Goal: Task Accomplishment & Management: Complete application form

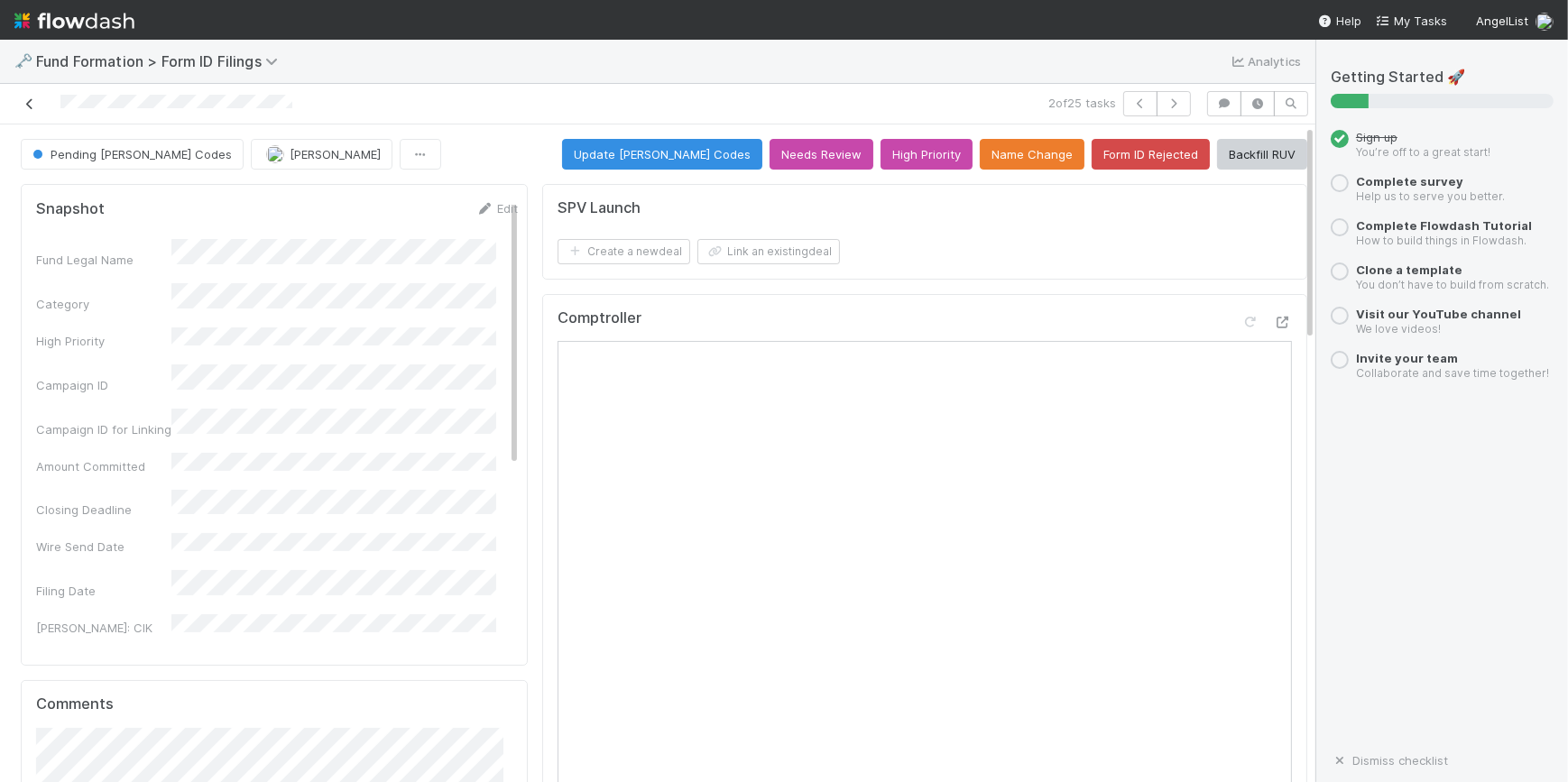
click at [30, 100] on icon at bounding box center [30, 103] width 18 height 12
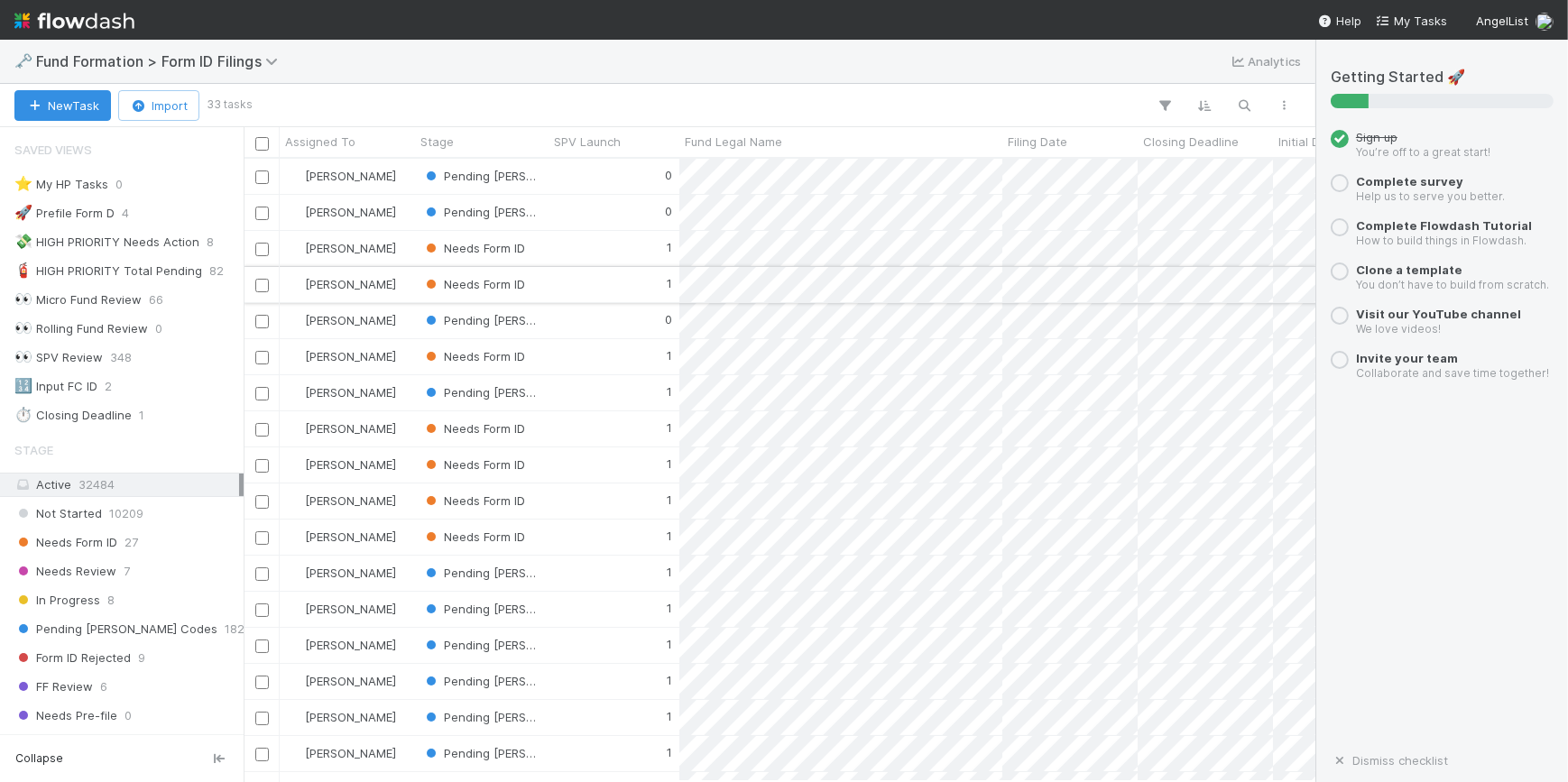
scroll to position [609, 1059]
click at [482, 139] on div "Stage" at bounding box center [482, 142] width 124 height 18
click at [514, 169] on div "Sort First → Last" at bounding box center [524, 175] width 206 height 27
click at [482, 180] on span "Needs Form ID" at bounding box center [473, 176] width 103 height 15
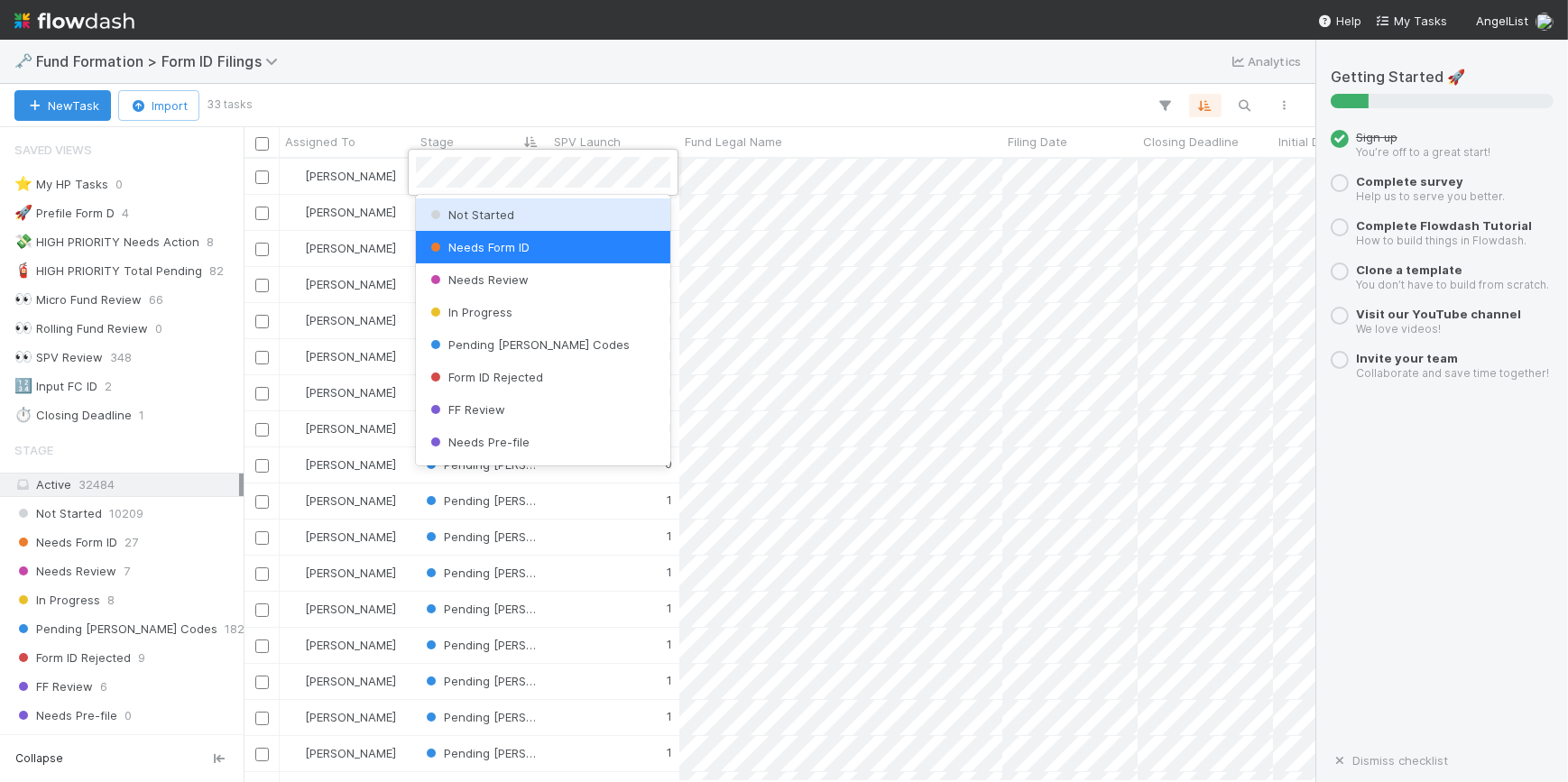
click at [606, 90] on div at bounding box center [784, 391] width 1568 height 782
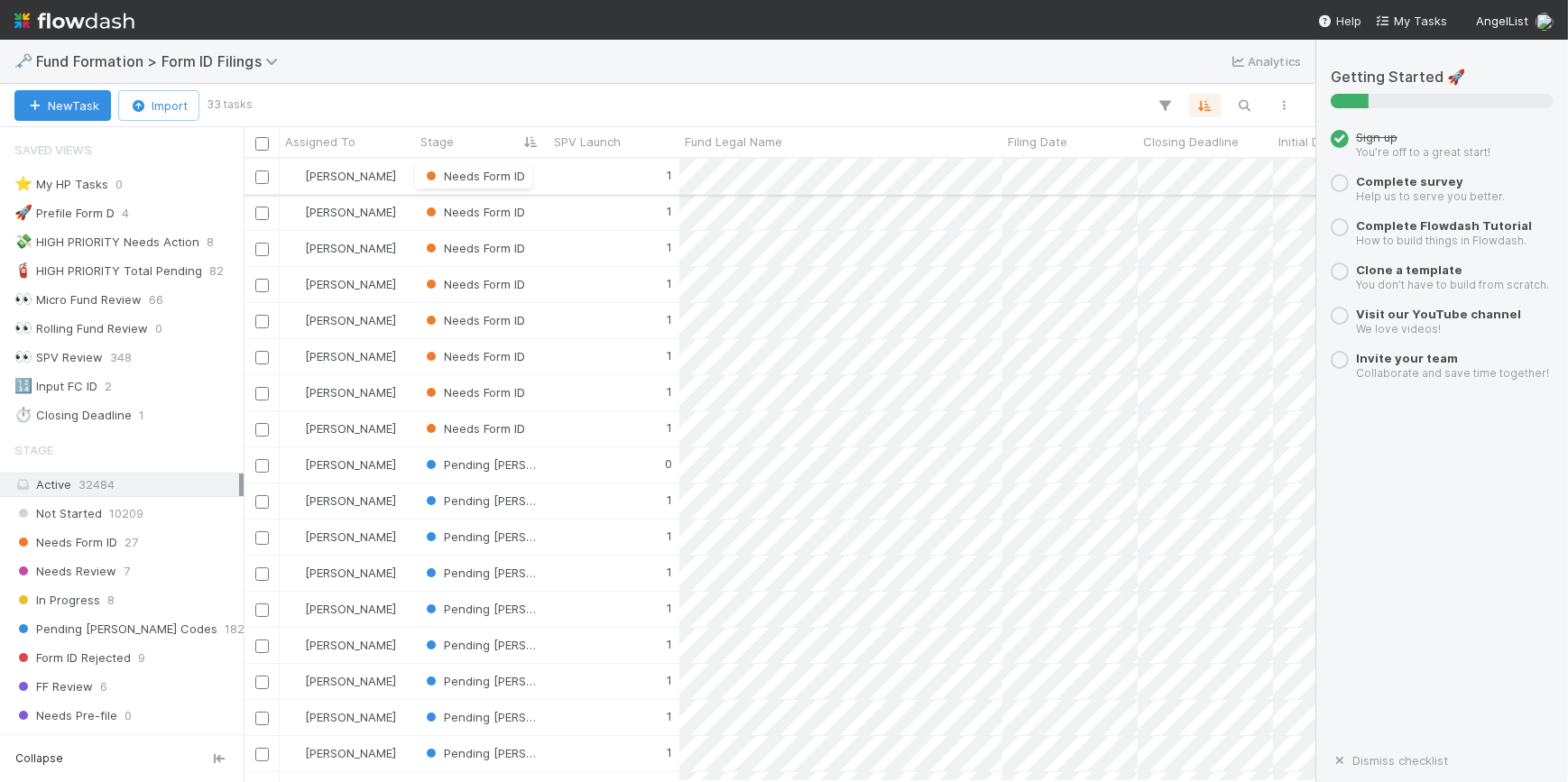
click at [631, 174] on div "1" at bounding box center [614, 176] width 131 height 35
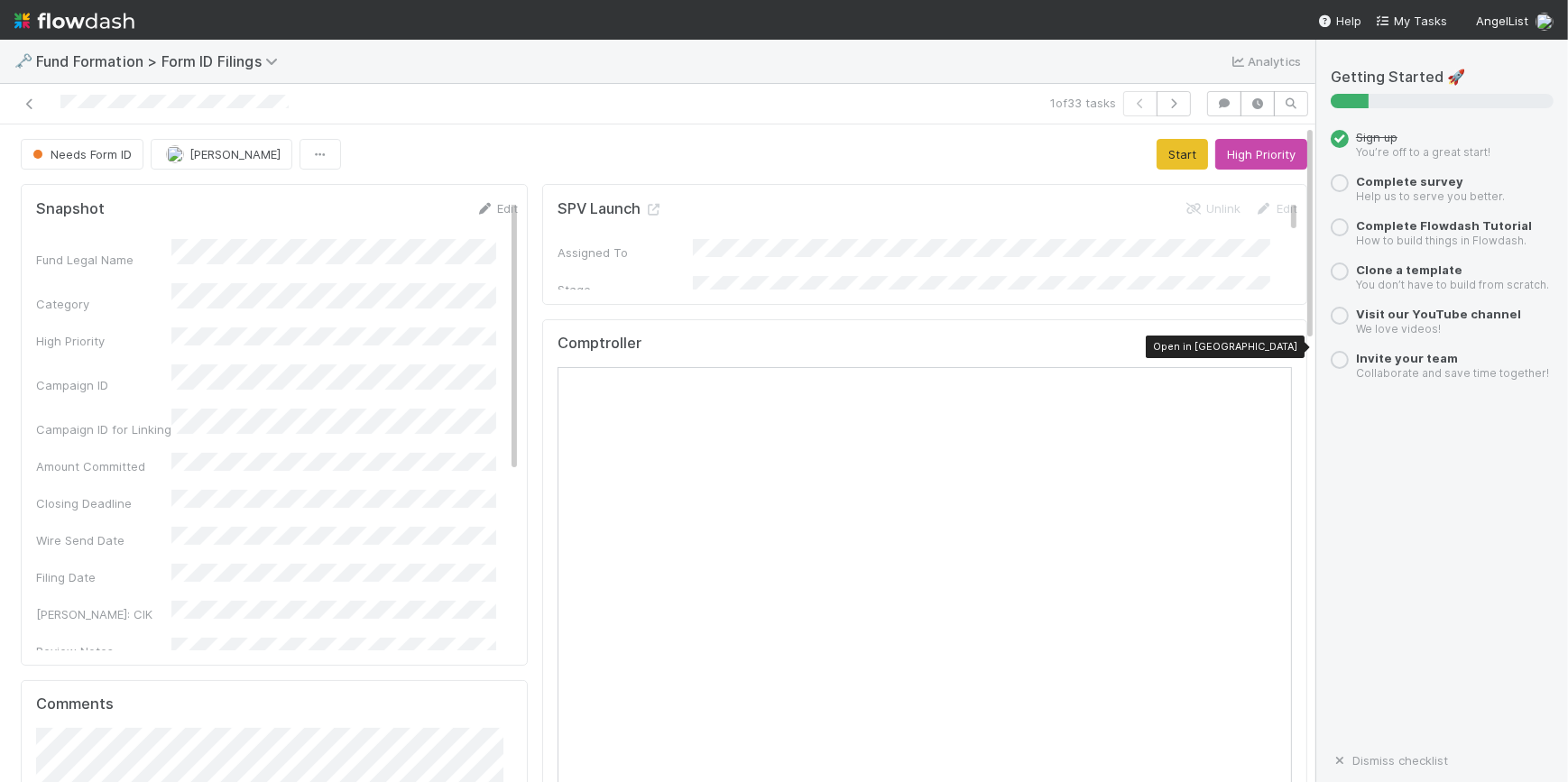
click at [1273, 342] on icon at bounding box center [1283, 347] width 18 height 12
drag, startPoint x: 1154, startPoint y: 146, endPoint x: 1143, endPoint y: 167, distance: 23.7
click at [1156, 146] on button "Start" at bounding box center [1182, 153] width 52 height 30
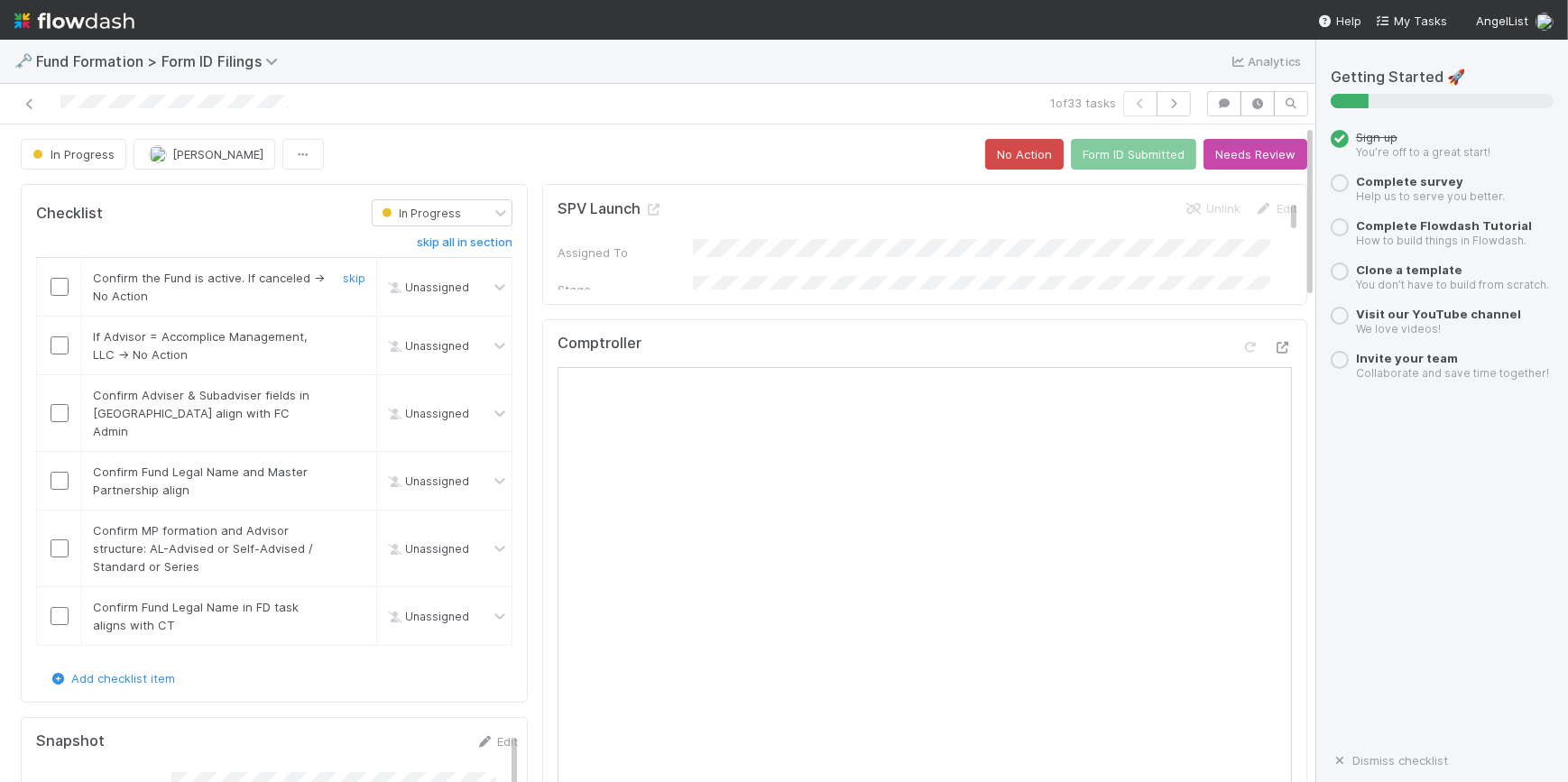
click at [63, 285] on input "checkbox" at bounding box center [60, 287] width 18 height 18
click at [577, 340] on h5 "Comptroller" at bounding box center [599, 343] width 84 height 18
click at [1164, 102] on icon "button" at bounding box center [1174, 103] width 18 height 11
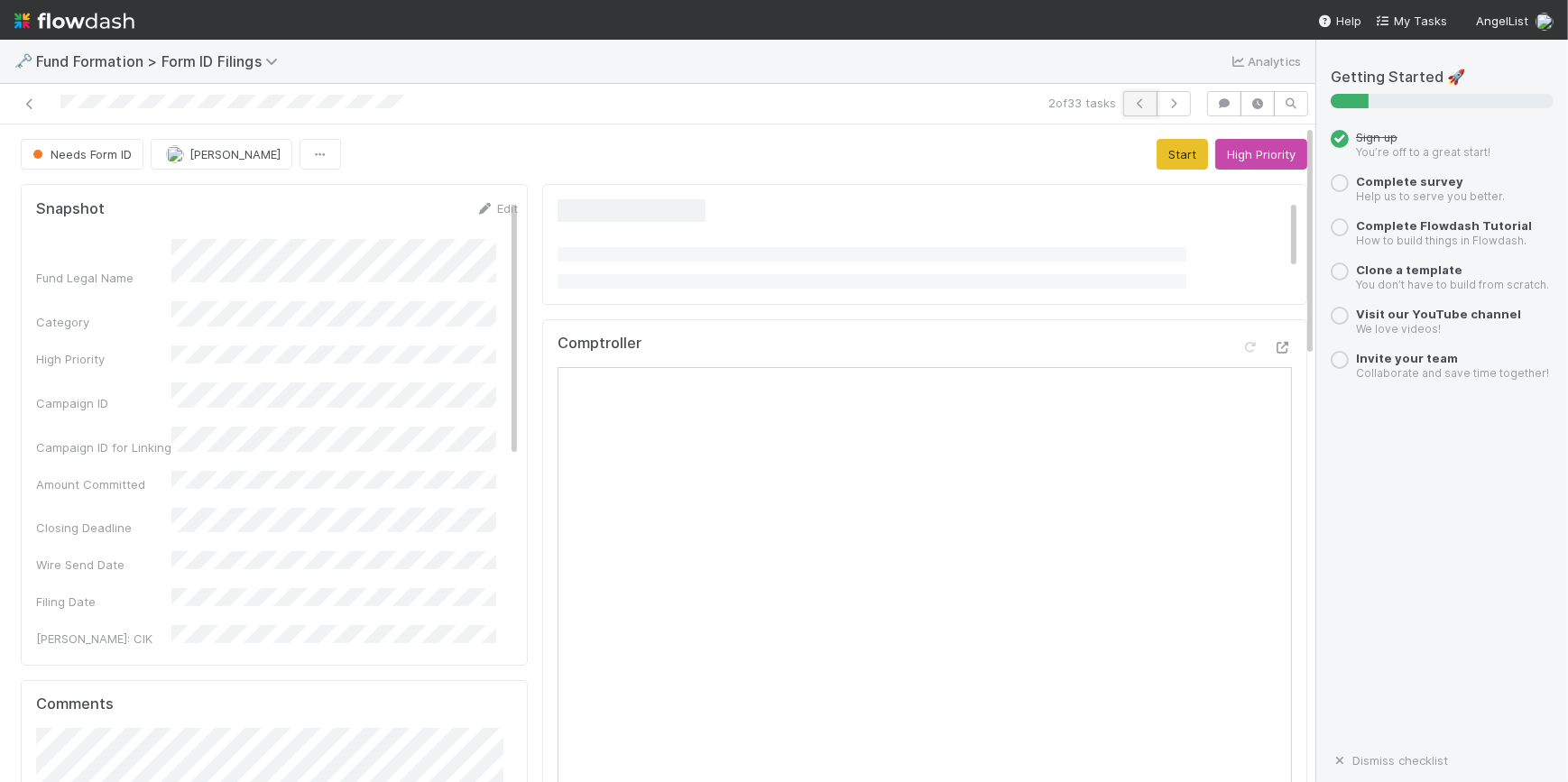
click at [1131, 107] on icon "button" at bounding box center [1140, 103] width 18 height 11
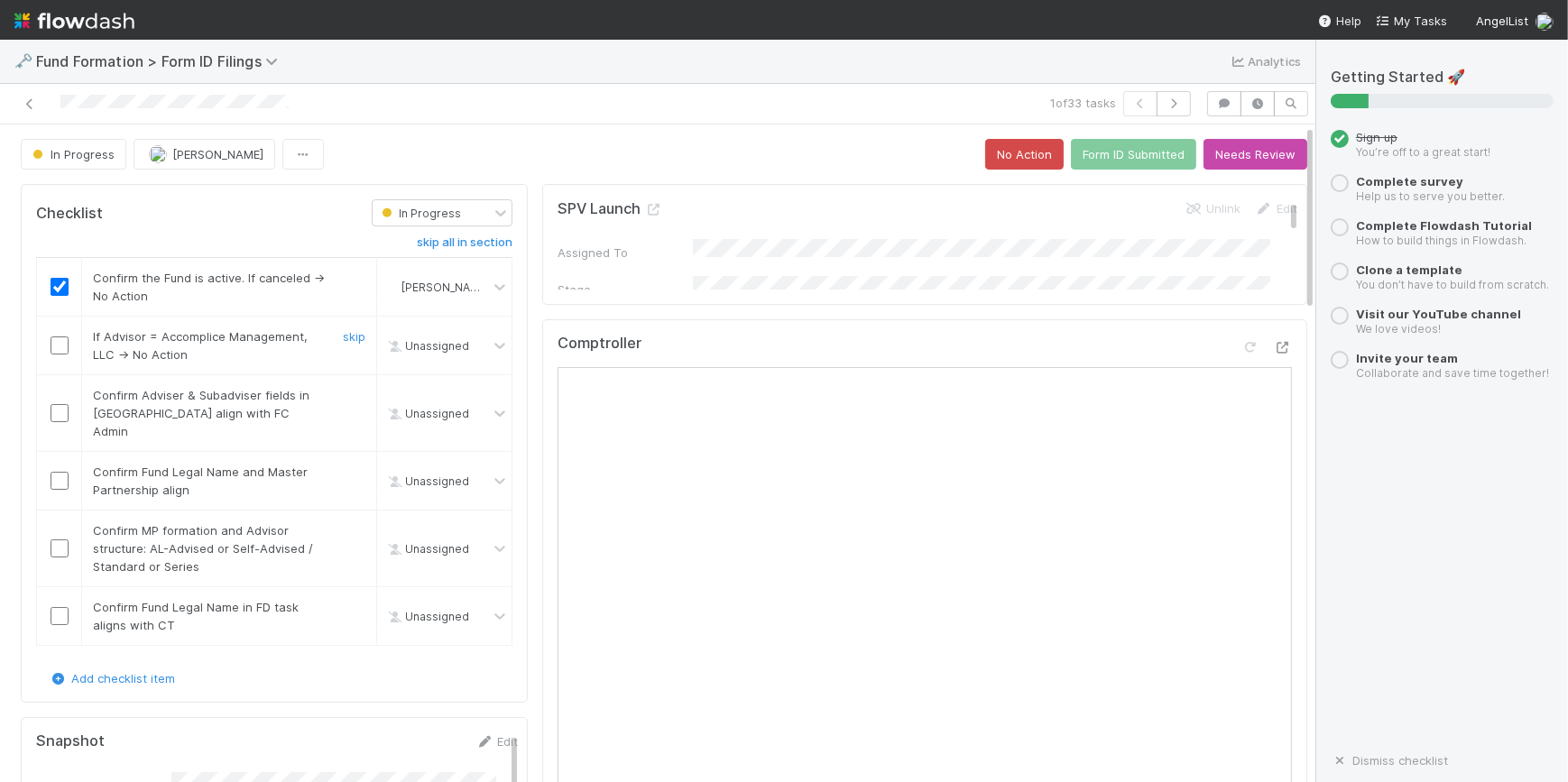
click at [62, 342] on input "checkbox" at bounding box center [60, 345] width 18 height 18
click at [58, 406] on input "checkbox" at bounding box center [60, 414] width 18 height 18
click at [56, 472] on input "checkbox" at bounding box center [60, 481] width 18 height 18
click at [56, 539] on input "checkbox" at bounding box center [60, 548] width 18 height 18
checkbox input "true"
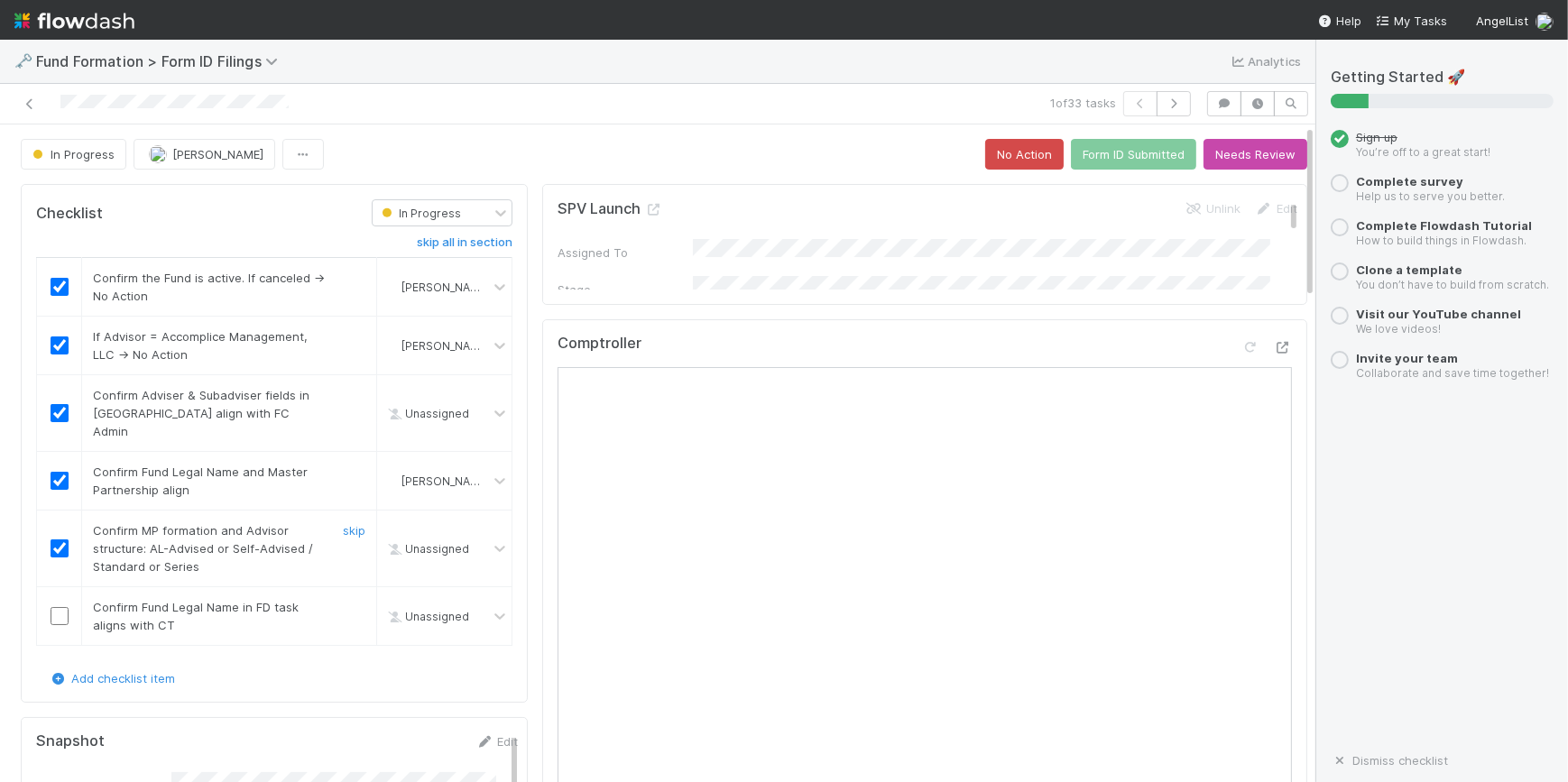
checkbox input "true"
click at [56, 607] on input "checkbox" at bounding box center [60, 616] width 18 height 18
click at [1164, 99] on icon "button" at bounding box center [1174, 103] width 18 height 11
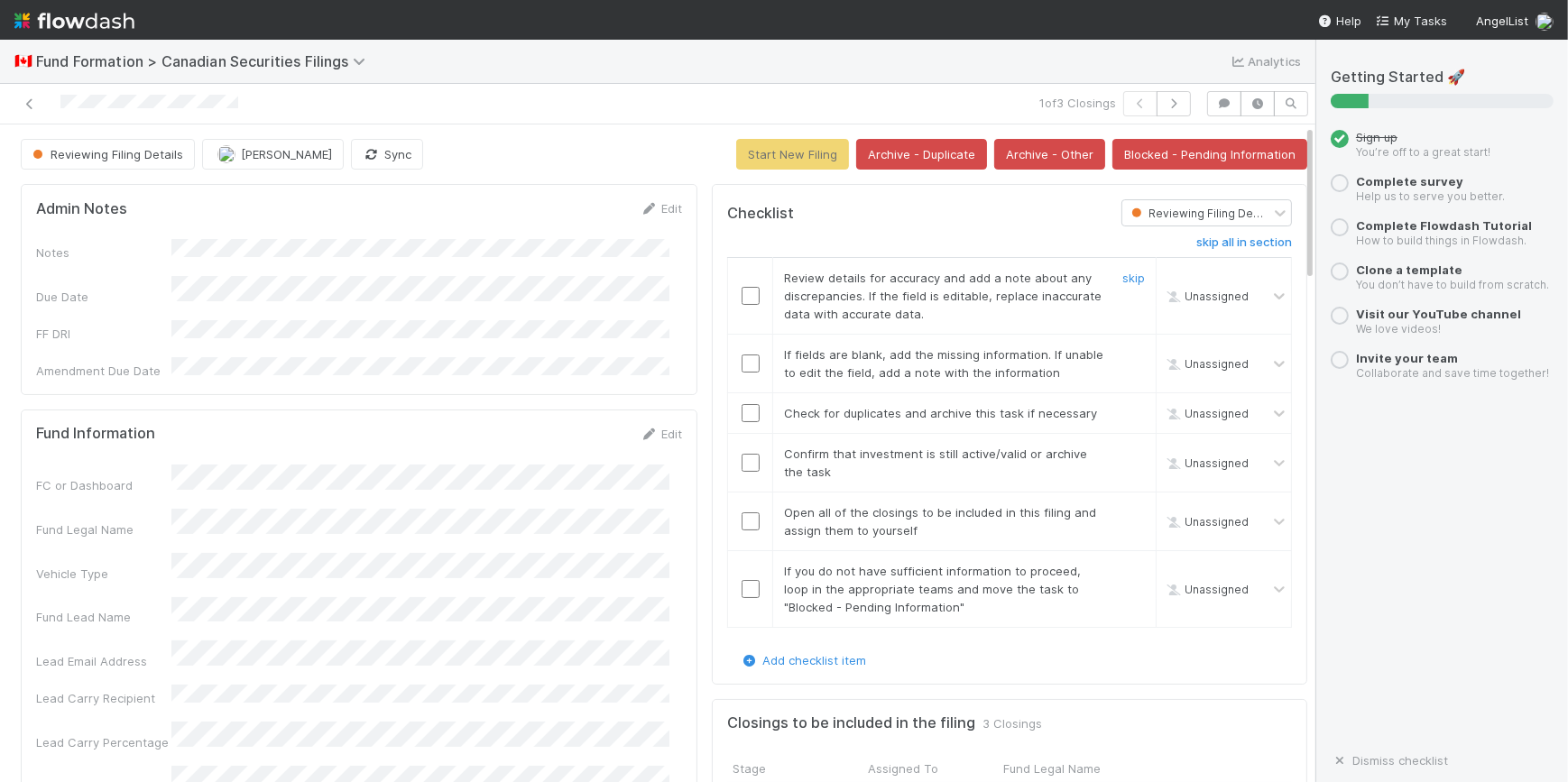
click at [742, 293] on input "checkbox" at bounding box center [751, 296] width 18 height 18
click at [742, 365] on input "checkbox" at bounding box center [751, 364] width 18 height 18
click at [742, 413] on input "checkbox" at bounding box center [751, 414] width 18 height 18
click at [739, 470] on td at bounding box center [750, 463] width 45 height 58
click at [742, 464] on input "checkbox" at bounding box center [751, 463] width 18 height 18
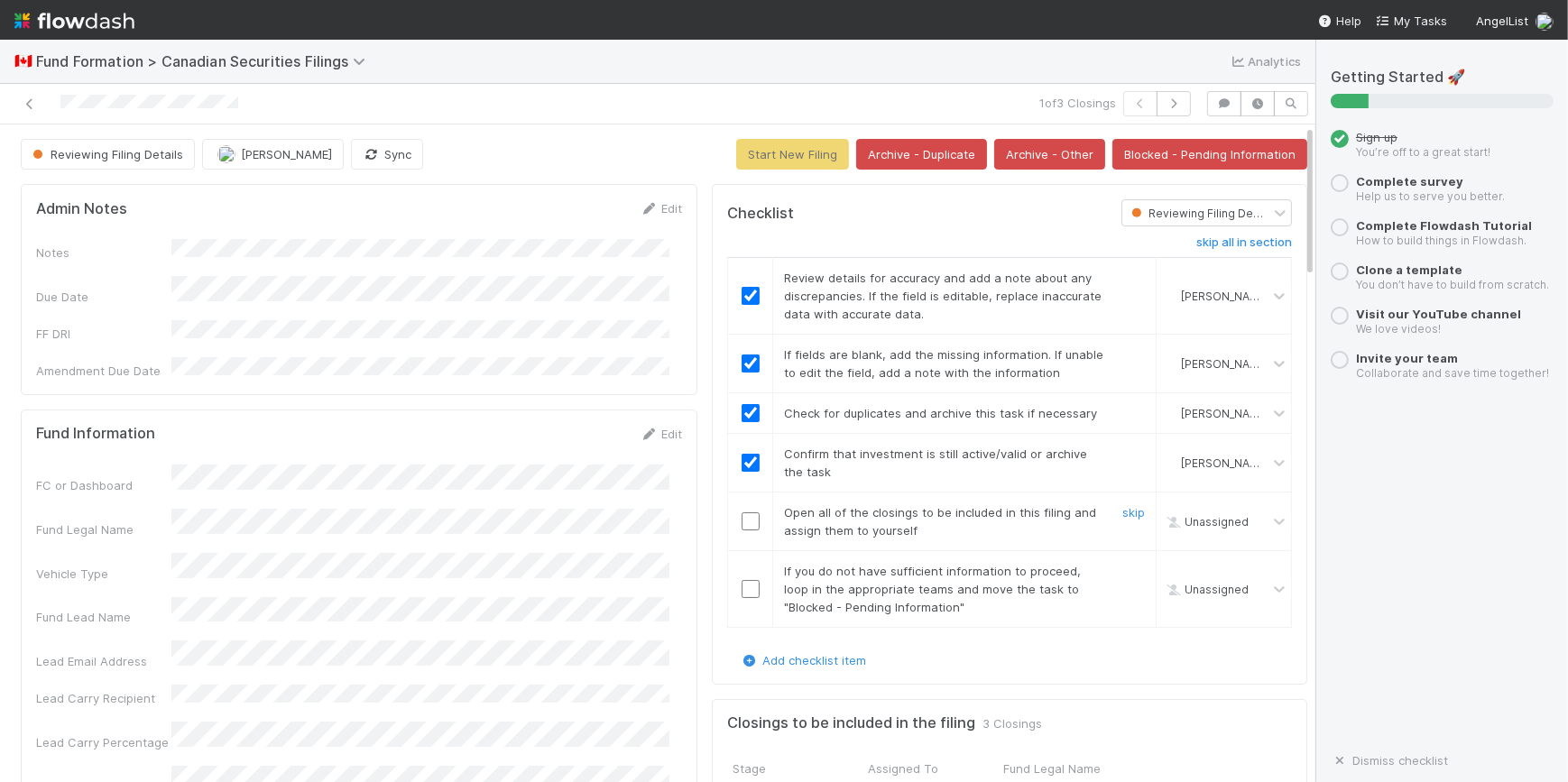
click at [742, 525] on input "checkbox" at bounding box center [751, 522] width 18 height 18
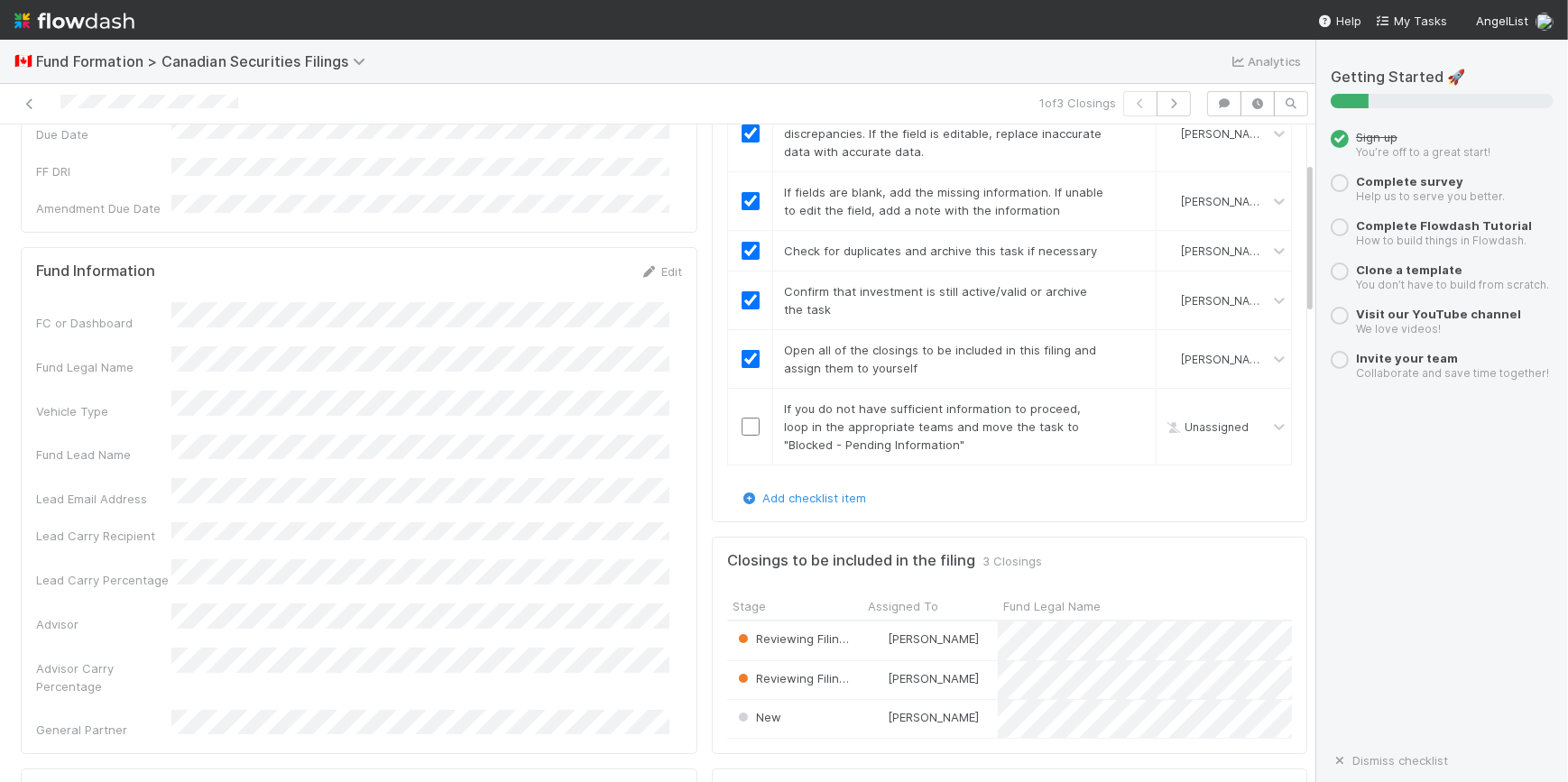
scroll to position [163, 0]
click at [1122, 402] on link "skip" at bounding box center [1133, 408] width 22 height 15
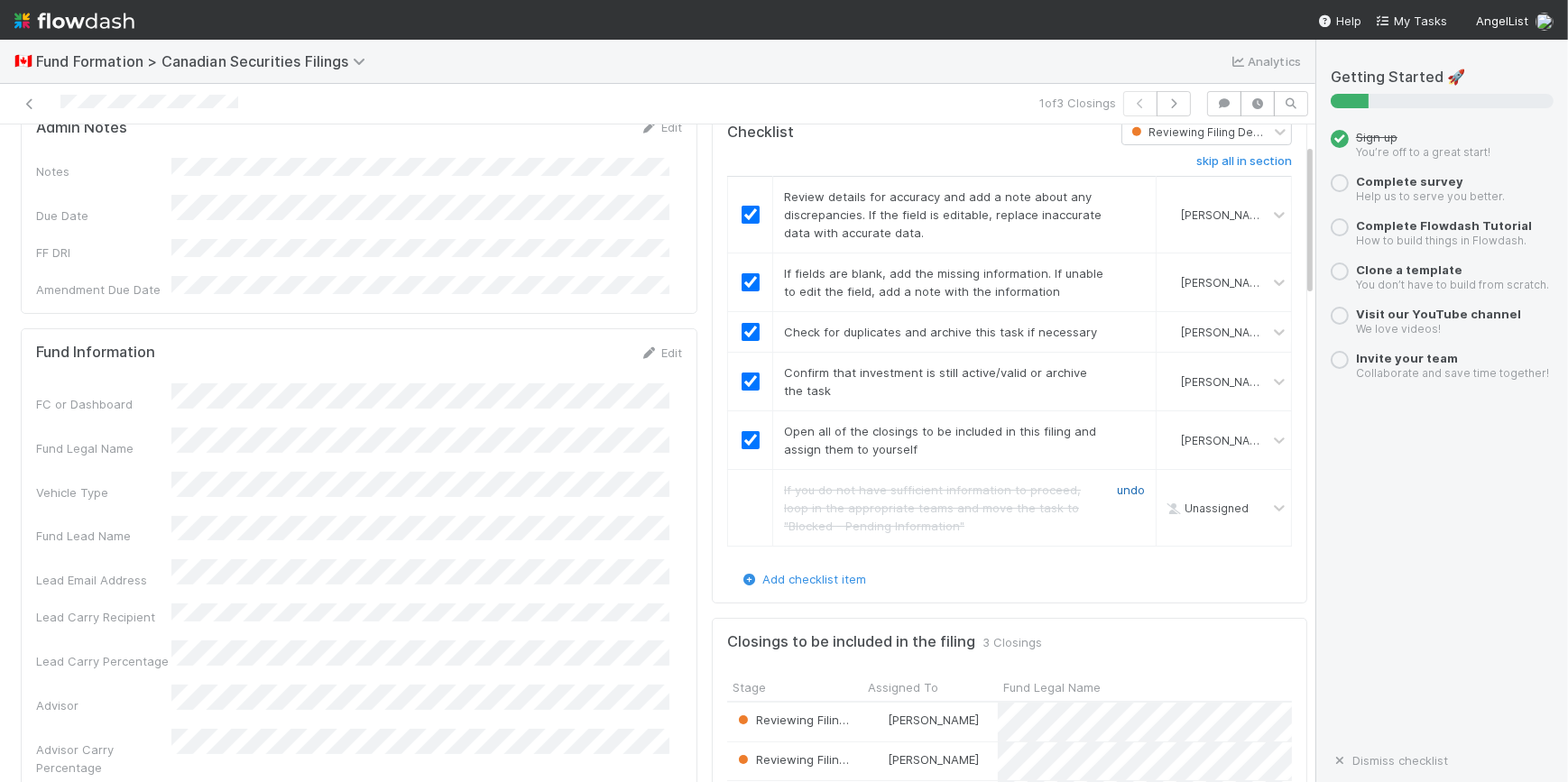
click at [1116, 483] on link "undo" at bounding box center [1130, 490] width 28 height 15
click at [742, 500] on input "checkbox" at bounding box center [751, 508] width 18 height 18
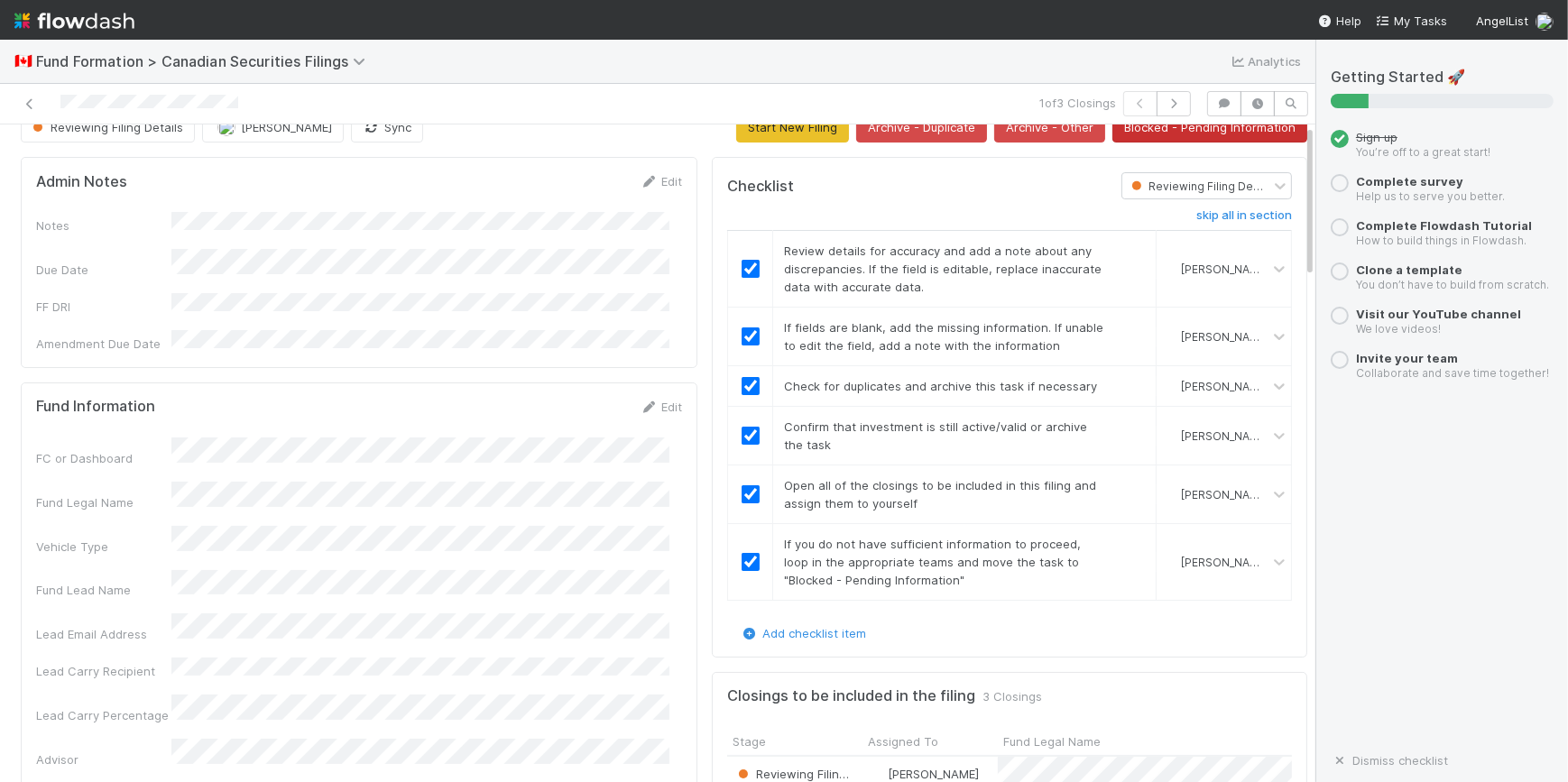
scroll to position [0, 0]
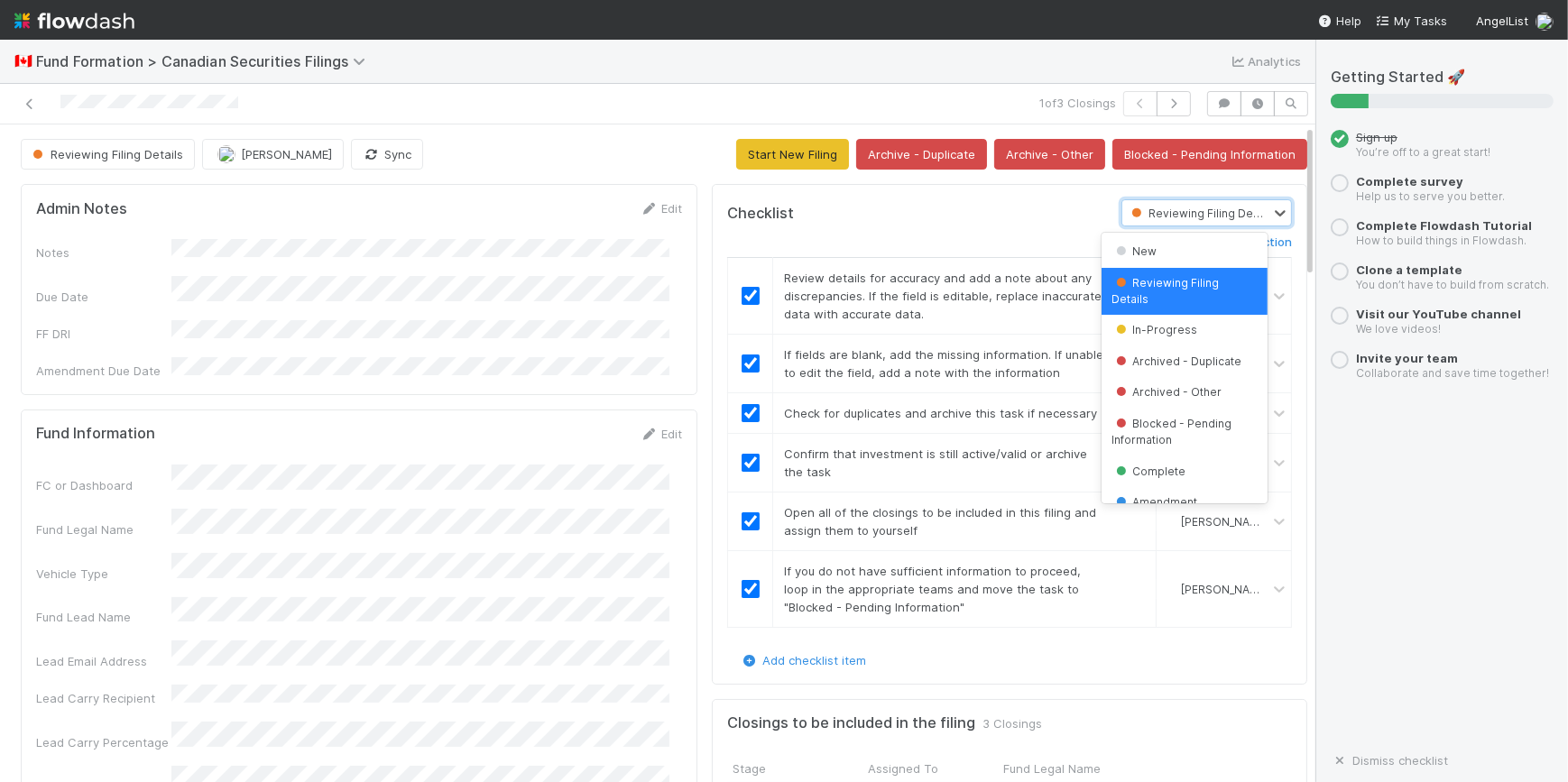
click at [1190, 215] on span "Reviewing Filing Details" at bounding box center [1200, 213] width 147 height 14
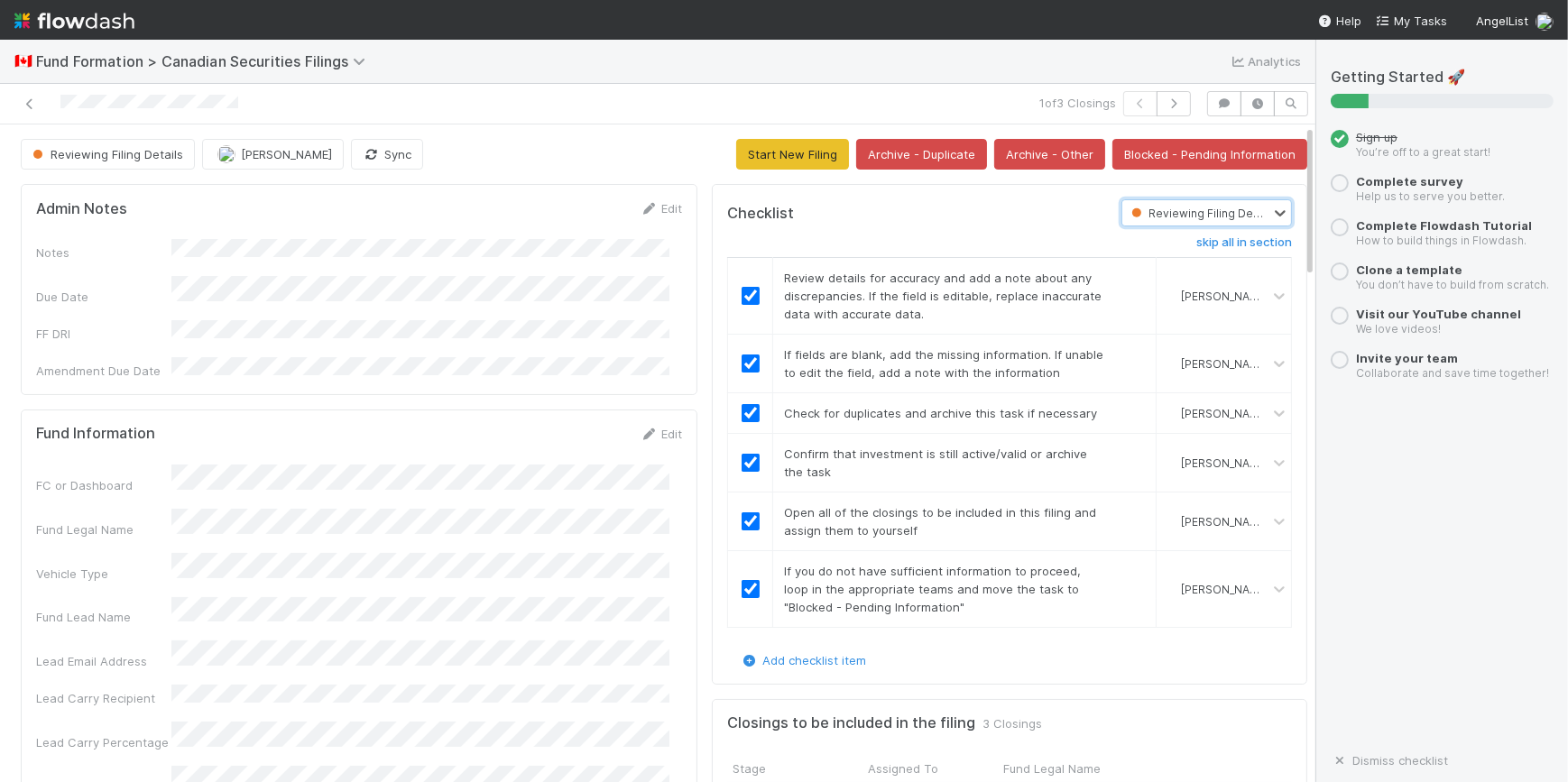
click at [1190, 215] on span "Reviewing Filing Details" at bounding box center [1200, 213] width 147 height 14
click at [809, 150] on button "Start New Filing" at bounding box center [792, 153] width 113 height 30
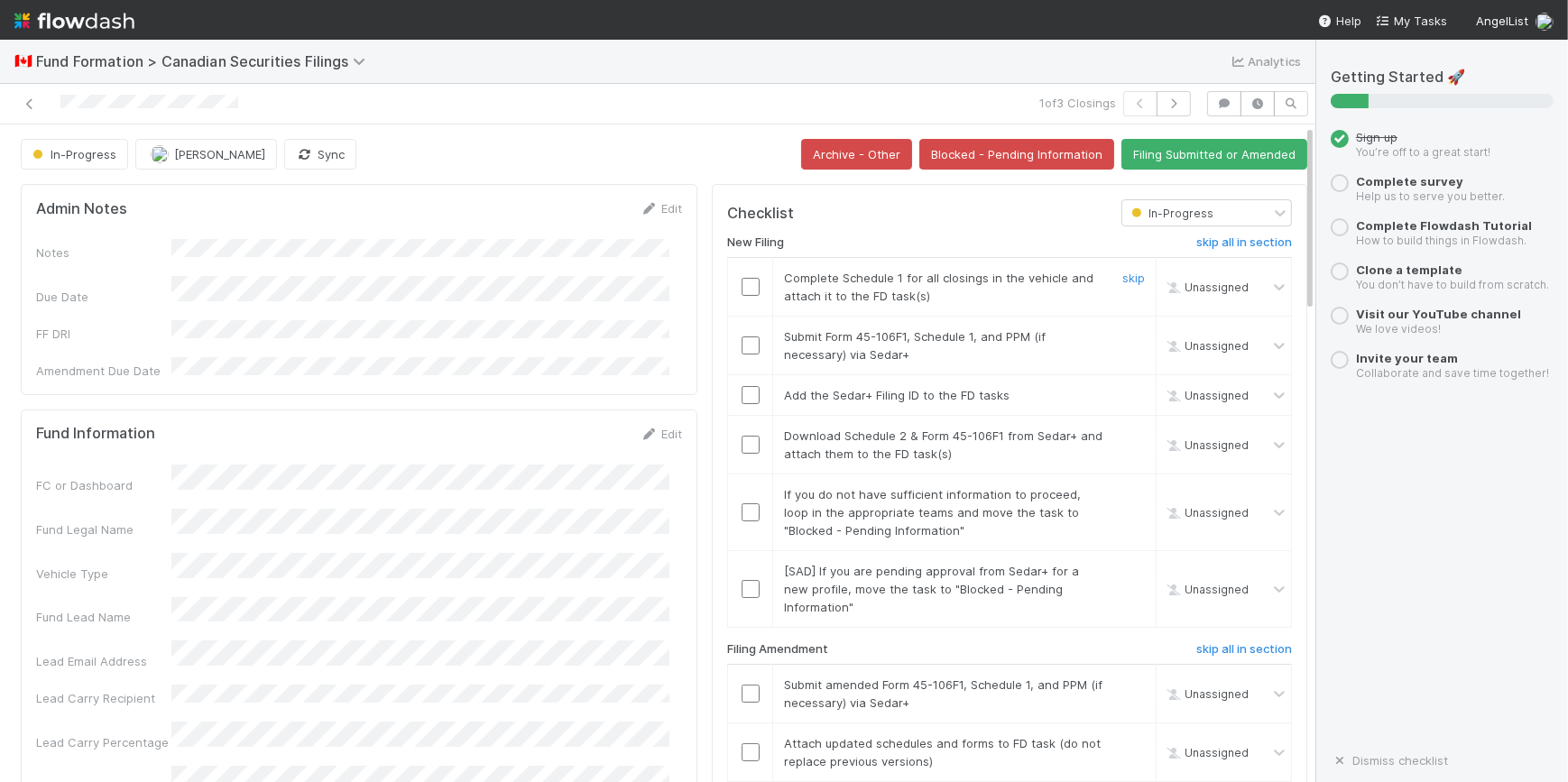
click at [742, 281] on input "checkbox" at bounding box center [751, 287] width 18 height 18
click at [742, 345] on input "checkbox" at bounding box center [751, 345] width 18 height 18
click at [742, 280] on input "checkbox" at bounding box center [751, 287] width 18 height 18
click at [742, 395] on input "checkbox" at bounding box center [751, 395] width 18 height 18
click at [742, 443] on input "checkbox" at bounding box center [751, 445] width 18 height 18
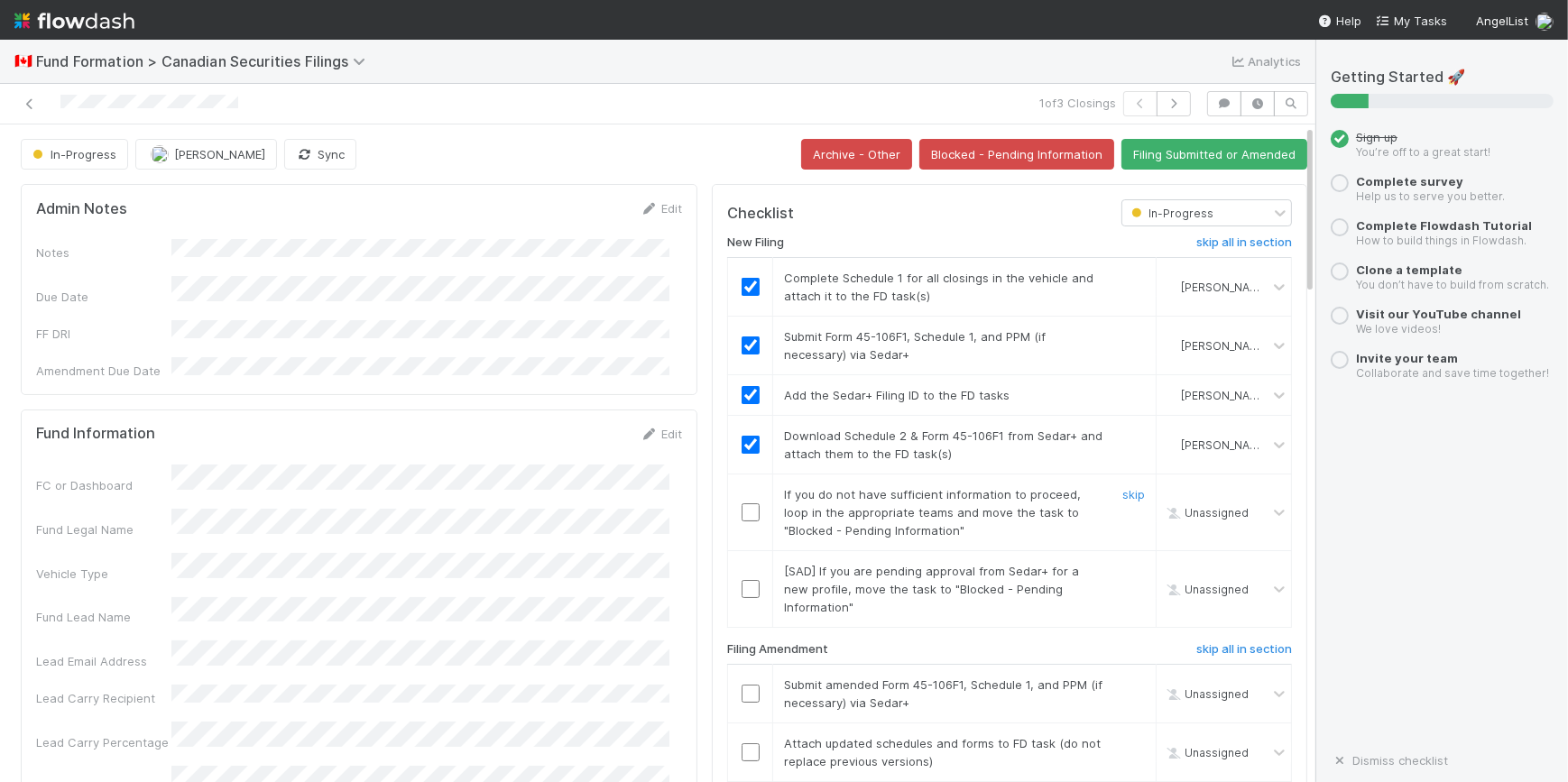
click at [742, 513] on input "checkbox" at bounding box center [751, 512] width 18 height 18
click at [742, 586] on input "checkbox" at bounding box center [751, 589] width 18 height 18
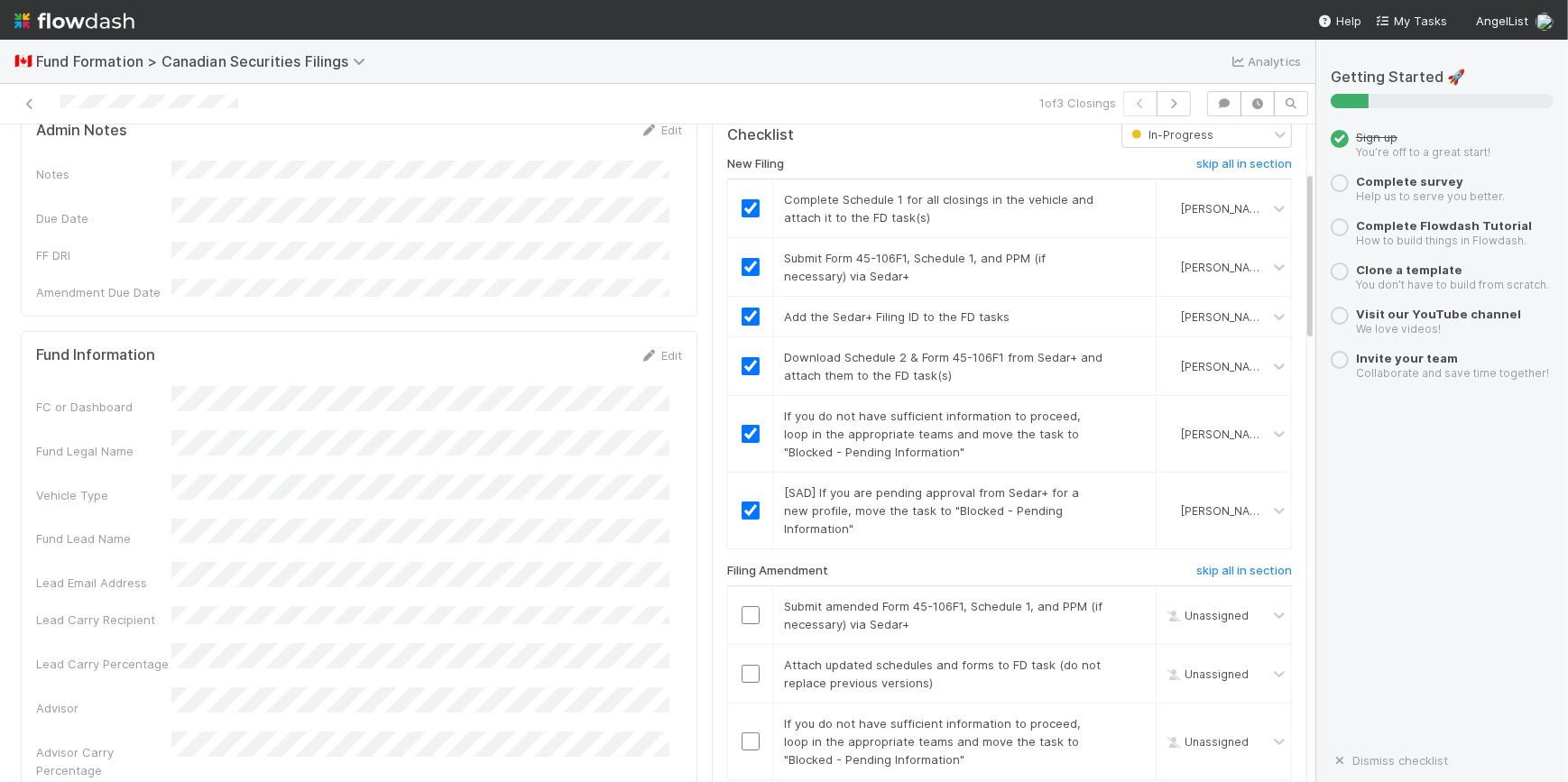
scroll to position [246, 0]
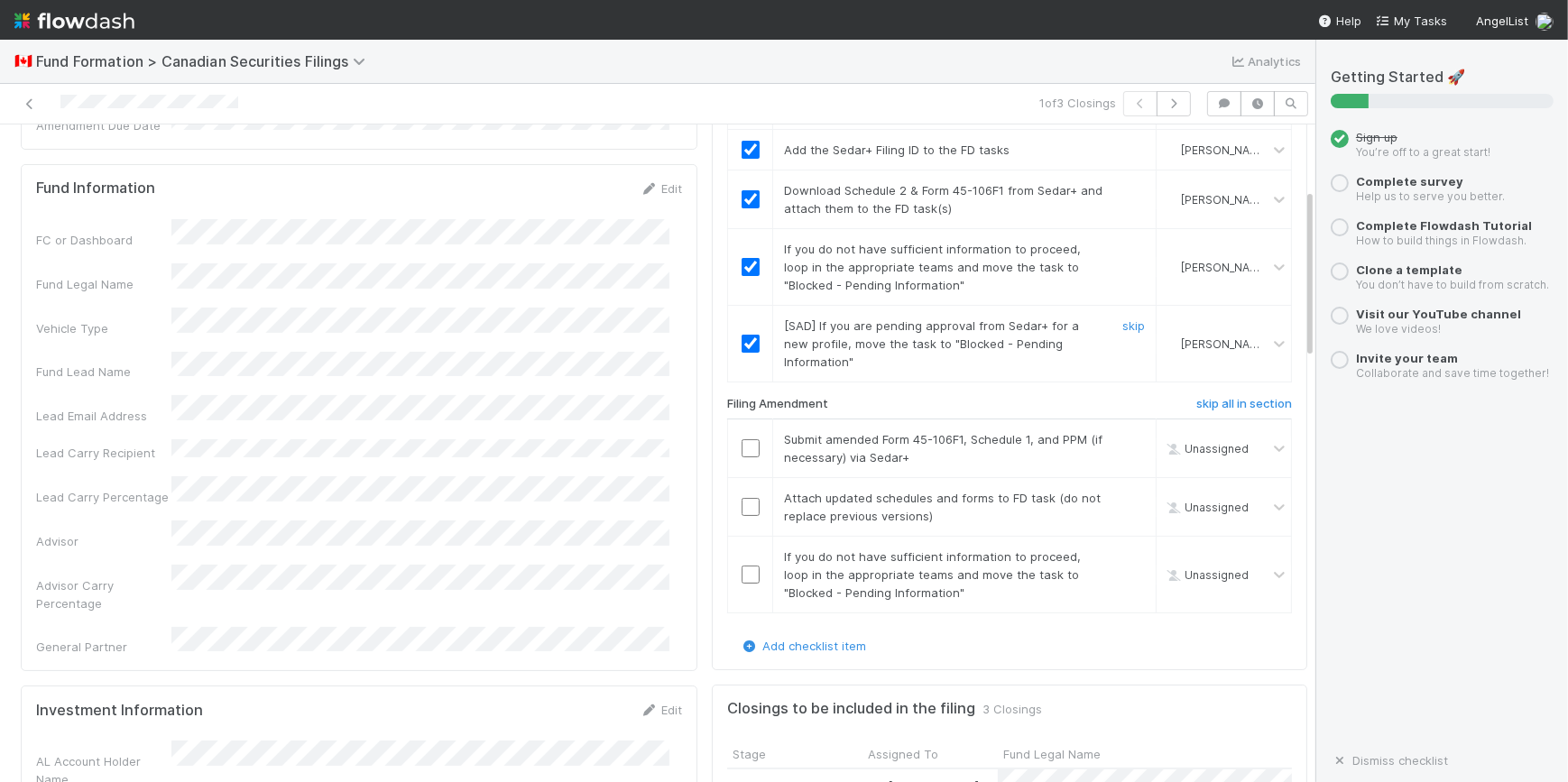
click at [742, 338] on input "checkbox" at bounding box center [751, 343] width 18 height 18
click at [1122, 325] on link "skip" at bounding box center [1133, 326] width 22 height 15
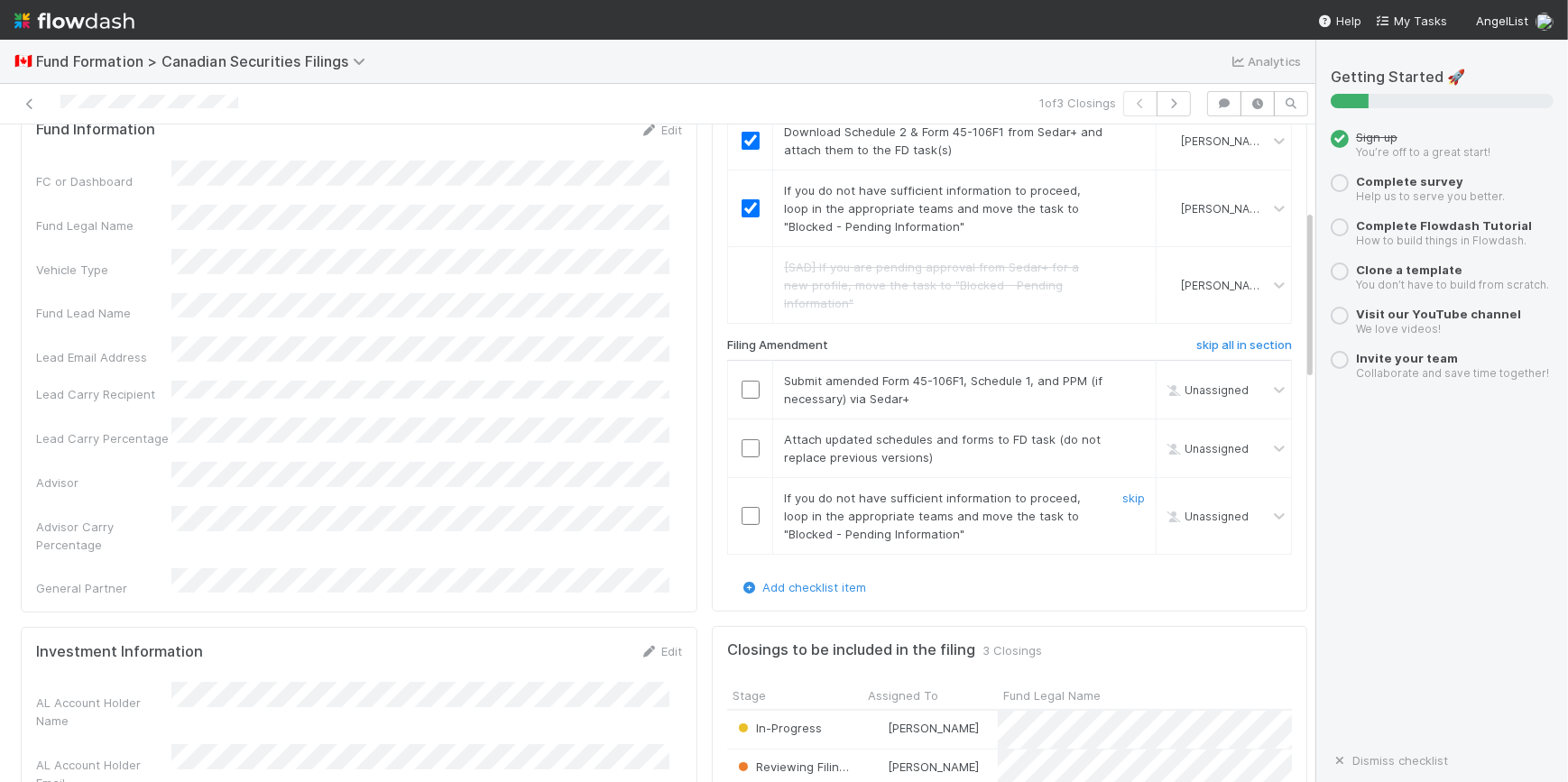
scroll to position [328, 0]
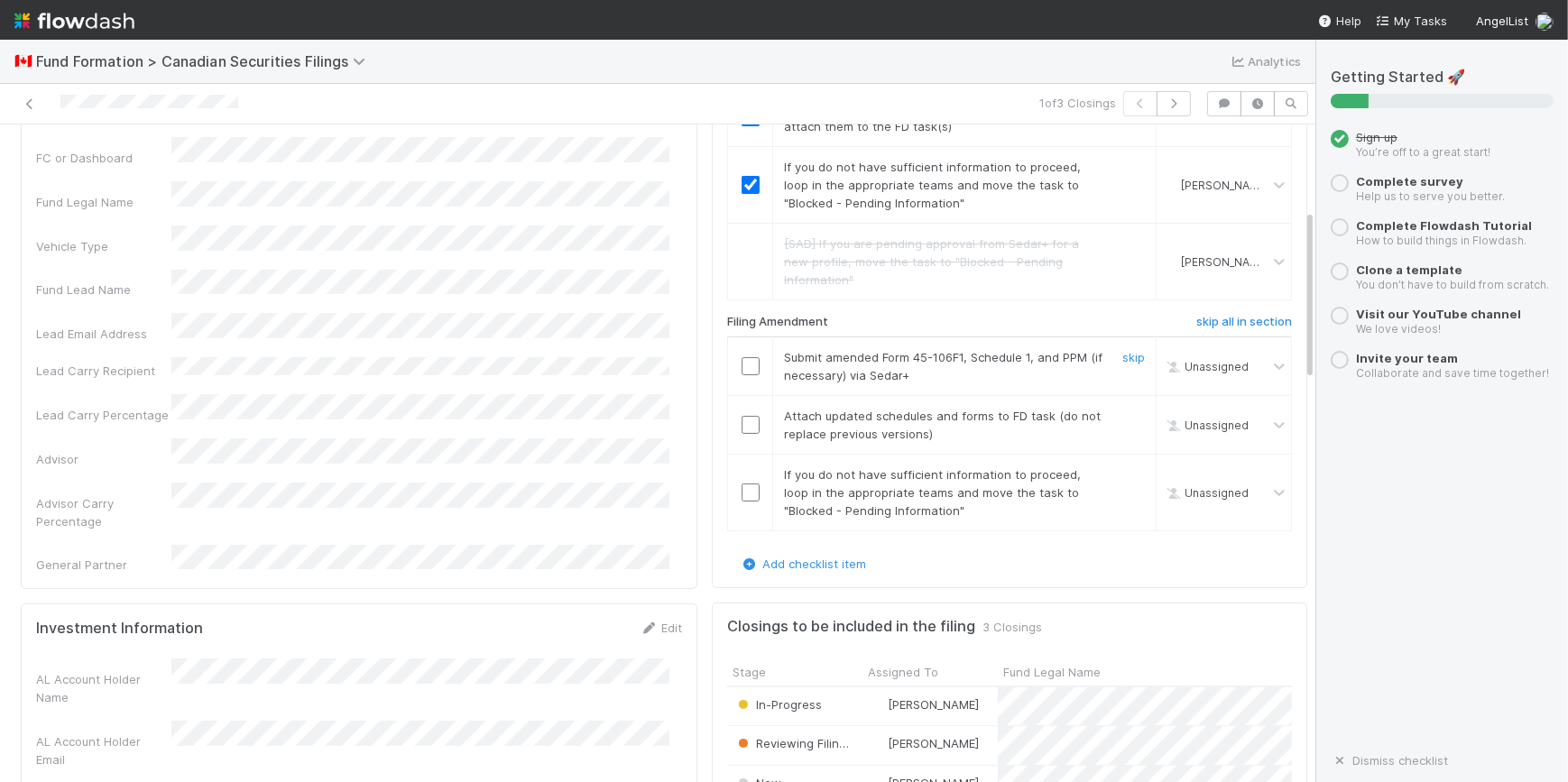
click at [742, 367] on input "checkbox" at bounding box center [751, 367] width 18 height 18
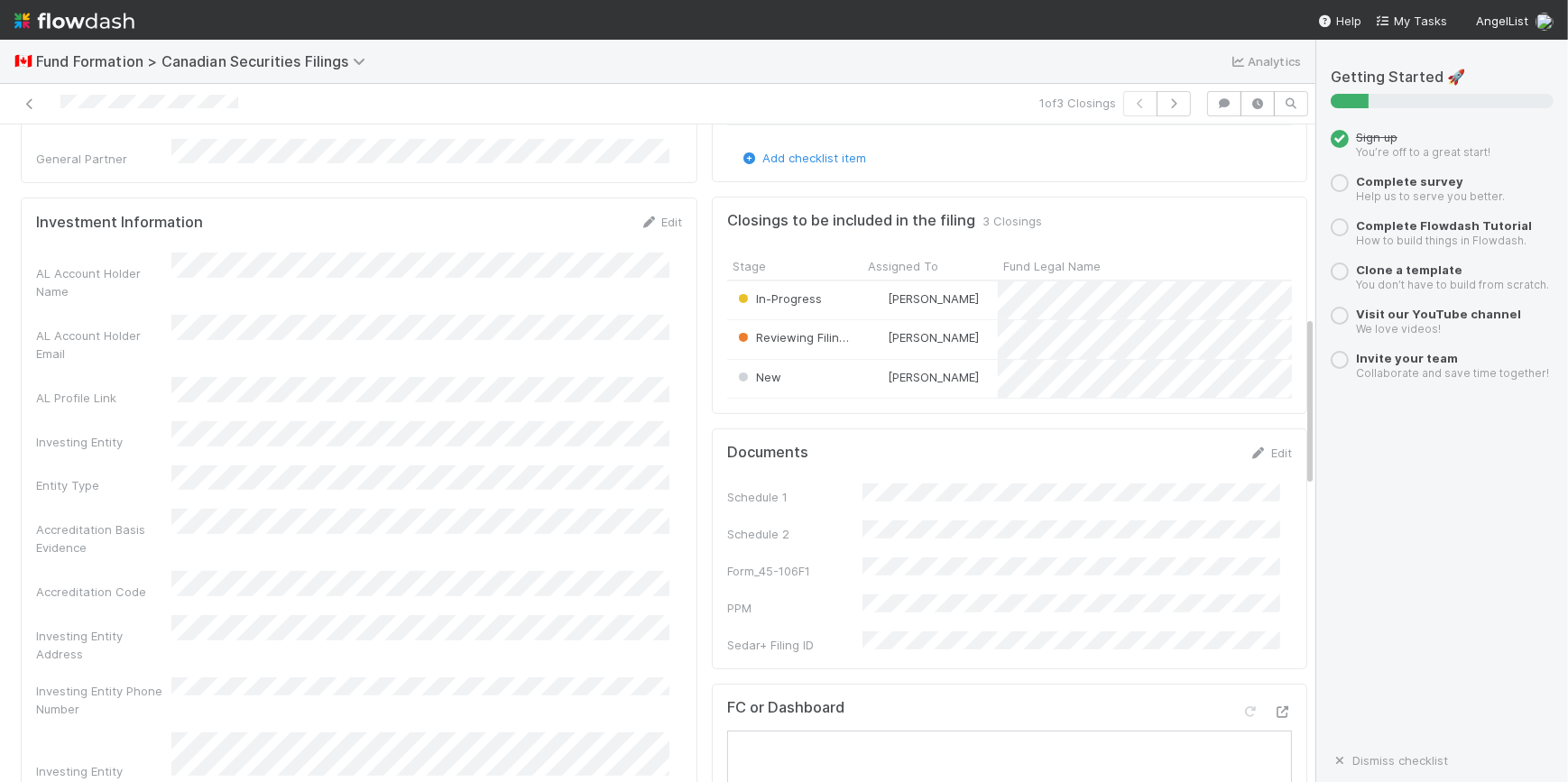
scroll to position [738, 0]
click at [1249, 453] on link "Edit" at bounding box center [1271, 449] width 42 height 15
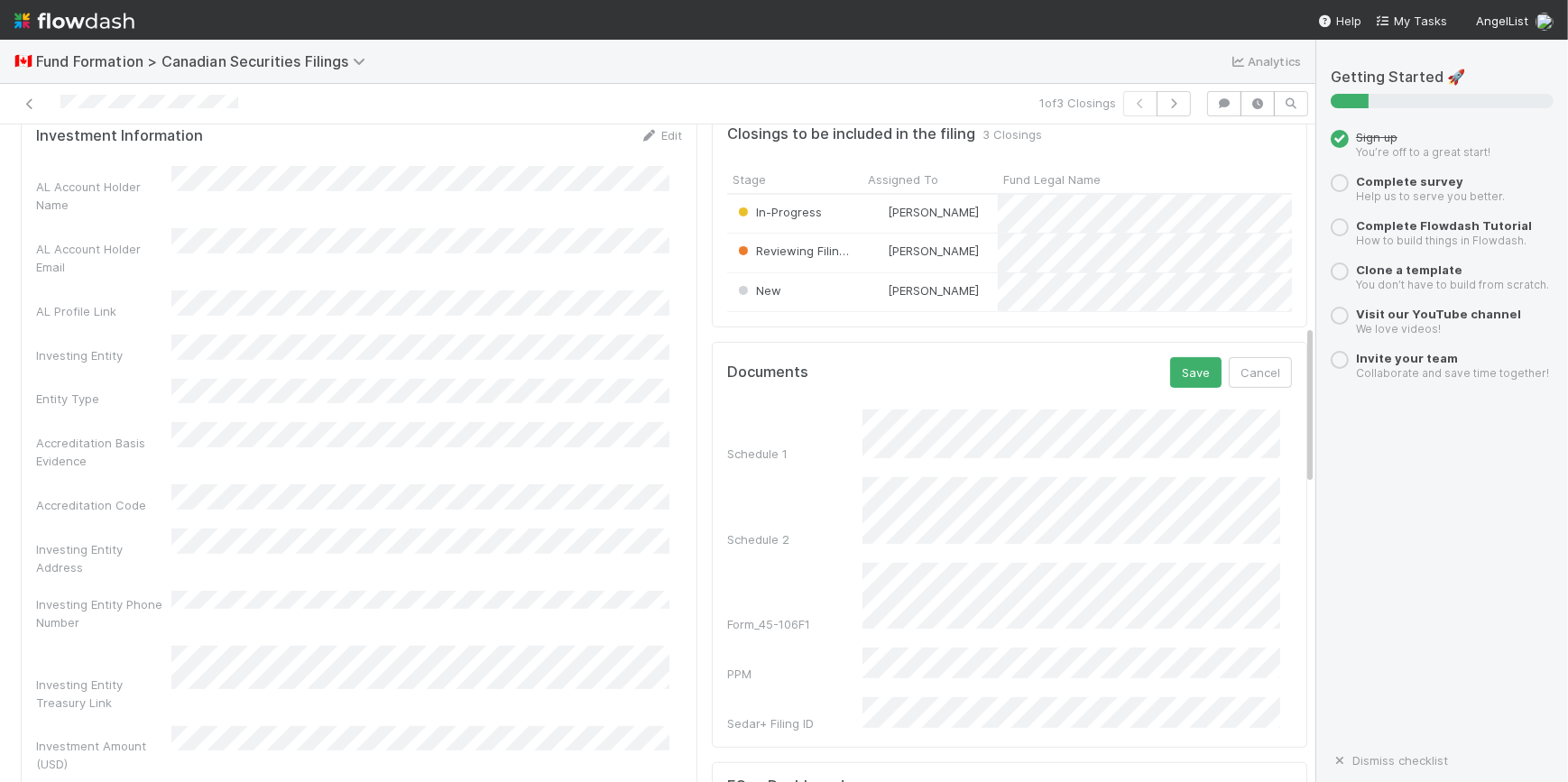
scroll to position [1065, 0]
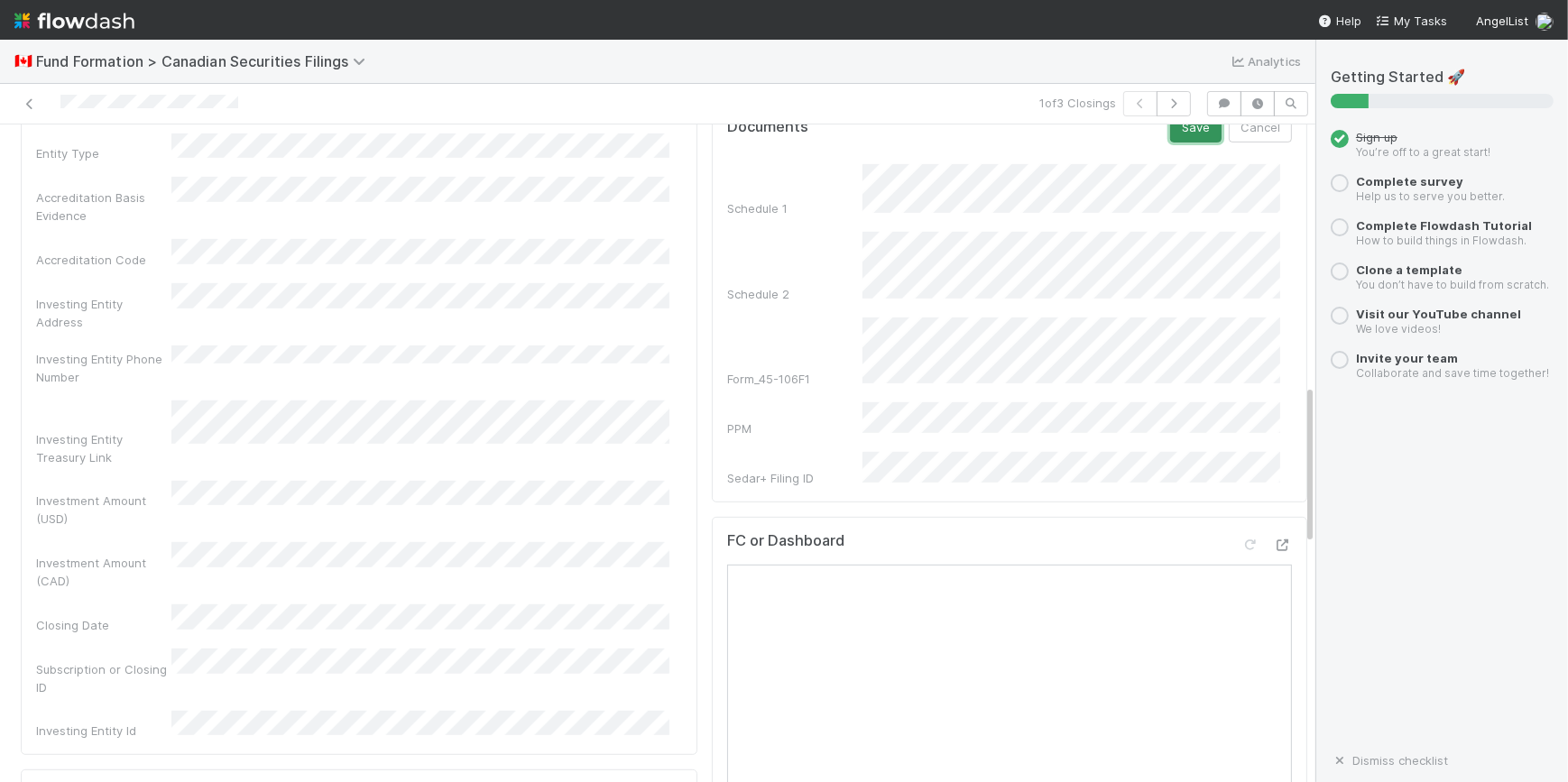
drag, startPoint x: 1180, startPoint y: 136, endPoint x: 1183, endPoint y: 146, distance: 10.4
click at [1180, 136] on button "Save" at bounding box center [1196, 126] width 52 height 30
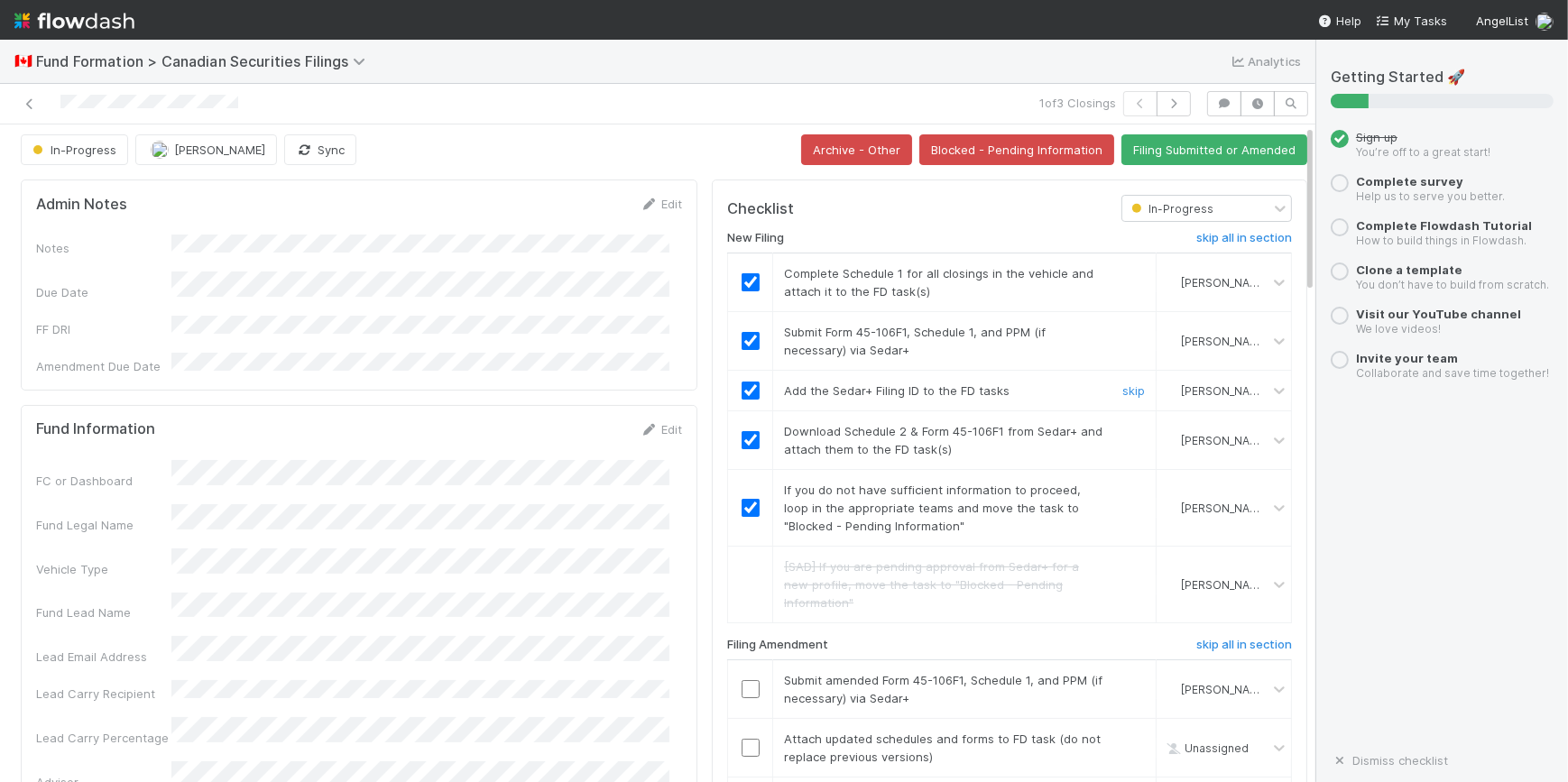
scroll to position [0, 0]
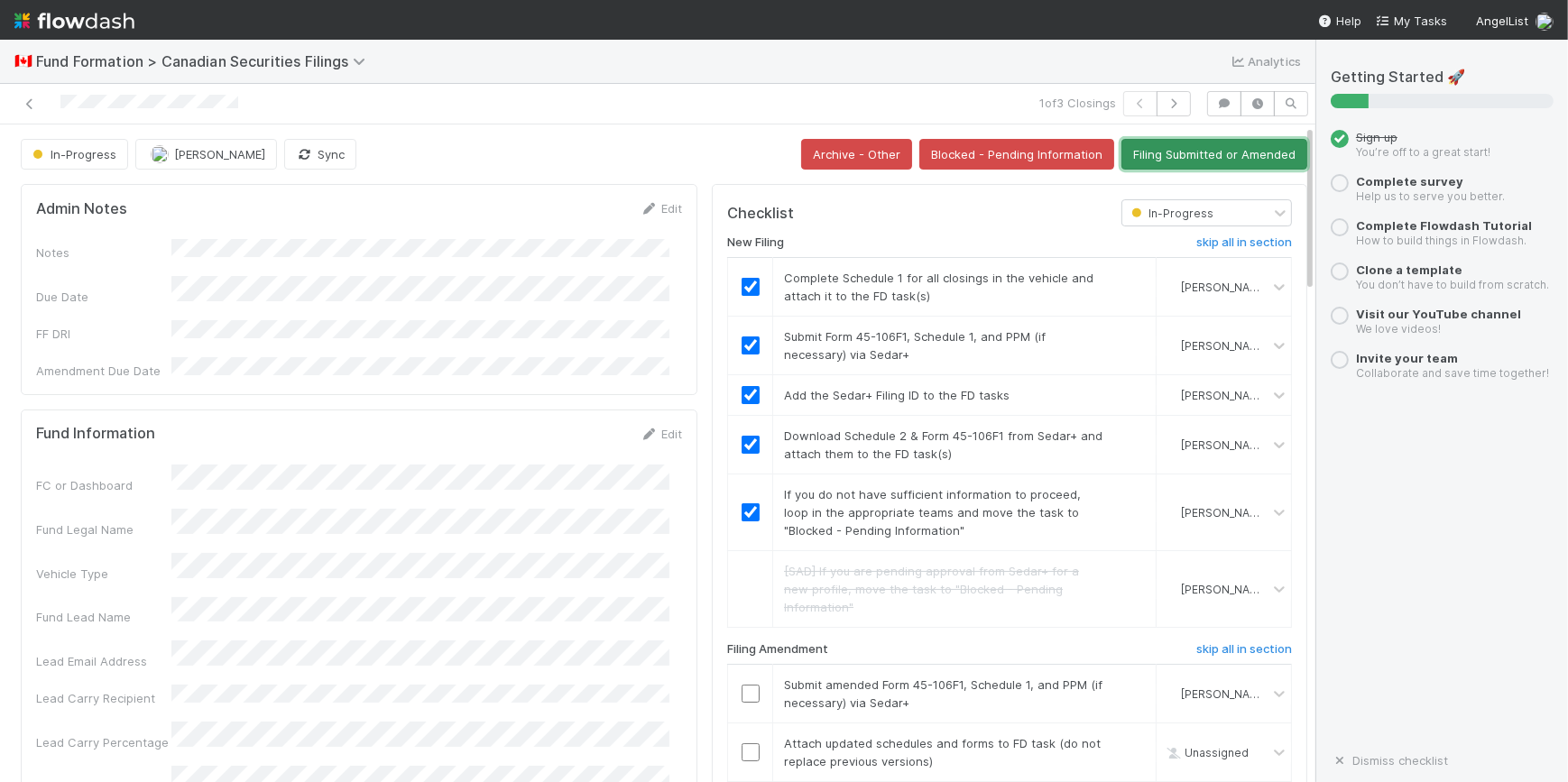
click at [1191, 150] on button "Filing Submitted or Amended" at bounding box center [1213, 153] width 186 height 30
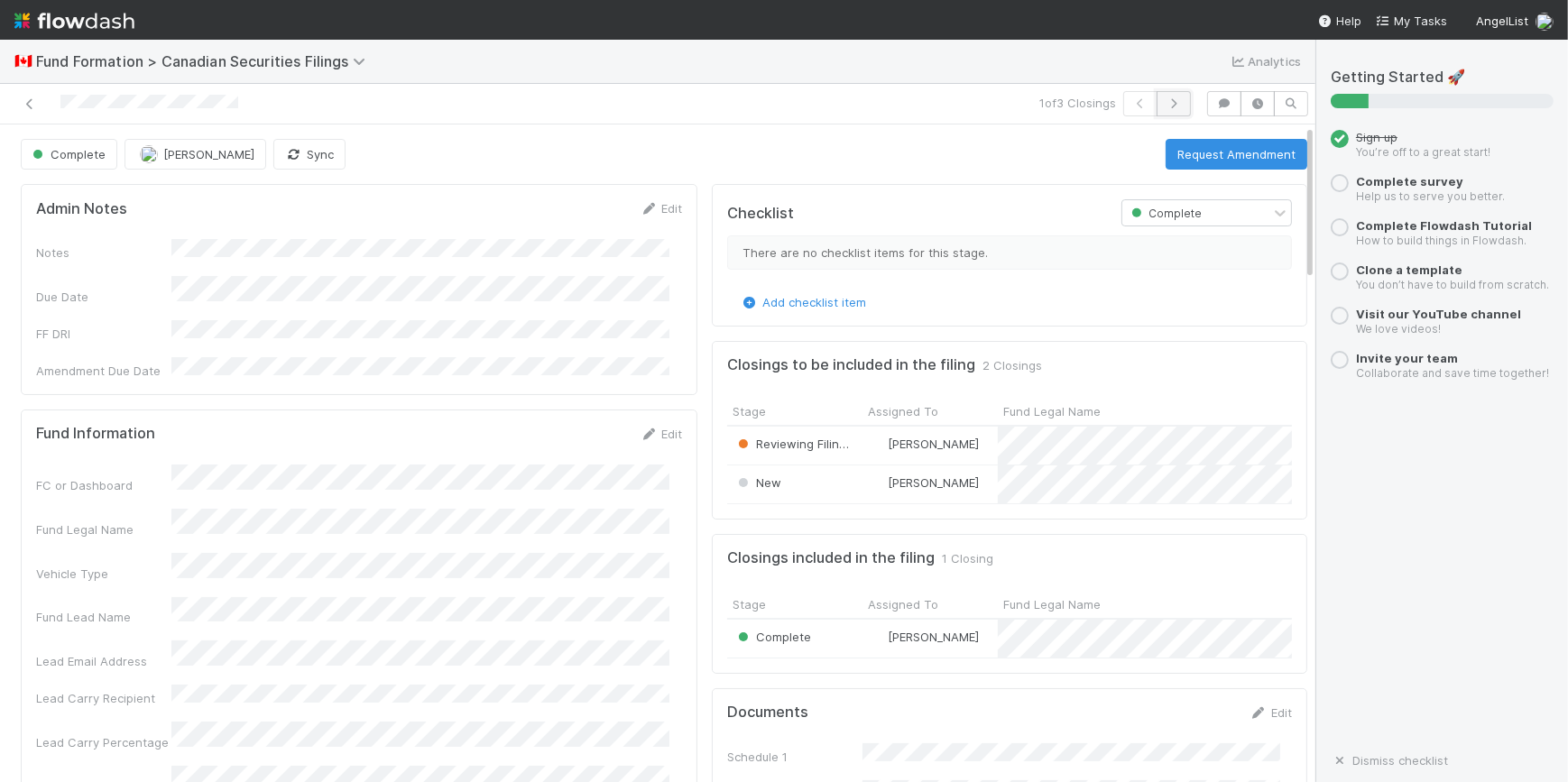
click at [1166, 108] on button "button" at bounding box center [1173, 103] width 34 height 25
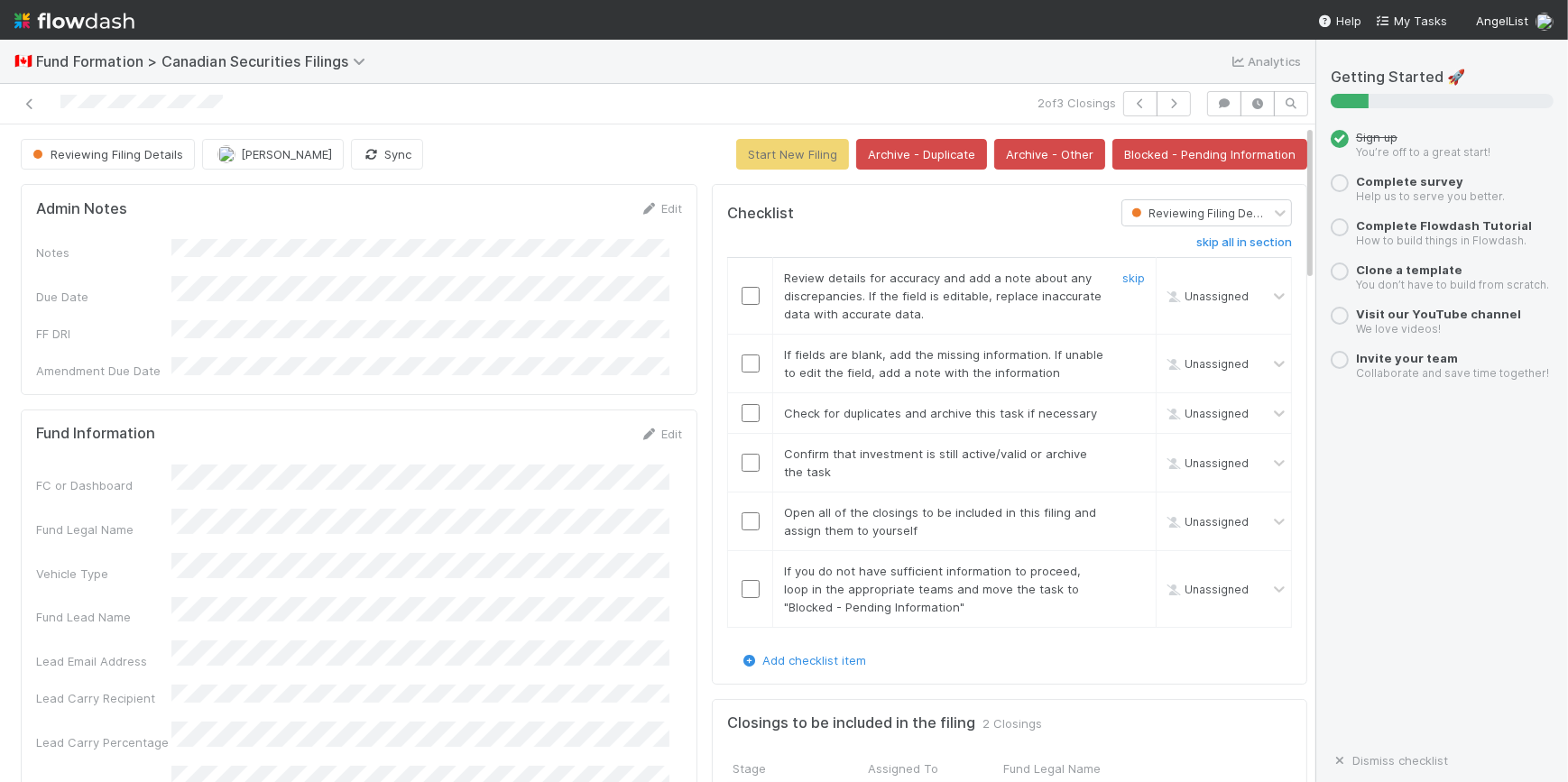
click at [742, 299] on input "checkbox" at bounding box center [751, 296] width 18 height 18
click at [733, 371] on td at bounding box center [750, 363] width 45 height 58
click at [733, 374] on td at bounding box center [750, 363] width 45 height 58
click at [742, 361] on input "checkbox" at bounding box center [751, 364] width 18 height 18
drag, startPoint x: 740, startPoint y: 408, endPoint x: 740, endPoint y: 420, distance: 12.0
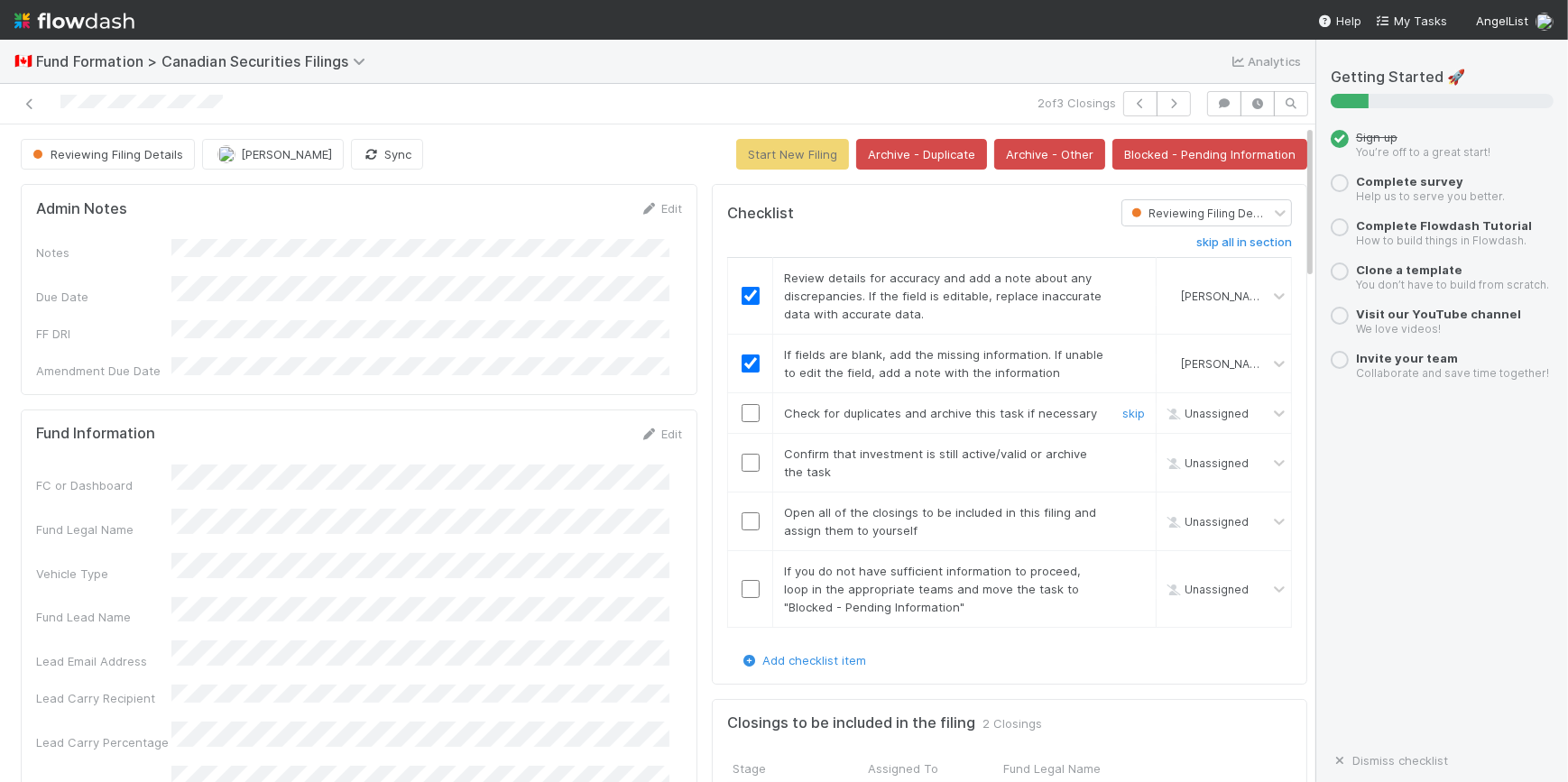
click at [742, 410] on input "checkbox" at bounding box center [751, 414] width 18 height 18
click at [742, 459] on input "checkbox" at bounding box center [751, 463] width 18 height 18
click at [742, 522] on input "checkbox" at bounding box center [751, 522] width 18 height 18
drag, startPoint x: 739, startPoint y: 585, endPoint x: 753, endPoint y: 579, distance: 15.2
click at [742, 586] on input "checkbox" at bounding box center [751, 589] width 18 height 18
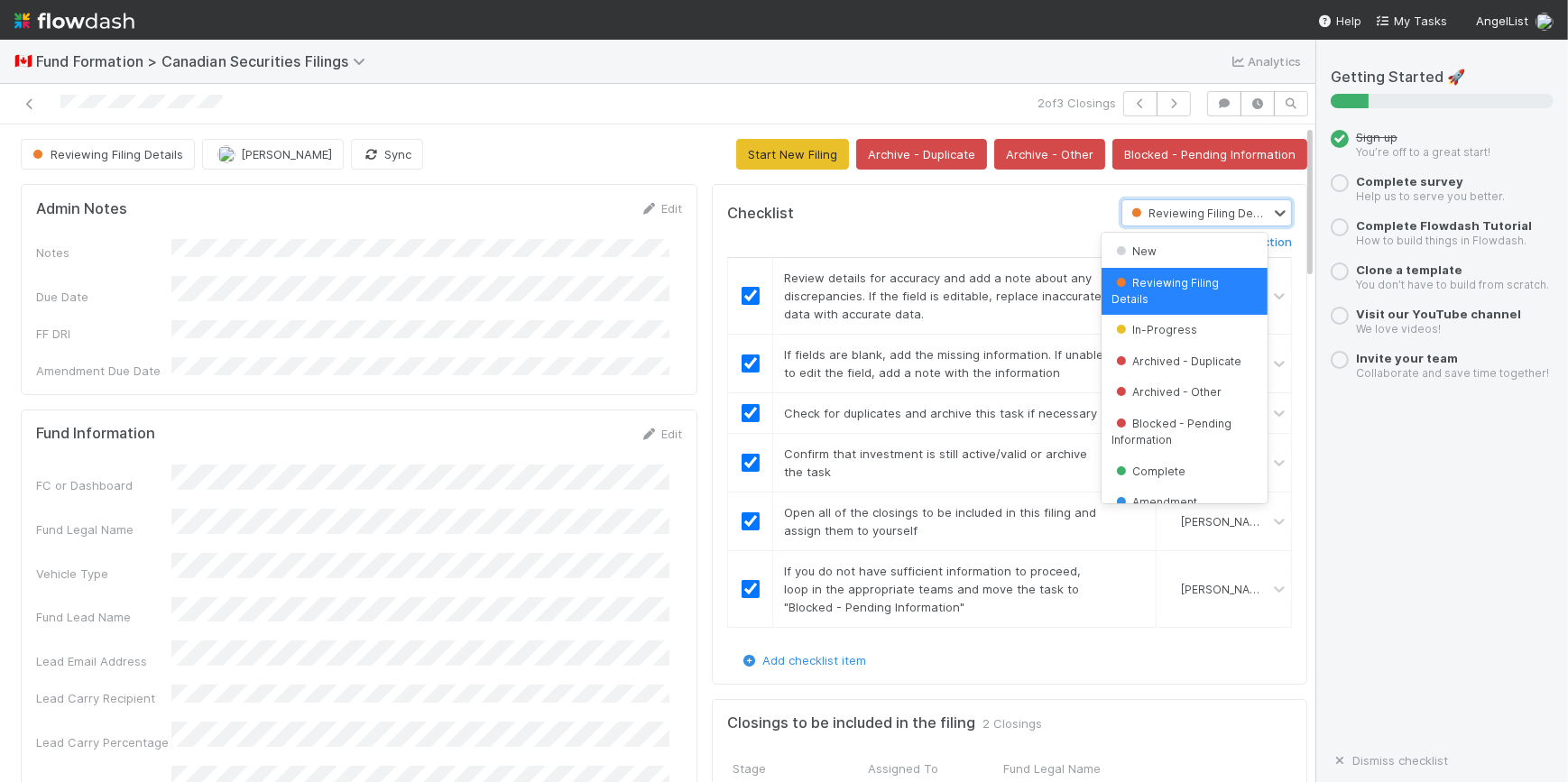
click at [1207, 218] on span "Reviewing Filing Details" at bounding box center [1200, 213] width 147 height 14
click at [1206, 215] on span "Reviewing Filing Details" at bounding box center [1200, 213] width 147 height 14
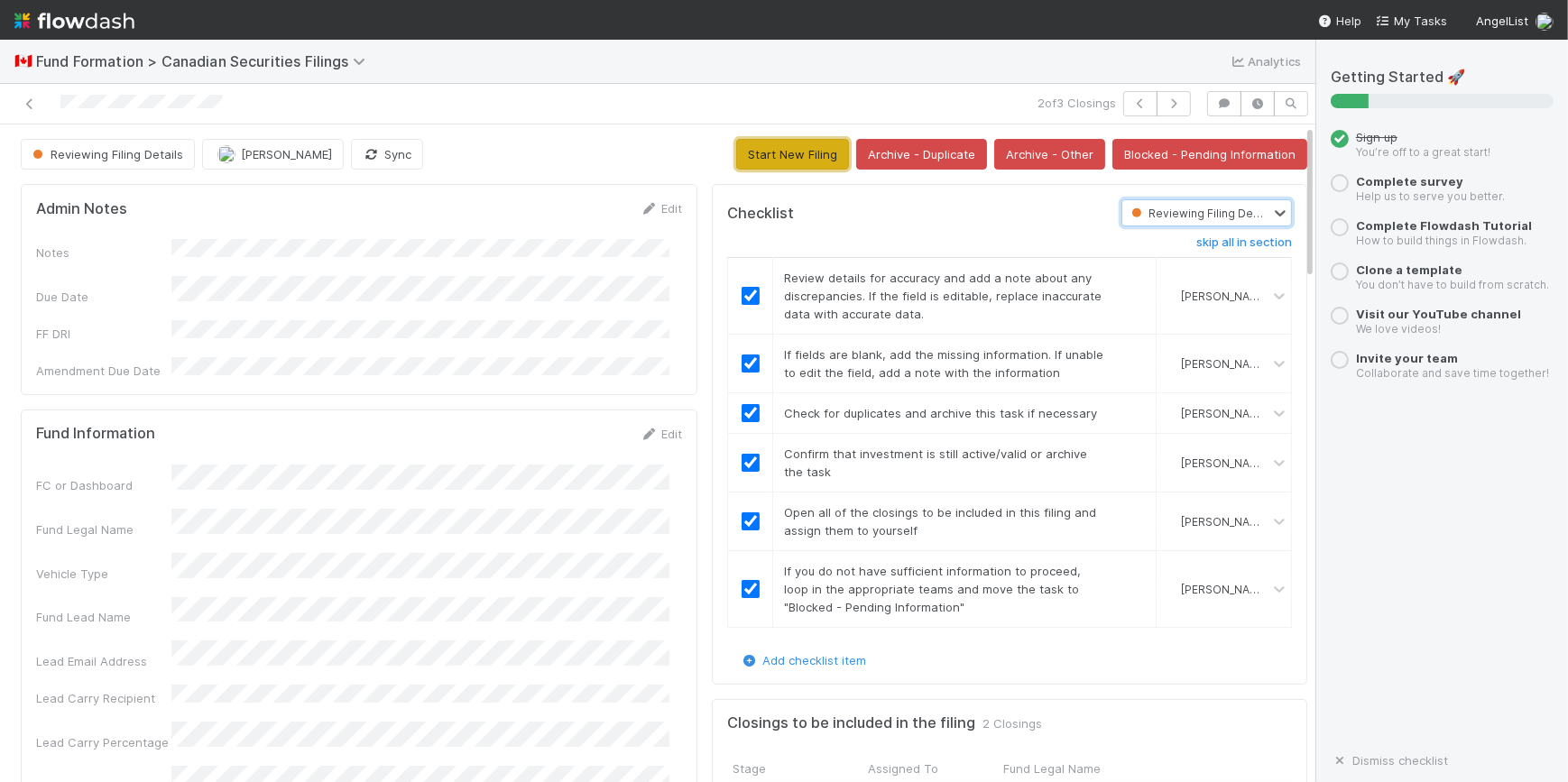
click at [787, 152] on button "Start New Filing" at bounding box center [792, 153] width 113 height 30
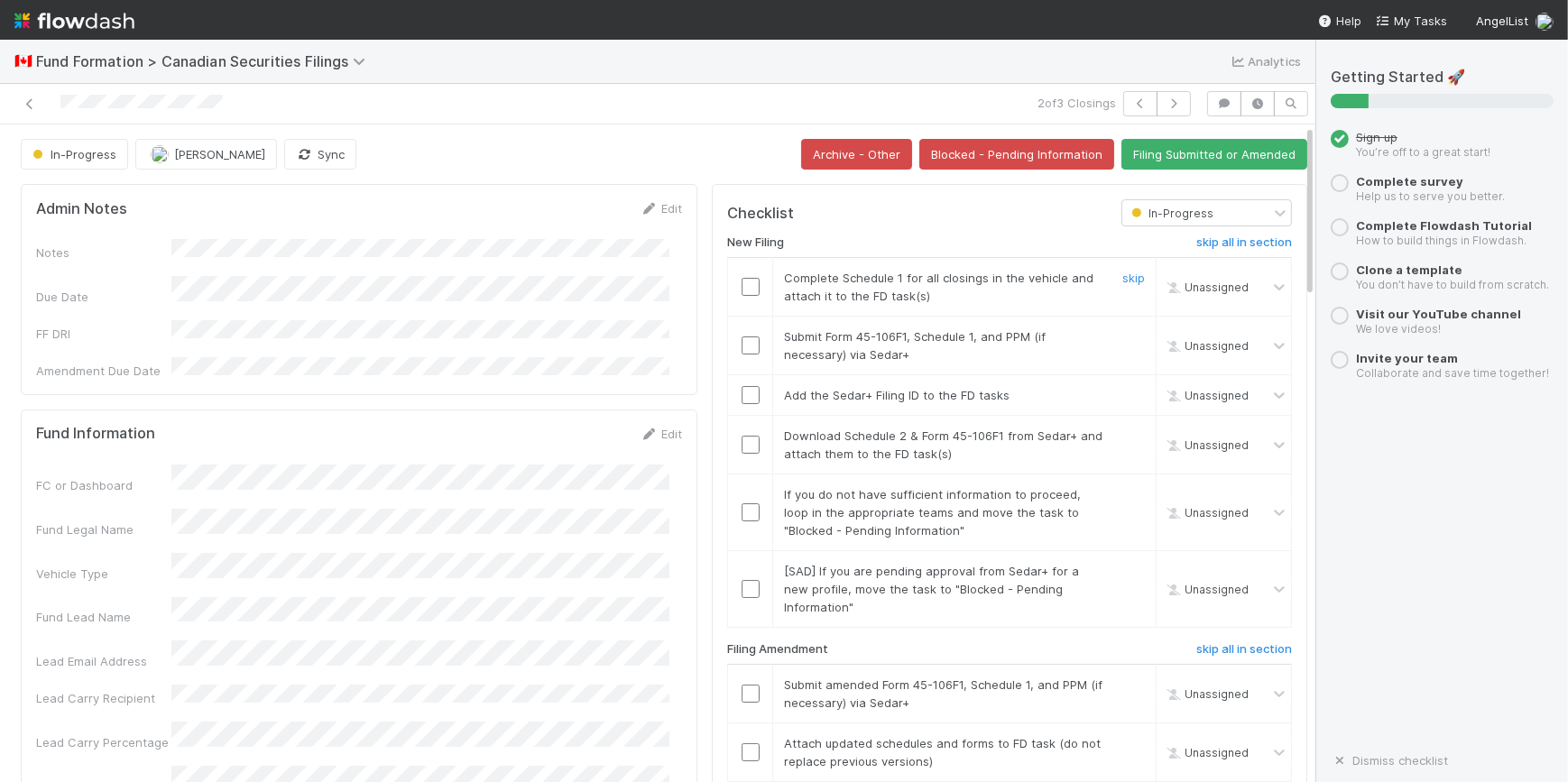
click at [742, 288] on input "checkbox" at bounding box center [751, 287] width 18 height 18
click at [742, 352] on input "checkbox" at bounding box center [751, 345] width 18 height 18
click at [742, 395] on input "checkbox" at bounding box center [751, 395] width 18 height 18
click at [742, 446] on input "checkbox" at bounding box center [751, 445] width 18 height 18
click at [742, 504] on input "checkbox" at bounding box center [751, 512] width 18 height 18
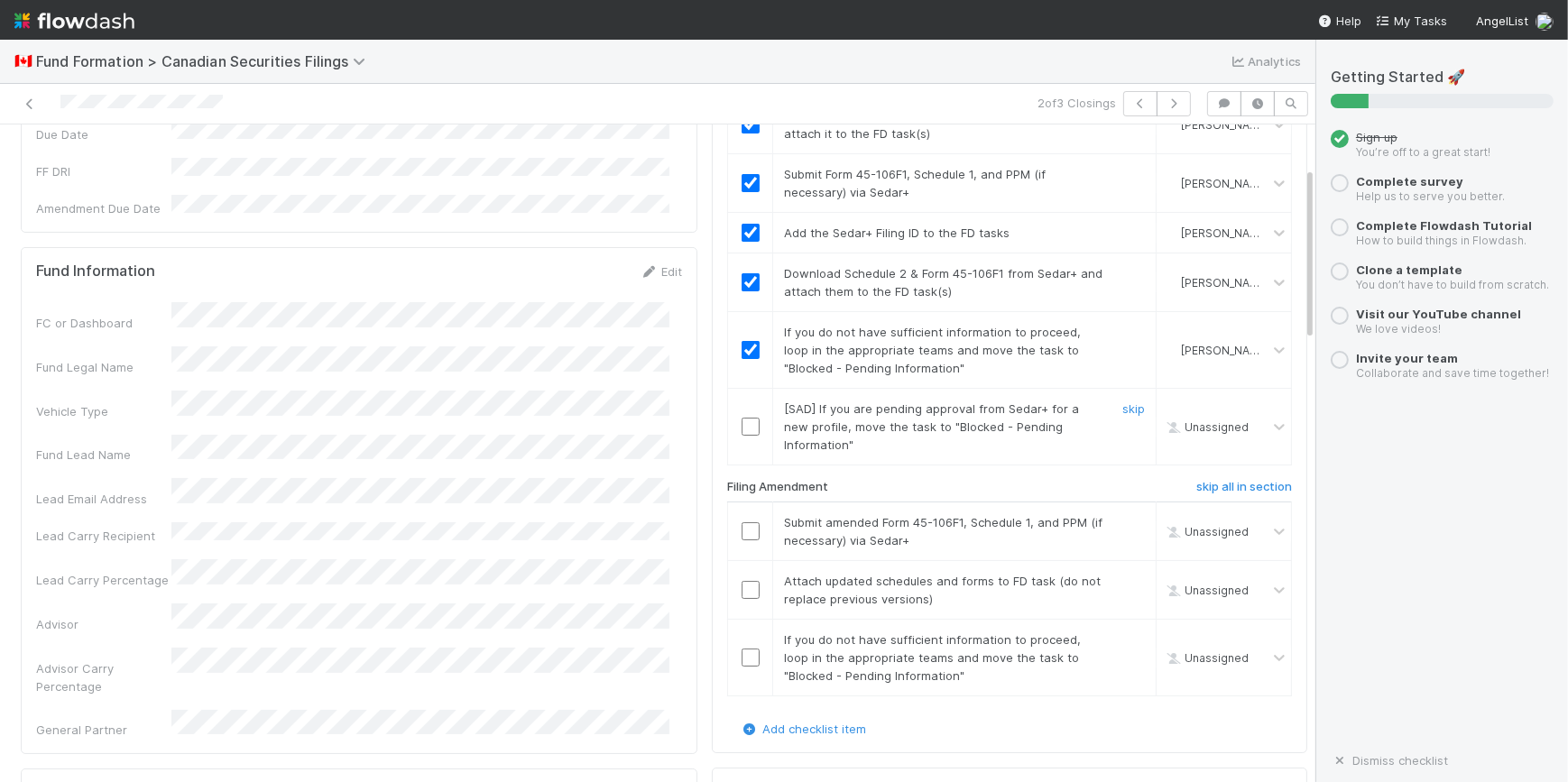
scroll to position [163, 0]
click at [1122, 408] on link "skip" at bounding box center [1133, 408] width 22 height 15
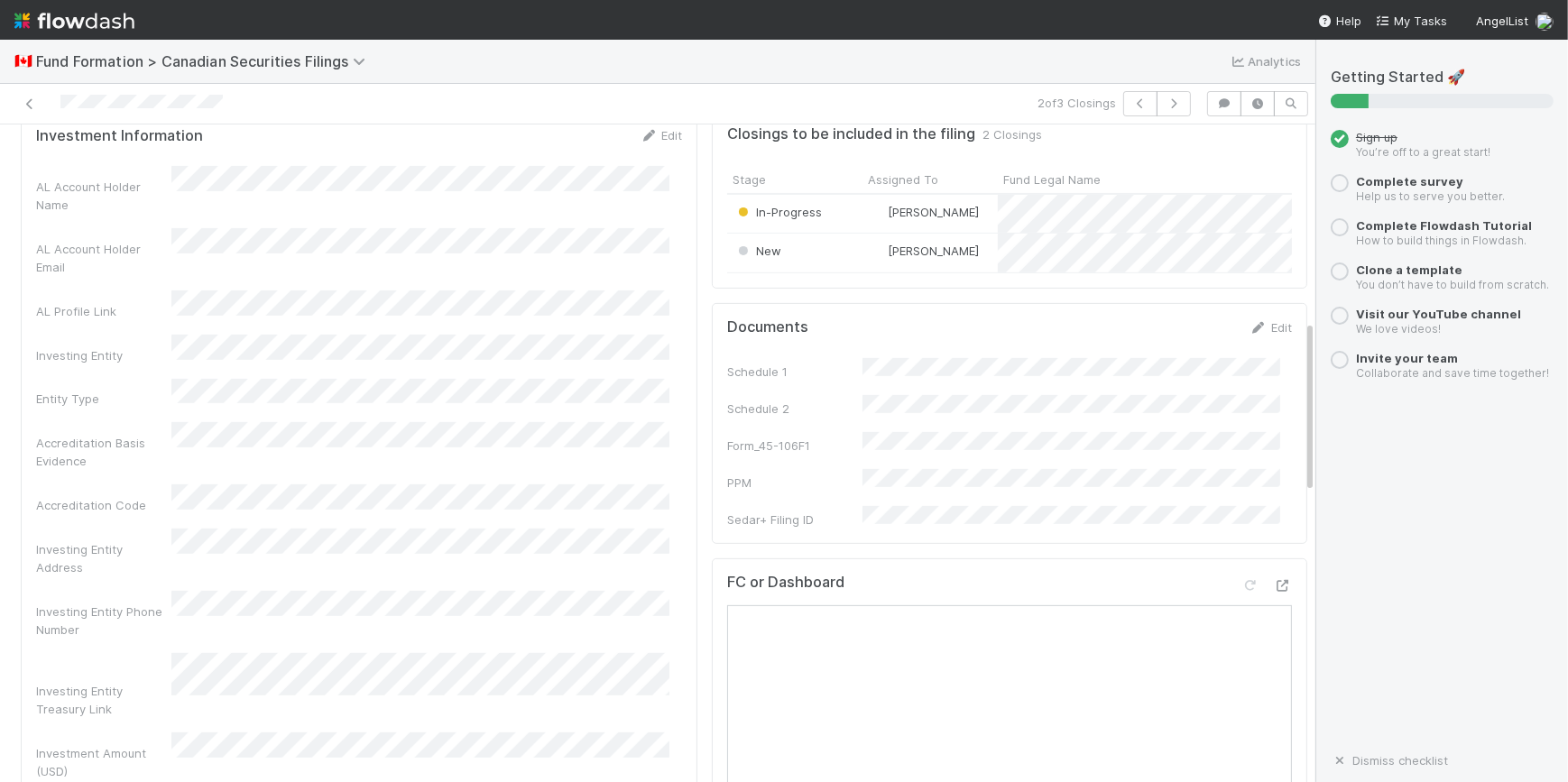
scroll to position [983, 0]
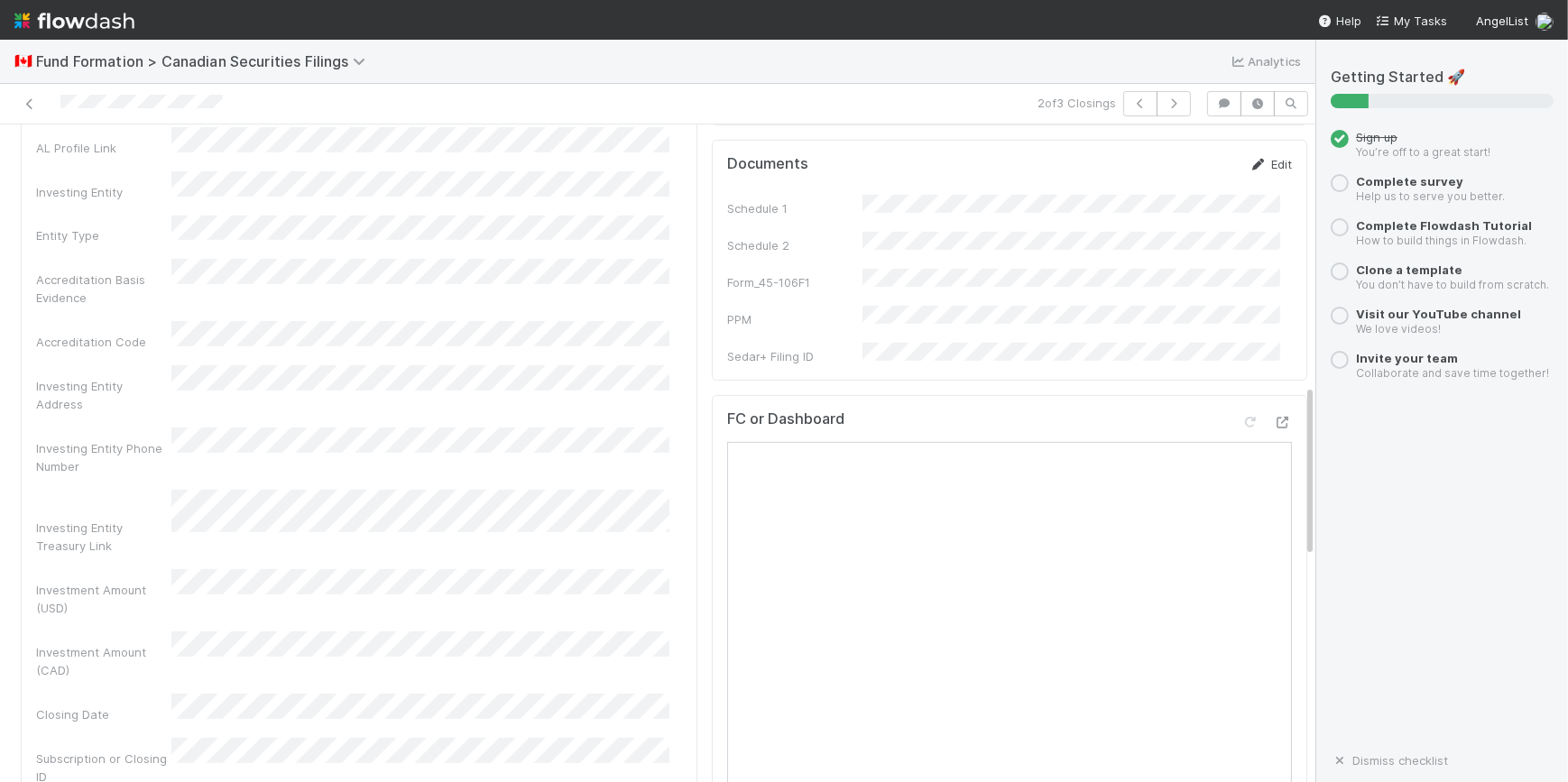
click at [1249, 171] on icon at bounding box center [1259, 164] width 18 height 12
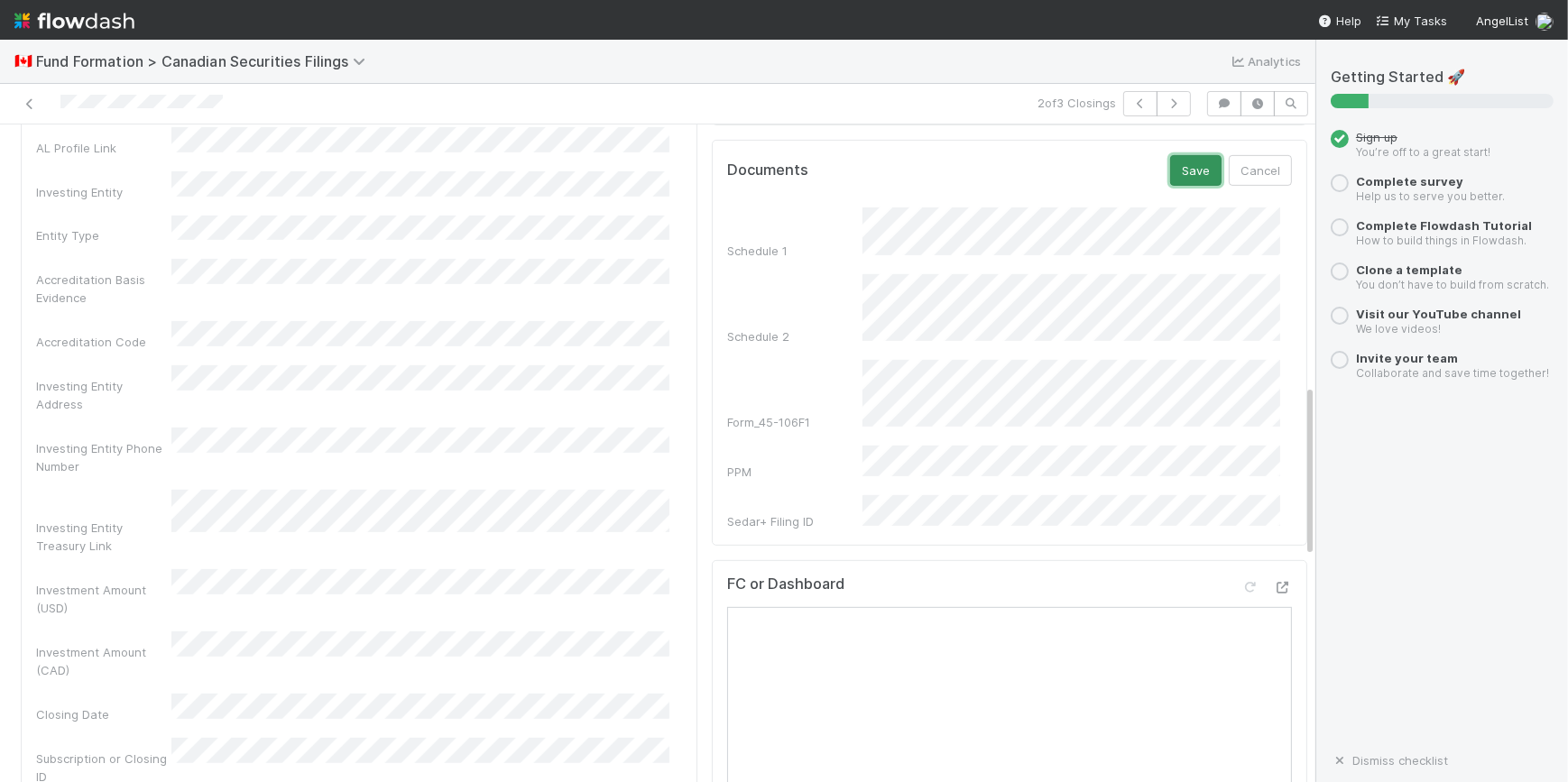
click at [1170, 177] on button "Save" at bounding box center [1196, 170] width 52 height 30
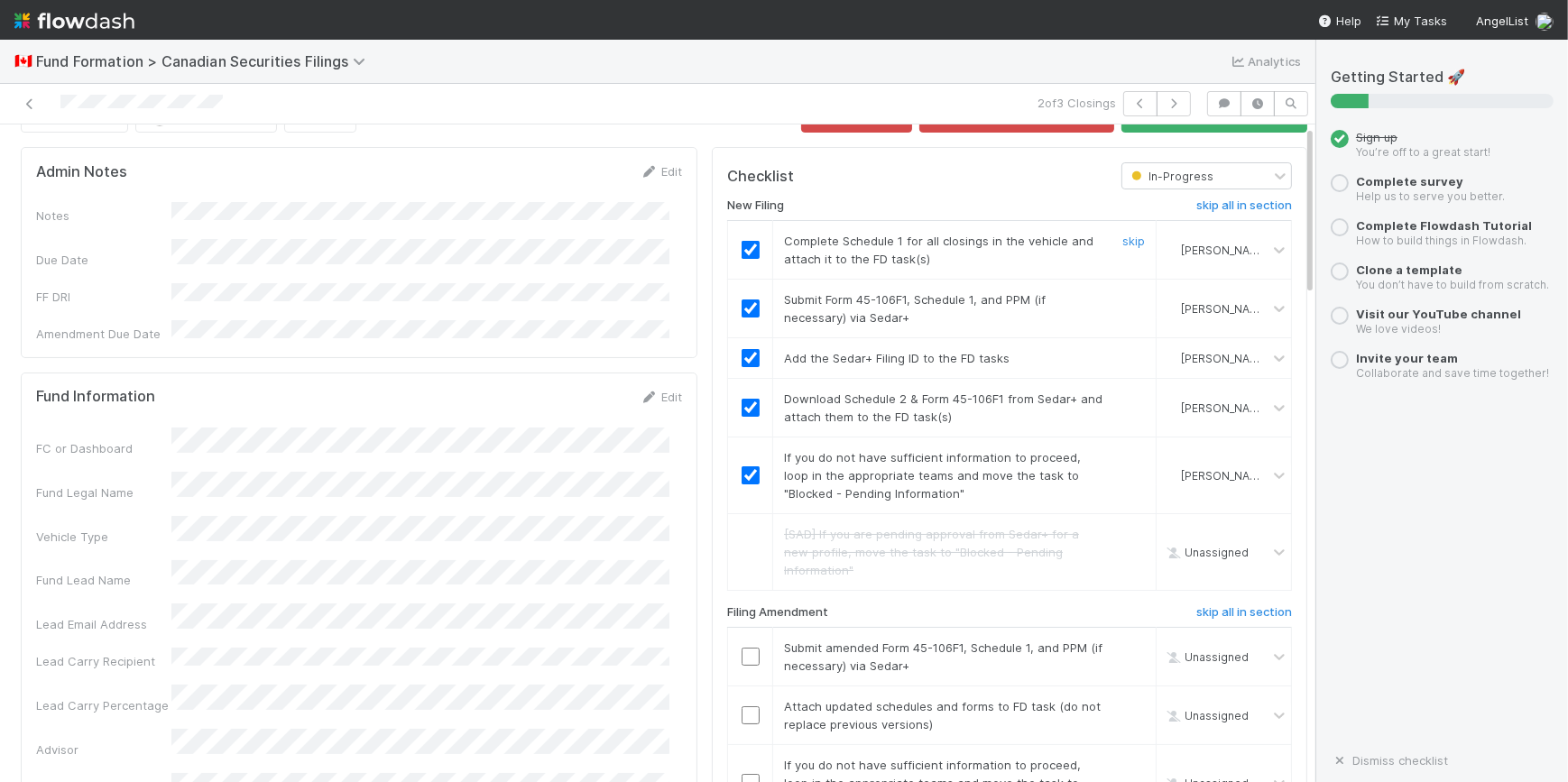
scroll to position [0, 0]
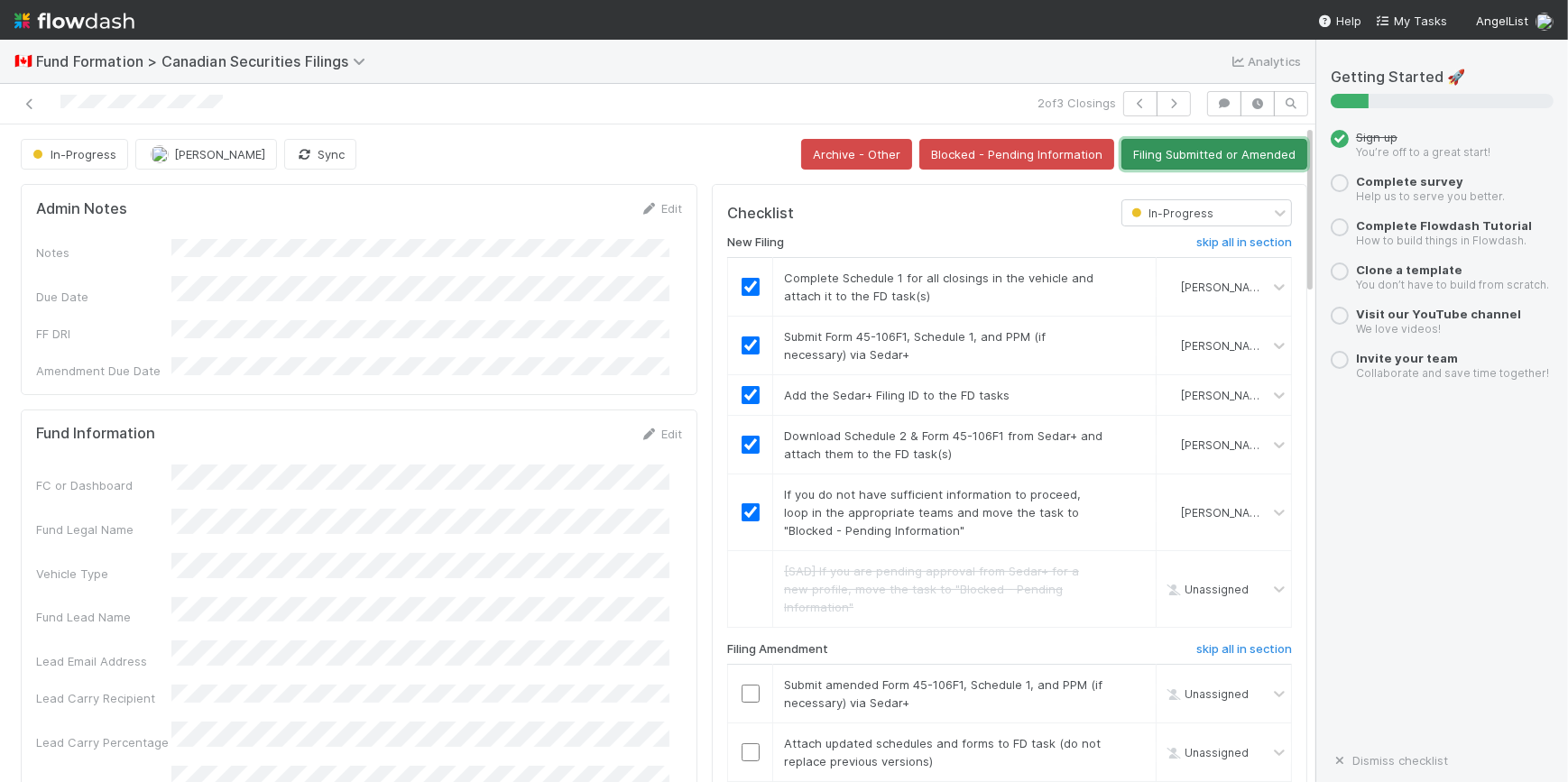
click at [1172, 156] on button "Filing Submitted or Amended" at bounding box center [1213, 153] width 186 height 30
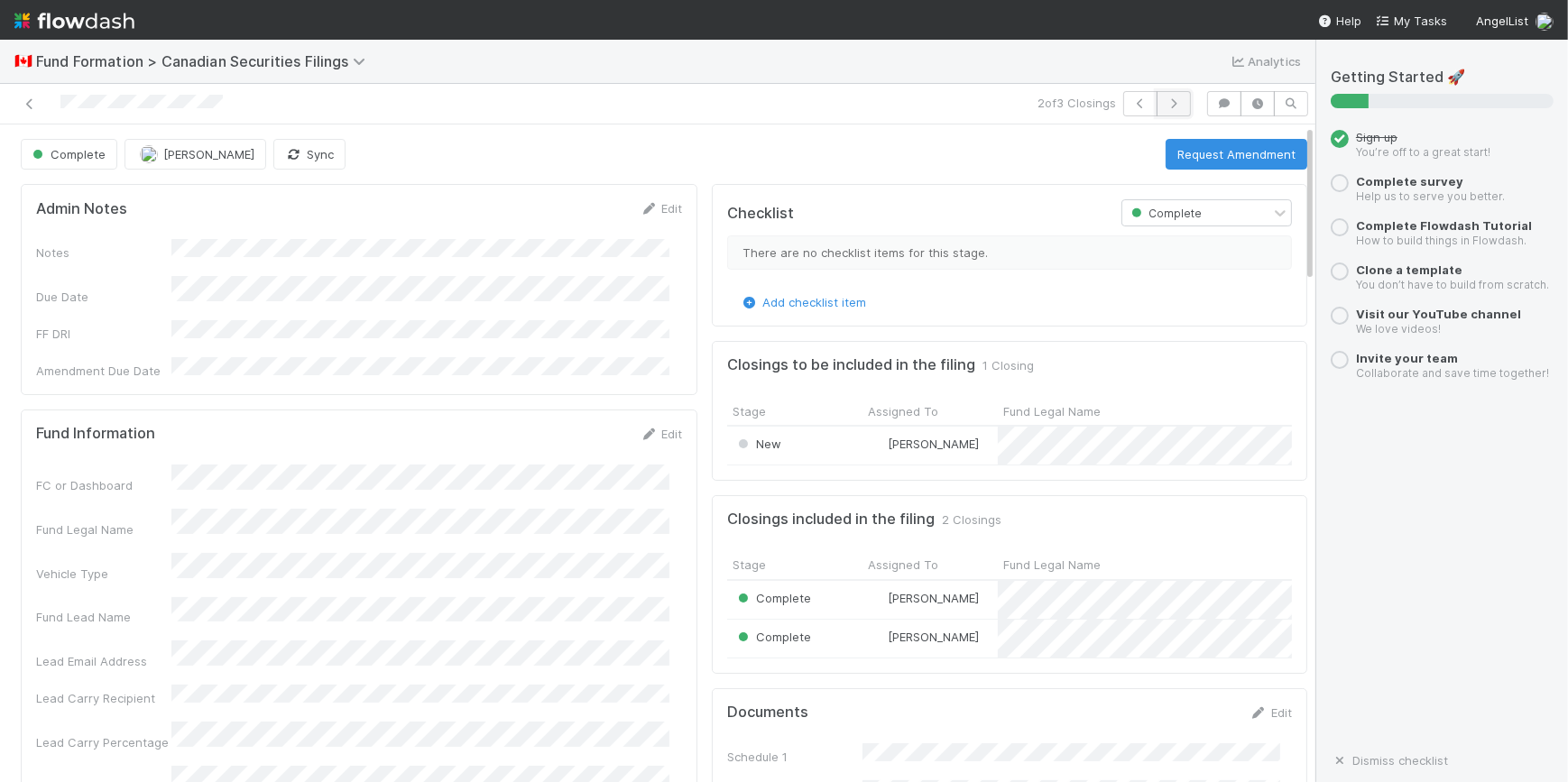
click at [1156, 103] on button "button" at bounding box center [1173, 103] width 34 height 25
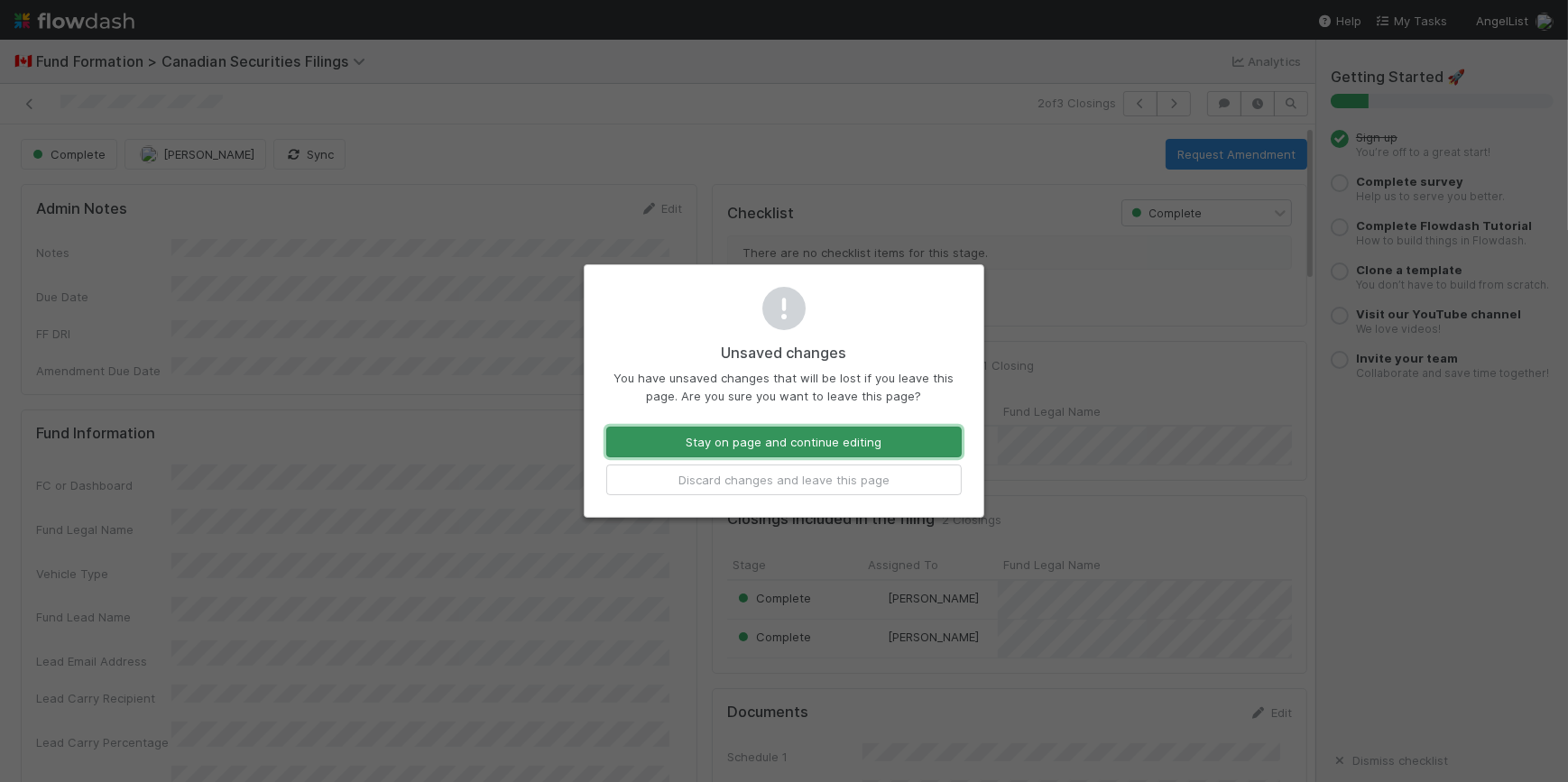
click at [830, 447] on button "Stay on page and continue editing" at bounding box center [783, 441] width 356 height 30
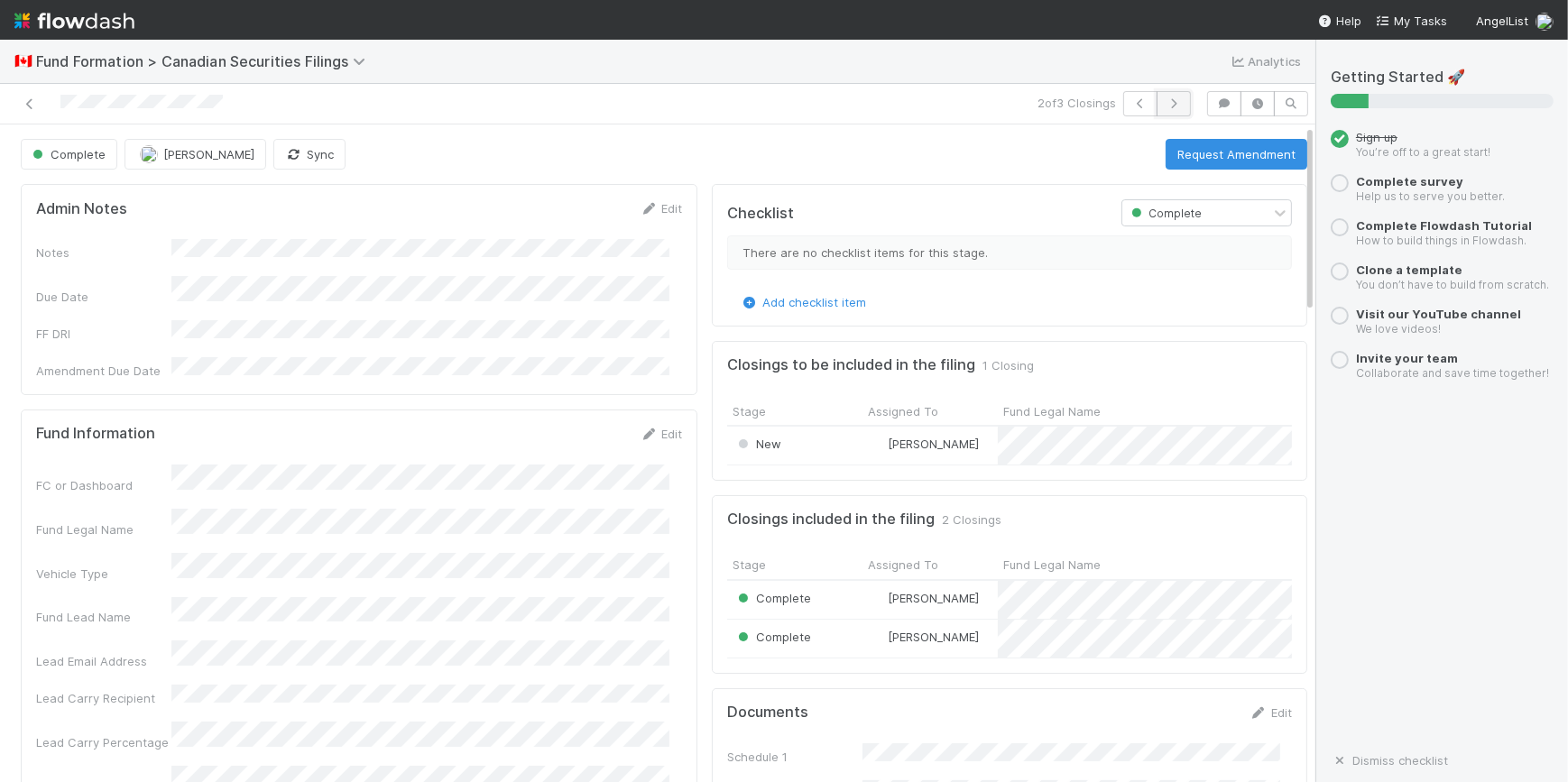
click at [1164, 99] on icon "button" at bounding box center [1174, 103] width 18 height 11
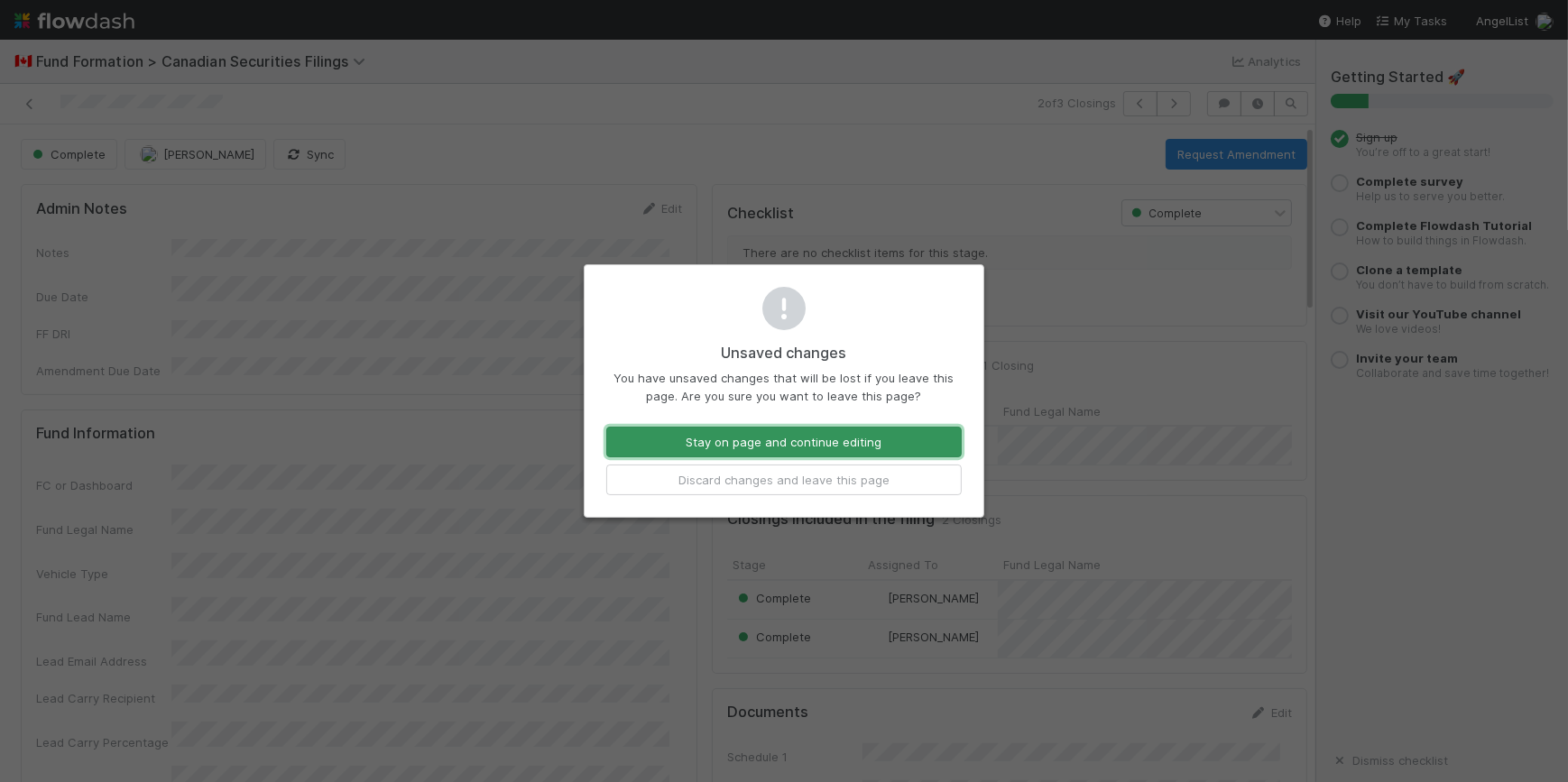
click at [807, 445] on button "Stay on page and continue editing" at bounding box center [783, 441] width 356 height 30
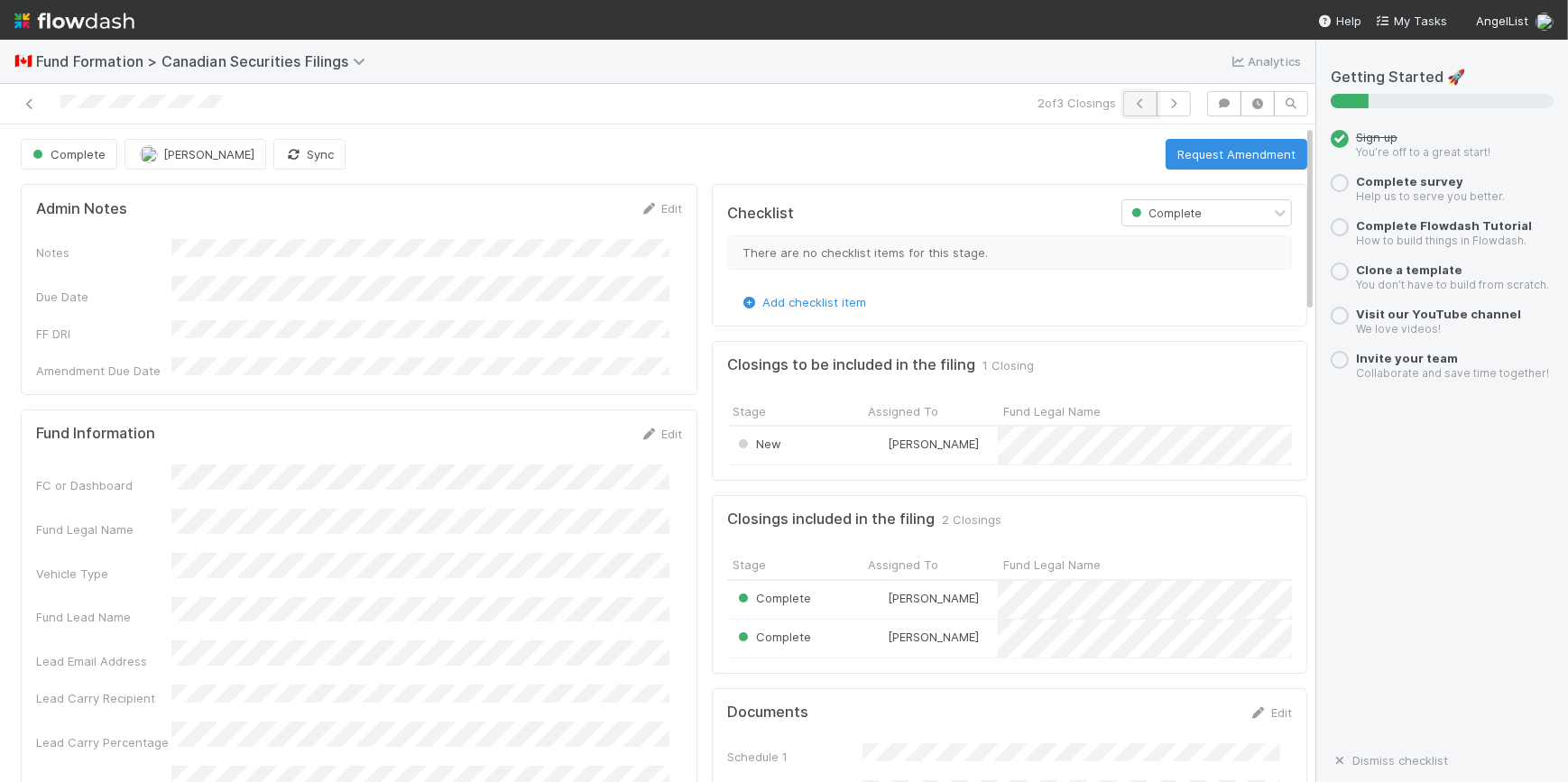
click at [1131, 102] on icon "button" at bounding box center [1140, 103] width 18 height 11
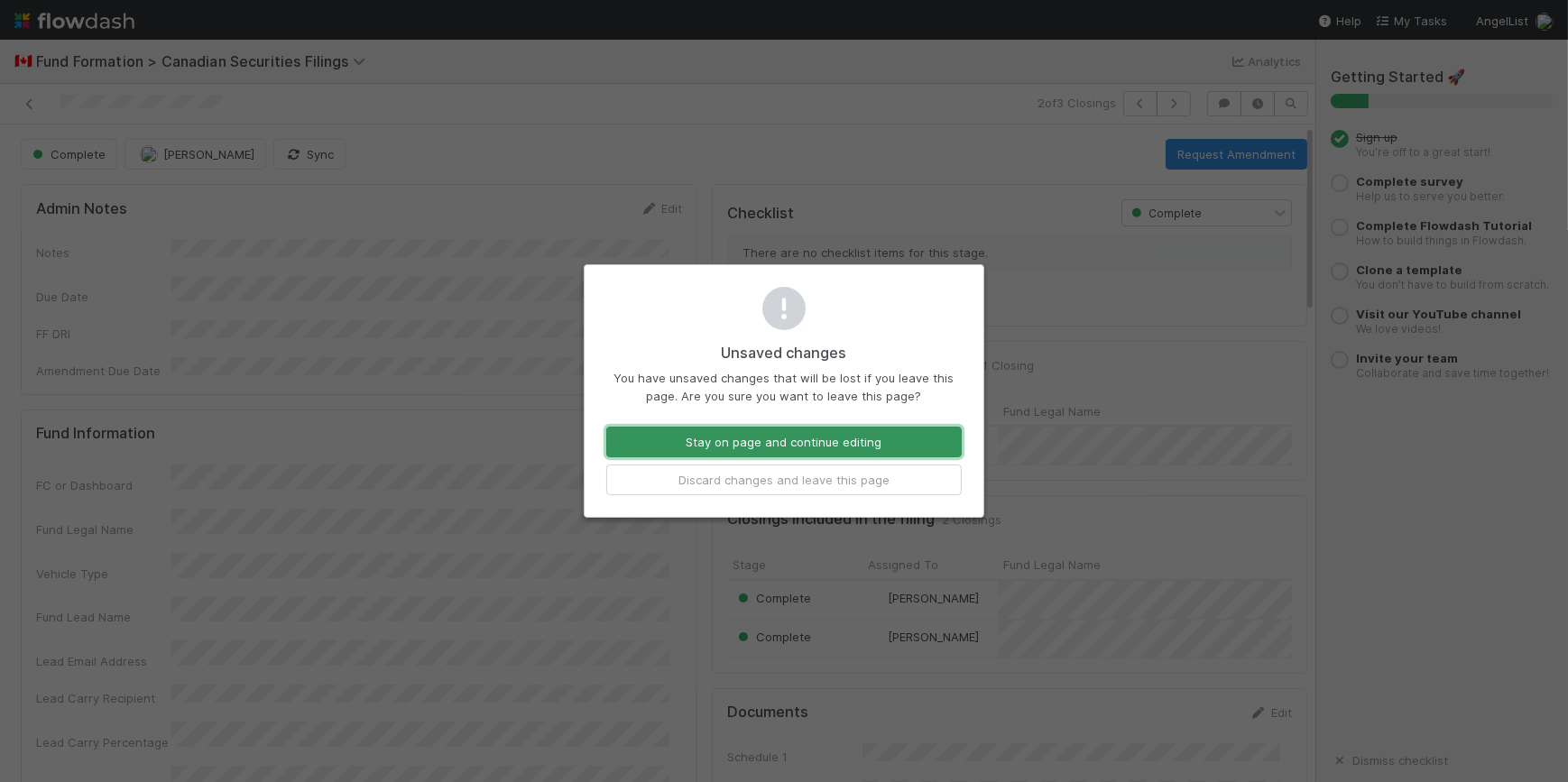
click at [779, 441] on button "Stay on page and continue editing" at bounding box center [783, 441] width 356 height 30
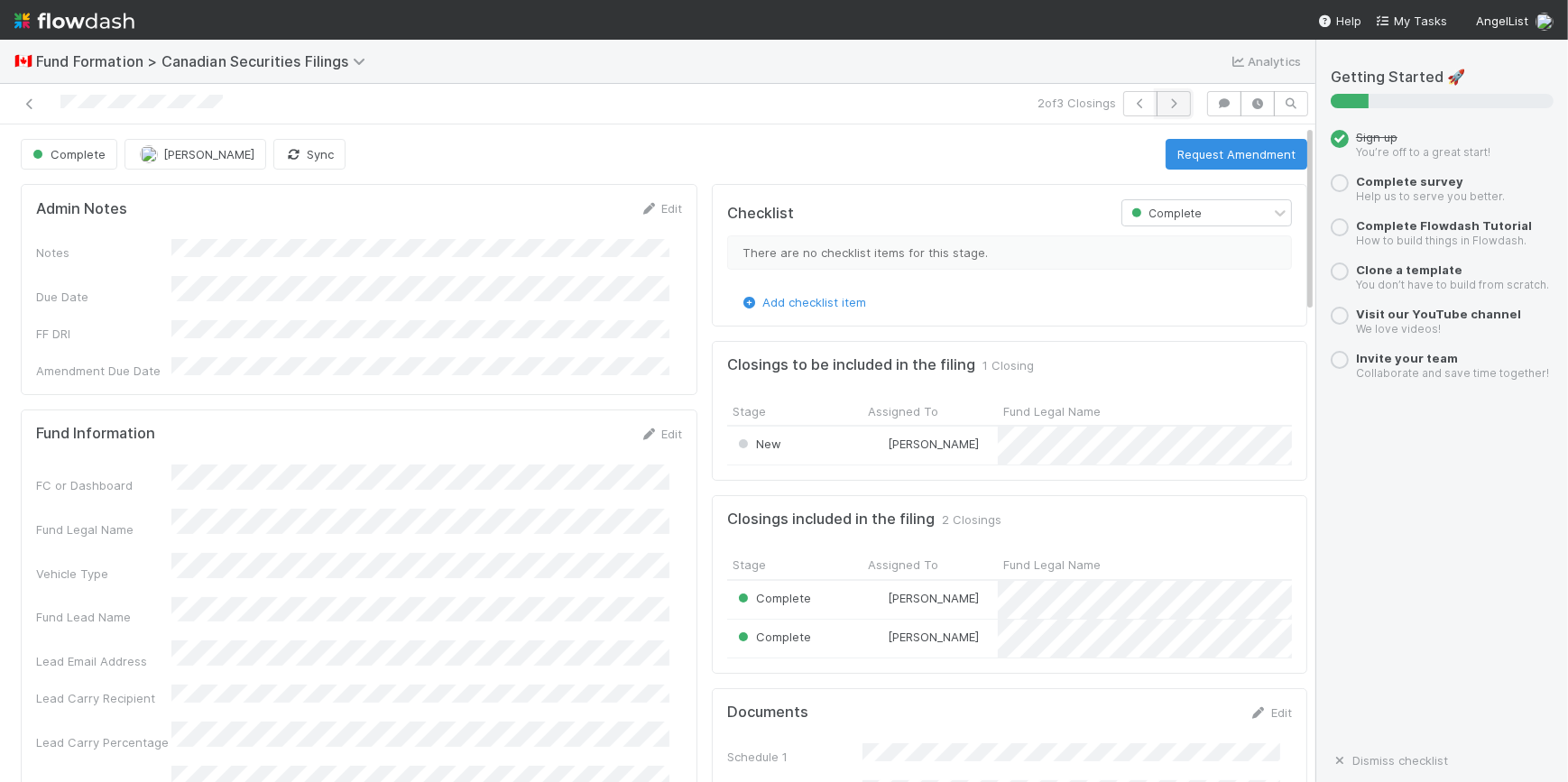
click at [1164, 102] on icon "button" at bounding box center [1174, 103] width 18 height 11
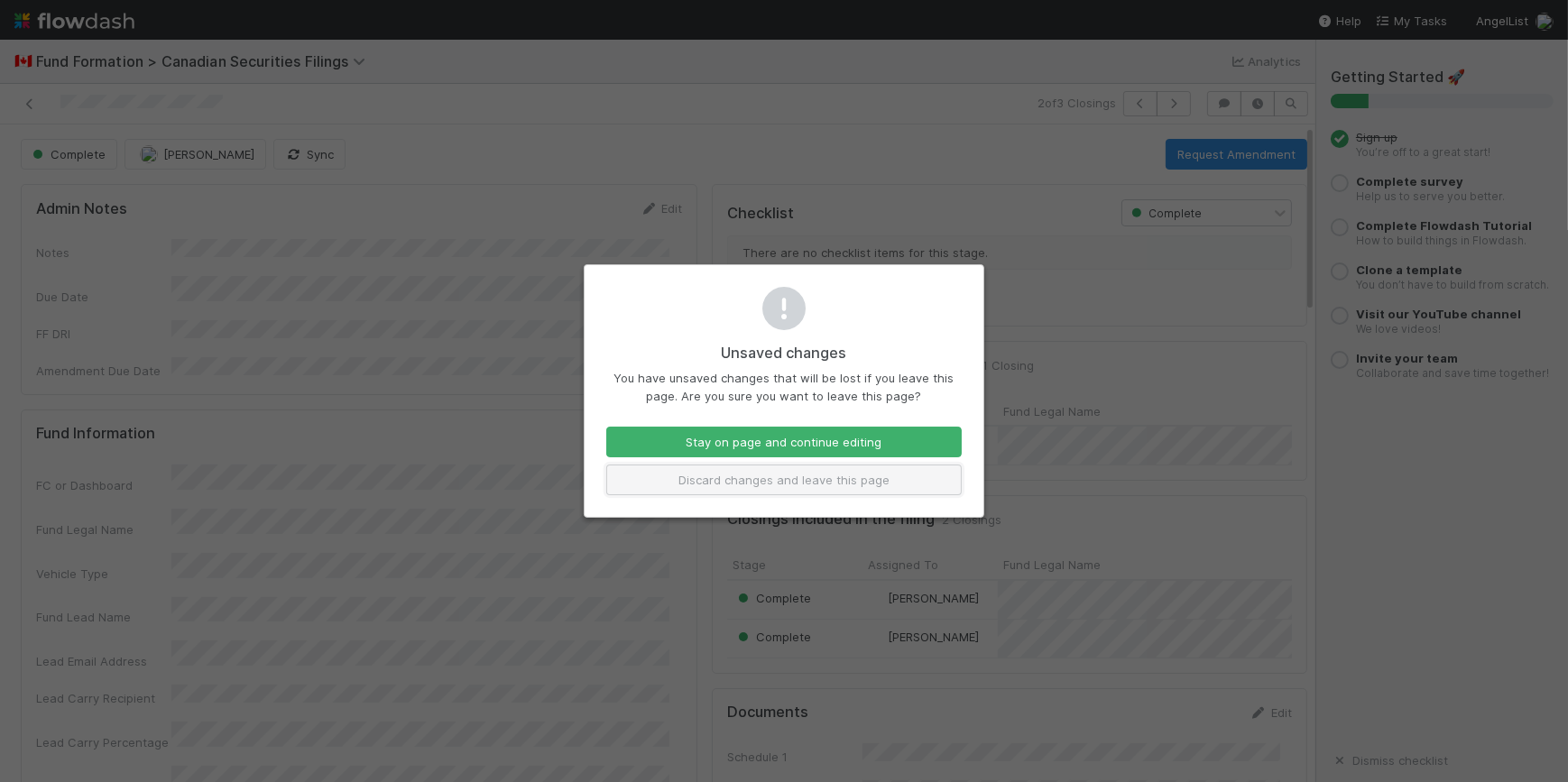
click at [793, 481] on button "Discard changes and leave this page" at bounding box center [783, 479] width 356 height 30
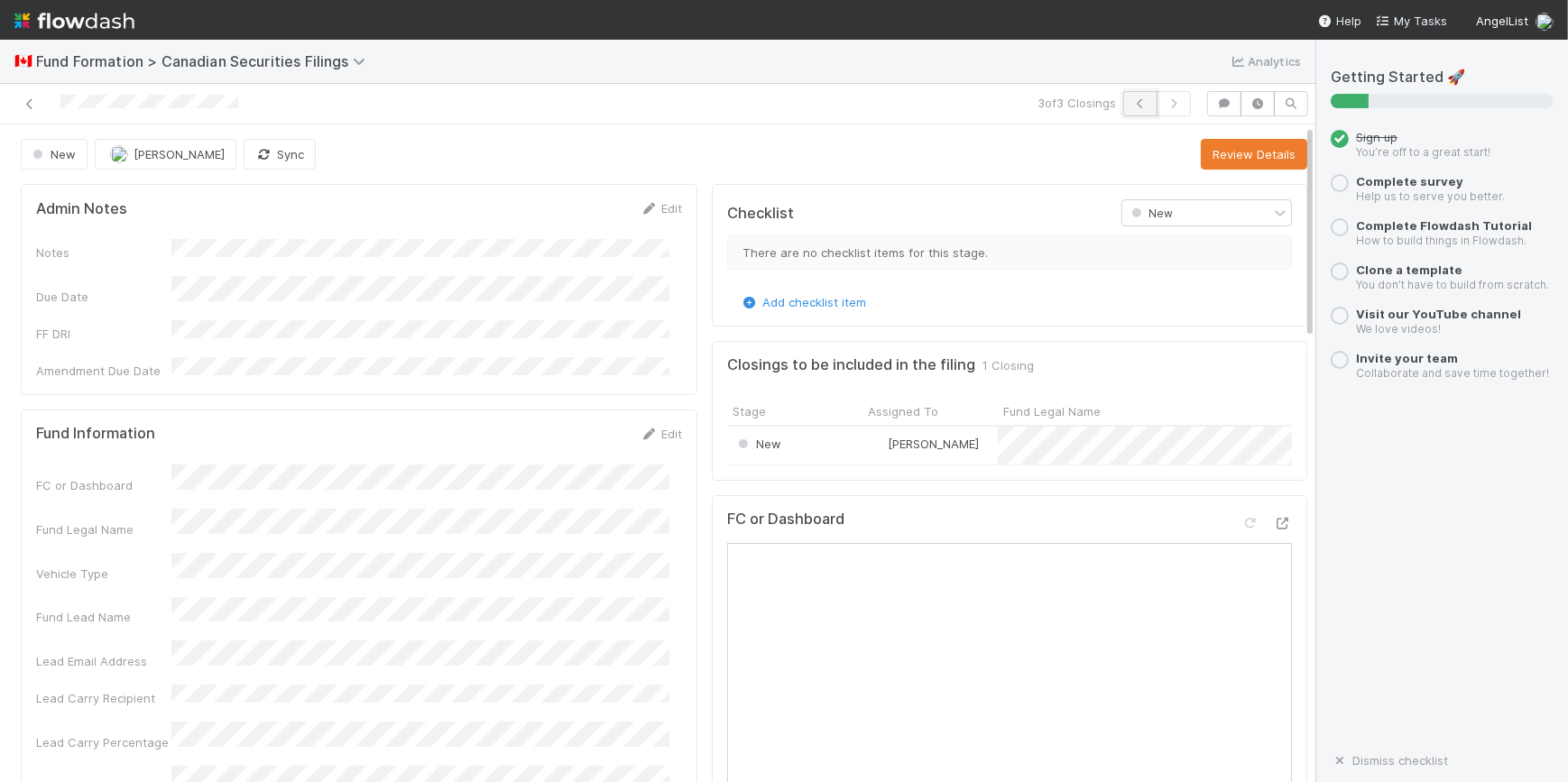
click at [1123, 98] on button "button" at bounding box center [1140, 103] width 34 height 25
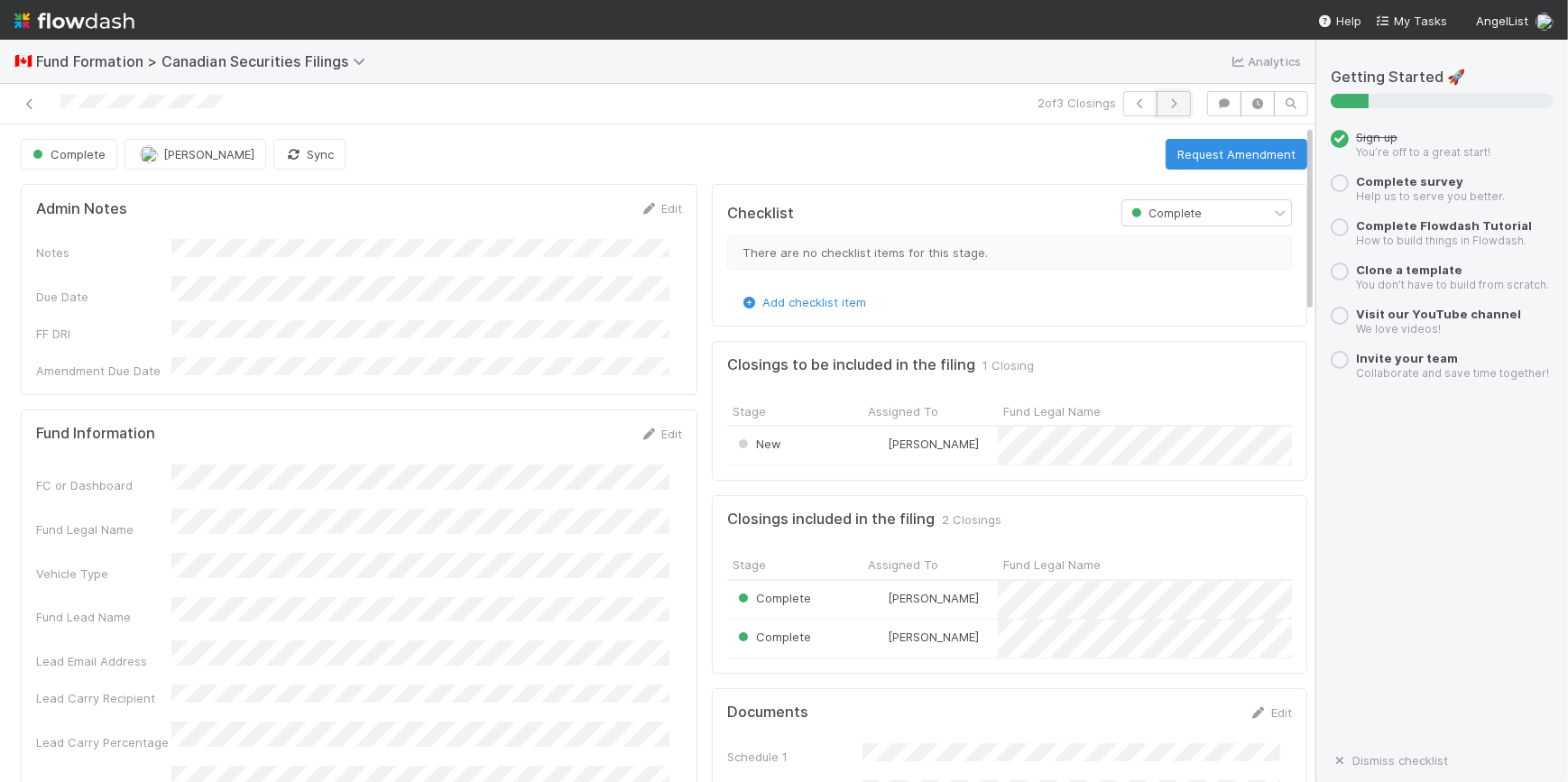
click at [1164, 92] on button "button" at bounding box center [1173, 103] width 34 height 25
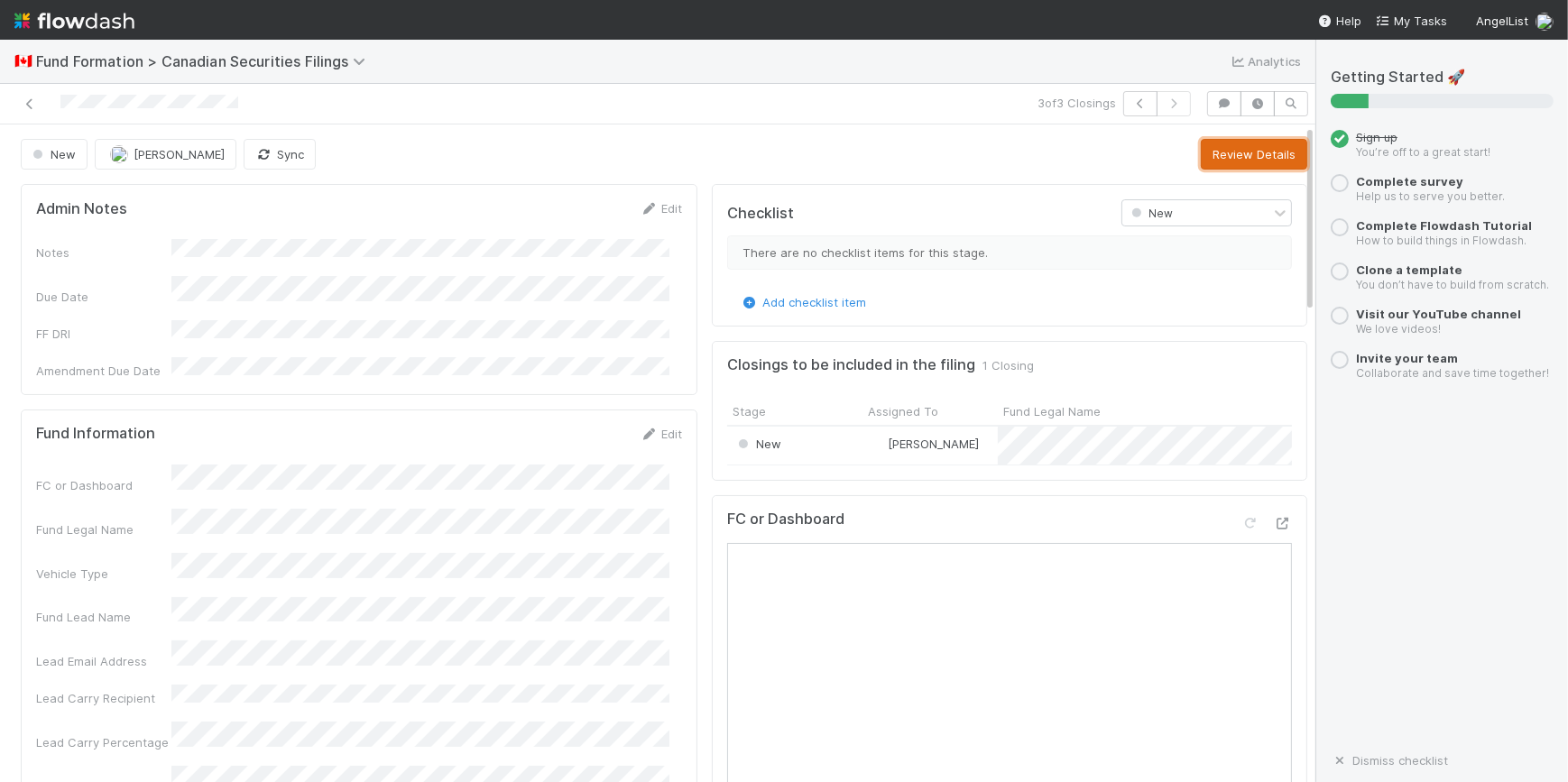
click at [1223, 153] on button "Review Details" at bounding box center [1253, 153] width 106 height 30
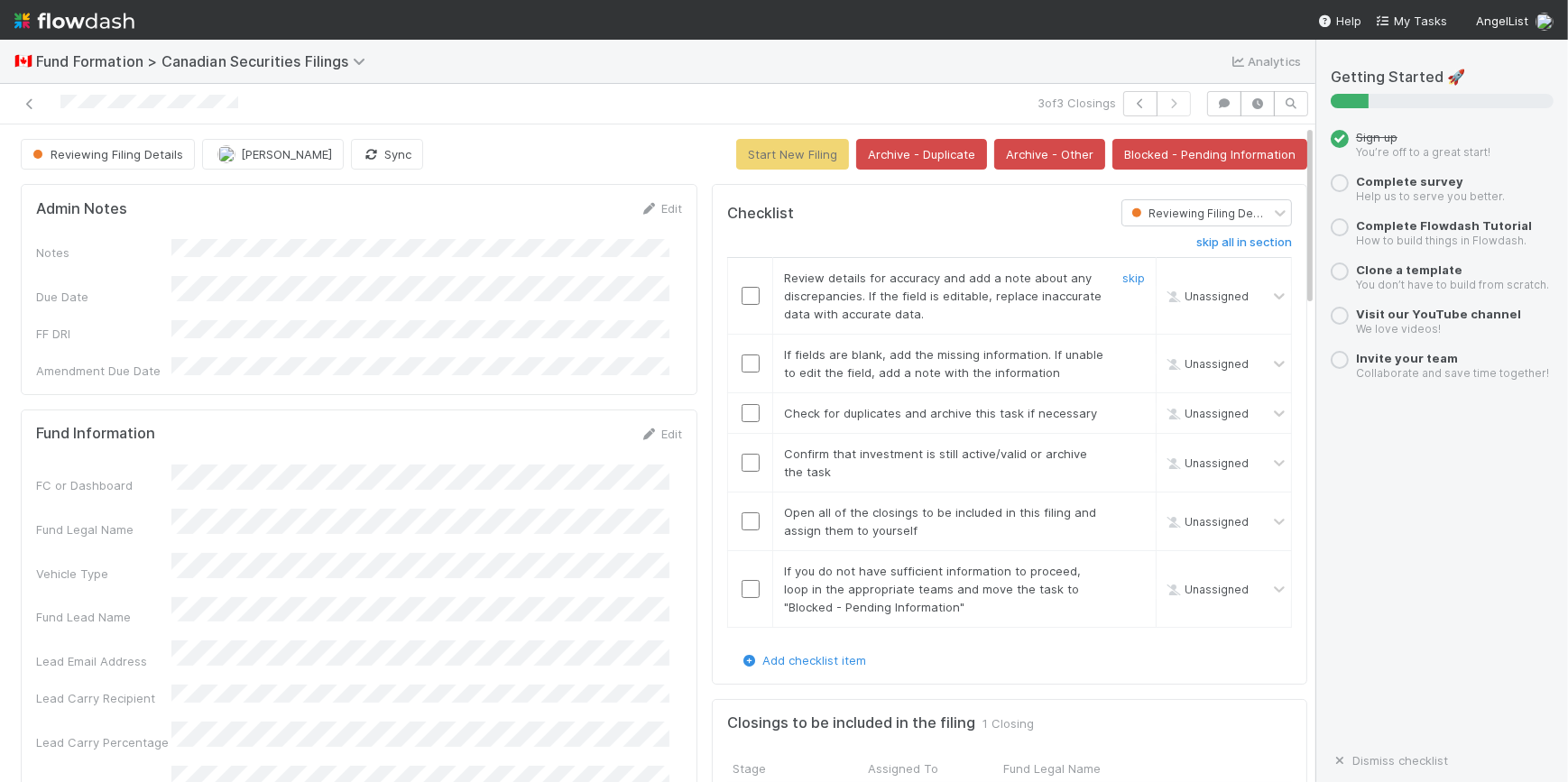
click at [745, 289] on div at bounding box center [750, 296] width 44 height 18
click at [742, 294] on input "checkbox" at bounding box center [751, 296] width 18 height 18
click at [742, 359] on input "checkbox" at bounding box center [751, 364] width 18 height 18
click at [735, 423] on td at bounding box center [750, 414] width 45 height 41
click at [742, 415] on input "checkbox" at bounding box center [751, 414] width 18 height 18
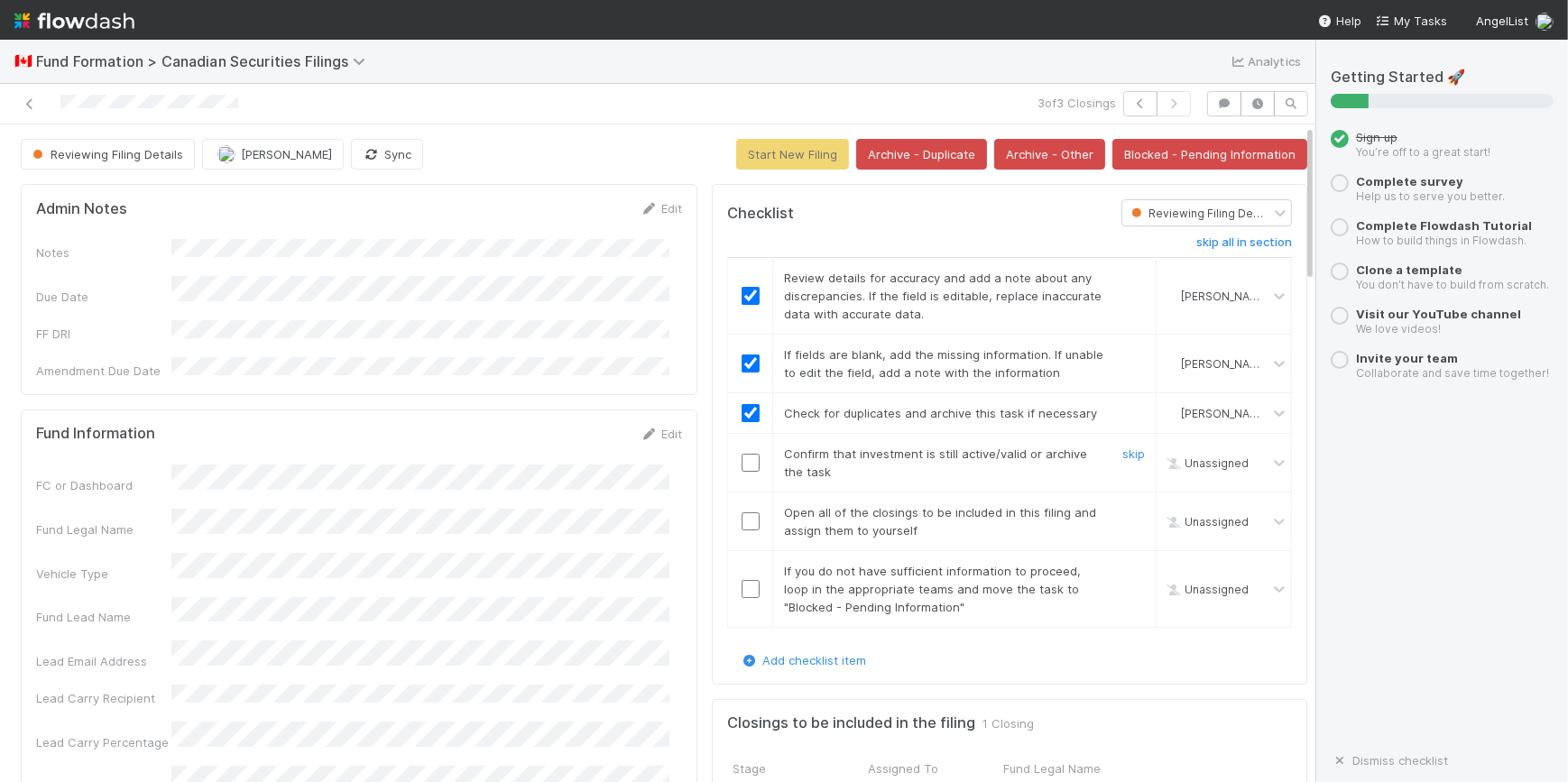
click at [742, 463] on input "checkbox" at bounding box center [751, 463] width 18 height 18
click at [742, 518] on input "checkbox" at bounding box center [751, 522] width 18 height 18
click at [742, 585] on input "checkbox" at bounding box center [751, 589] width 18 height 18
click at [772, 153] on button "Start New Filing" at bounding box center [792, 153] width 113 height 30
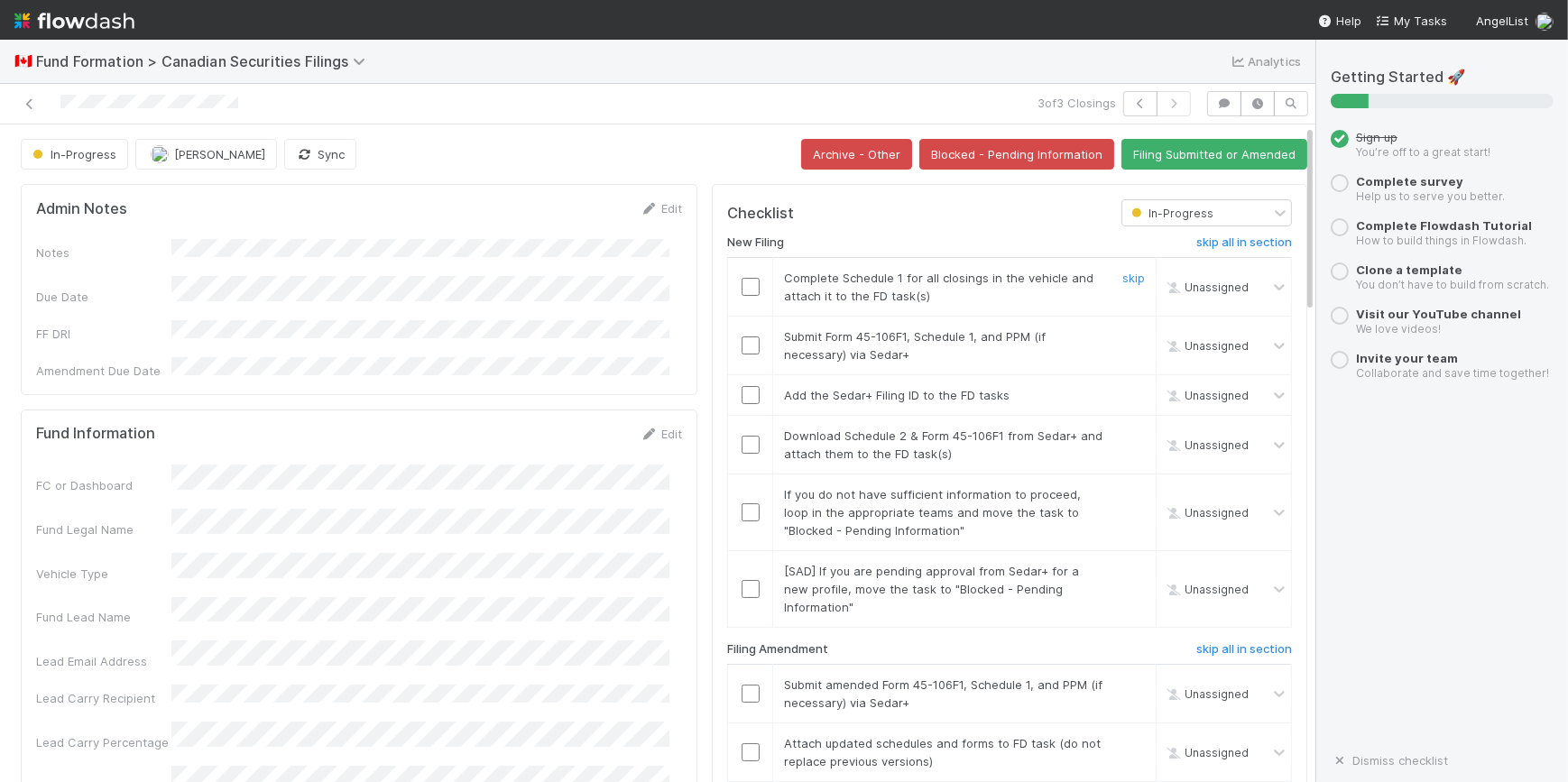
click at [742, 281] on input "checkbox" at bounding box center [751, 287] width 18 height 18
click at [742, 343] on input "checkbox" at bounding box center [751, 345] width 18 height 18
click at [742, 386] on input "checkbox" at bounding box center [751, 395] width 18 height 18
click at [742, 441] on input "checkbox" at bounding box center [751, 445] width 18 height 18
drag, startPoint x: 730, startPoint y: 515, endPoint x: 735, endPoint y: 530, distance: 15.8
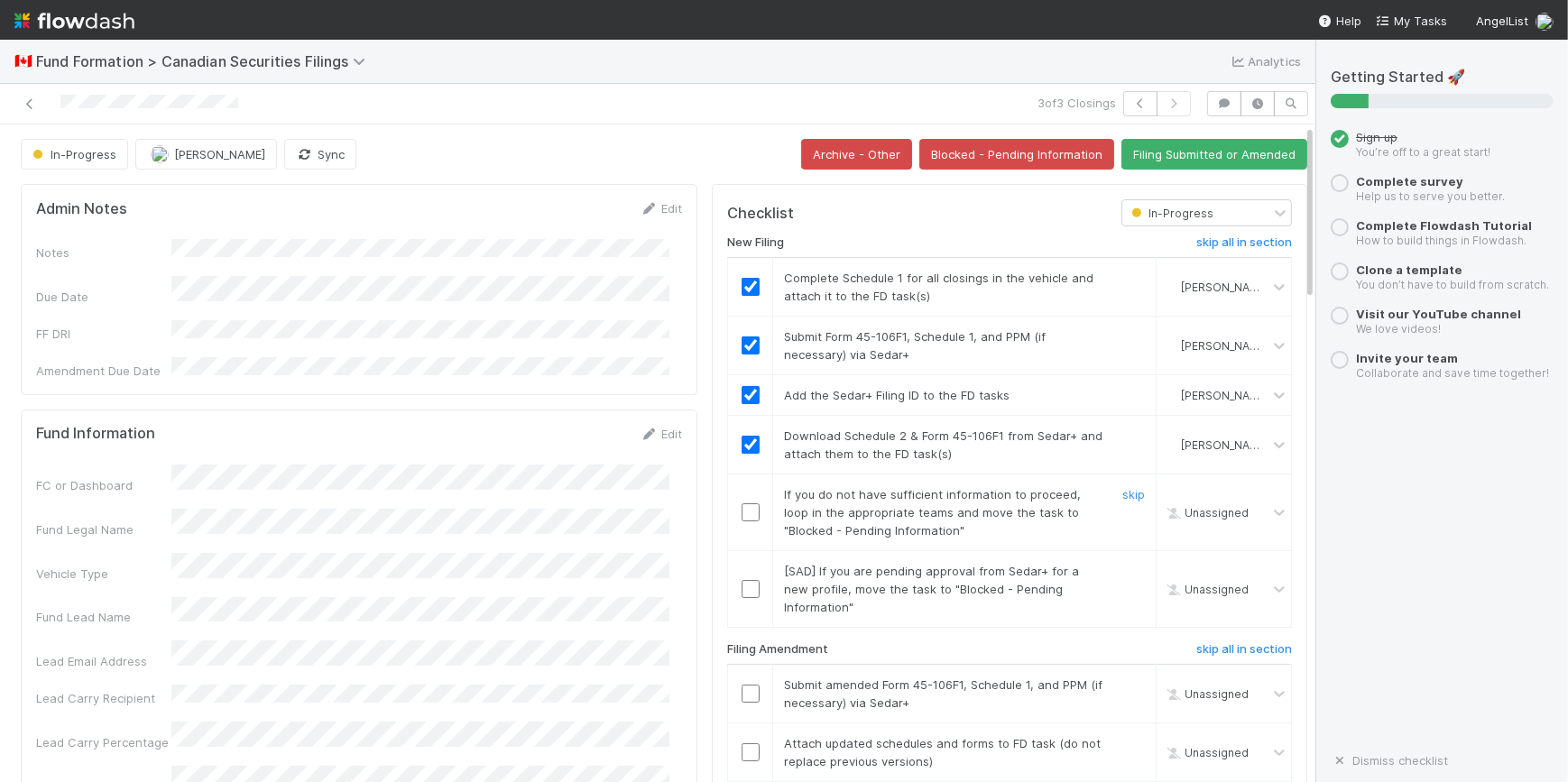
click at [742, 516] on input "checkbox" at bounding box center [751, 512] width 18 height 18
click at [1122, 564] on link "skip" at bounding box center [1133, 571] width 22 height 15
click at [1116, 569] on link "undo" at bounding box center [1130, 571] width 28 height 15
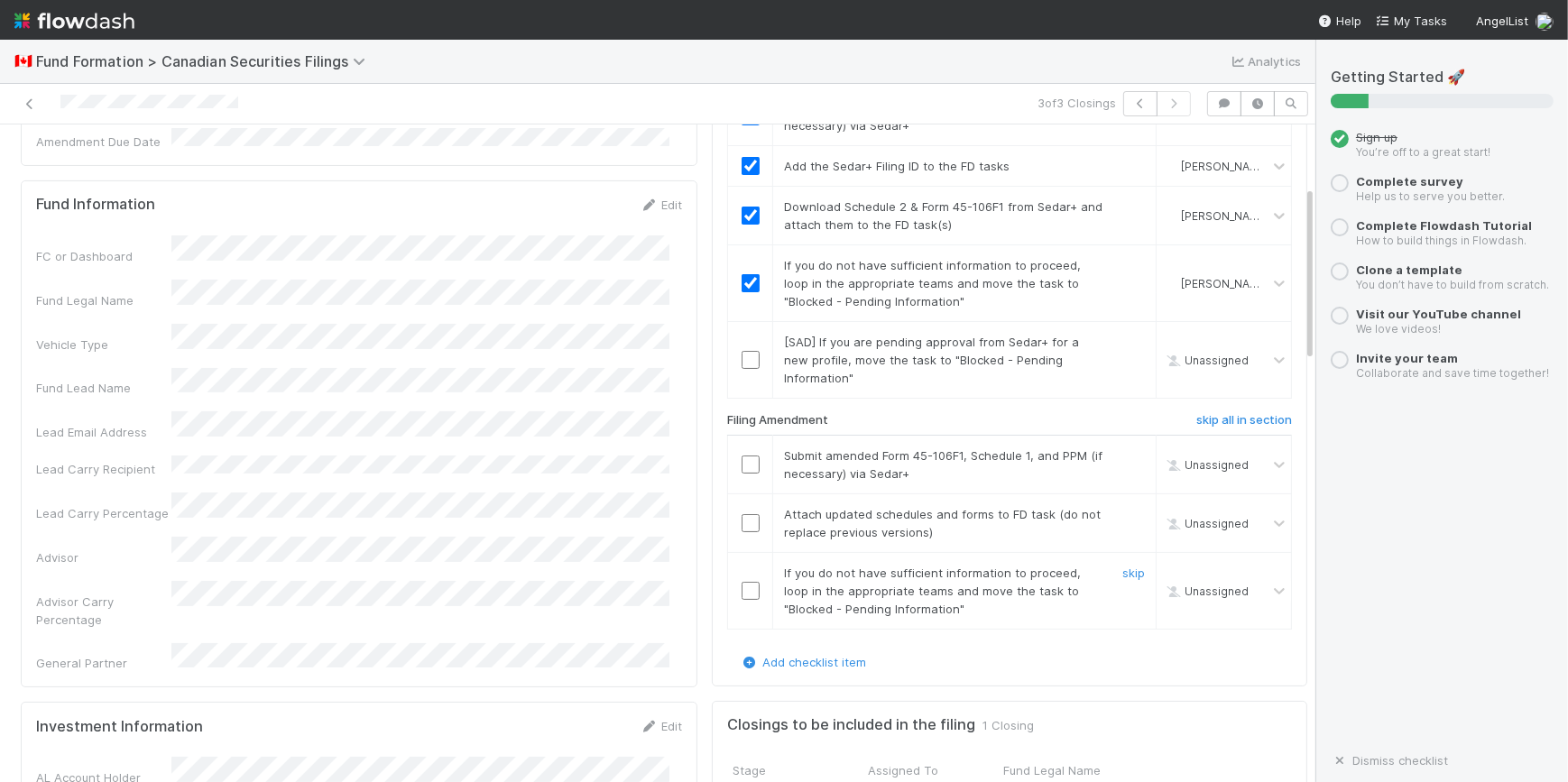
scroll to position [246, 0]
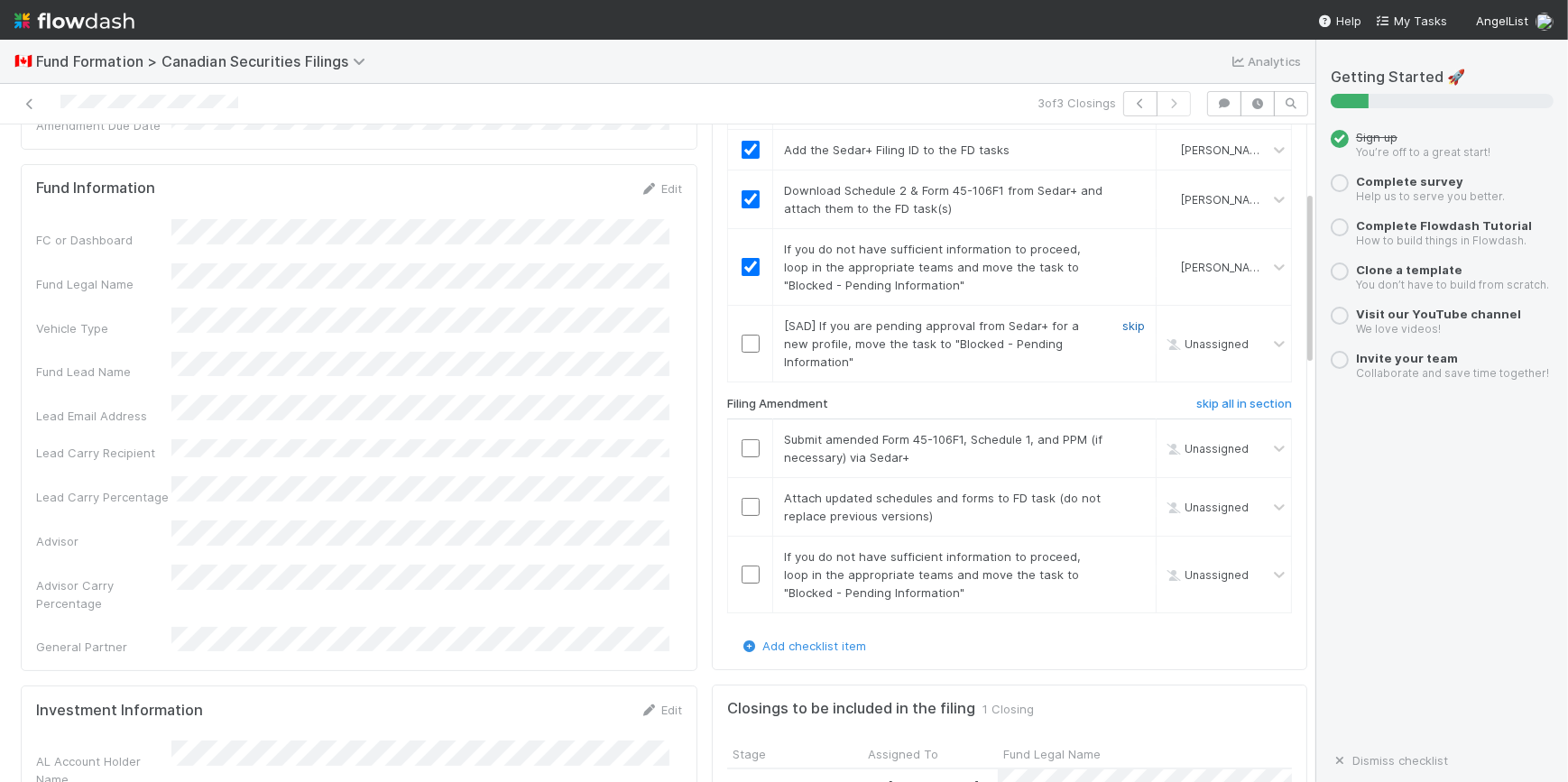
click at [1122, 319] on link "skip" at bounding box center [1133, 326] width 22 height 15
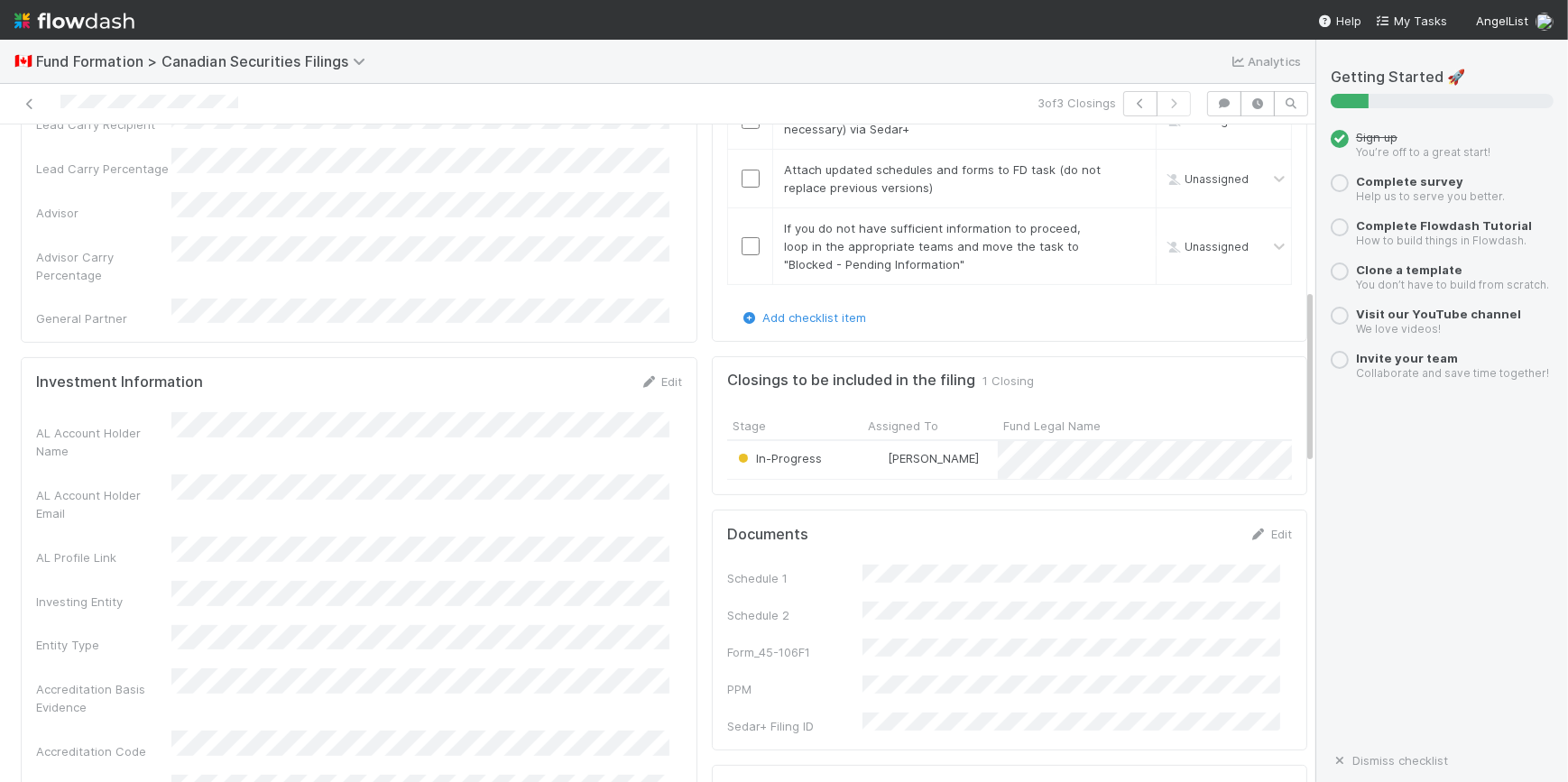
scroll to position [902, 0]
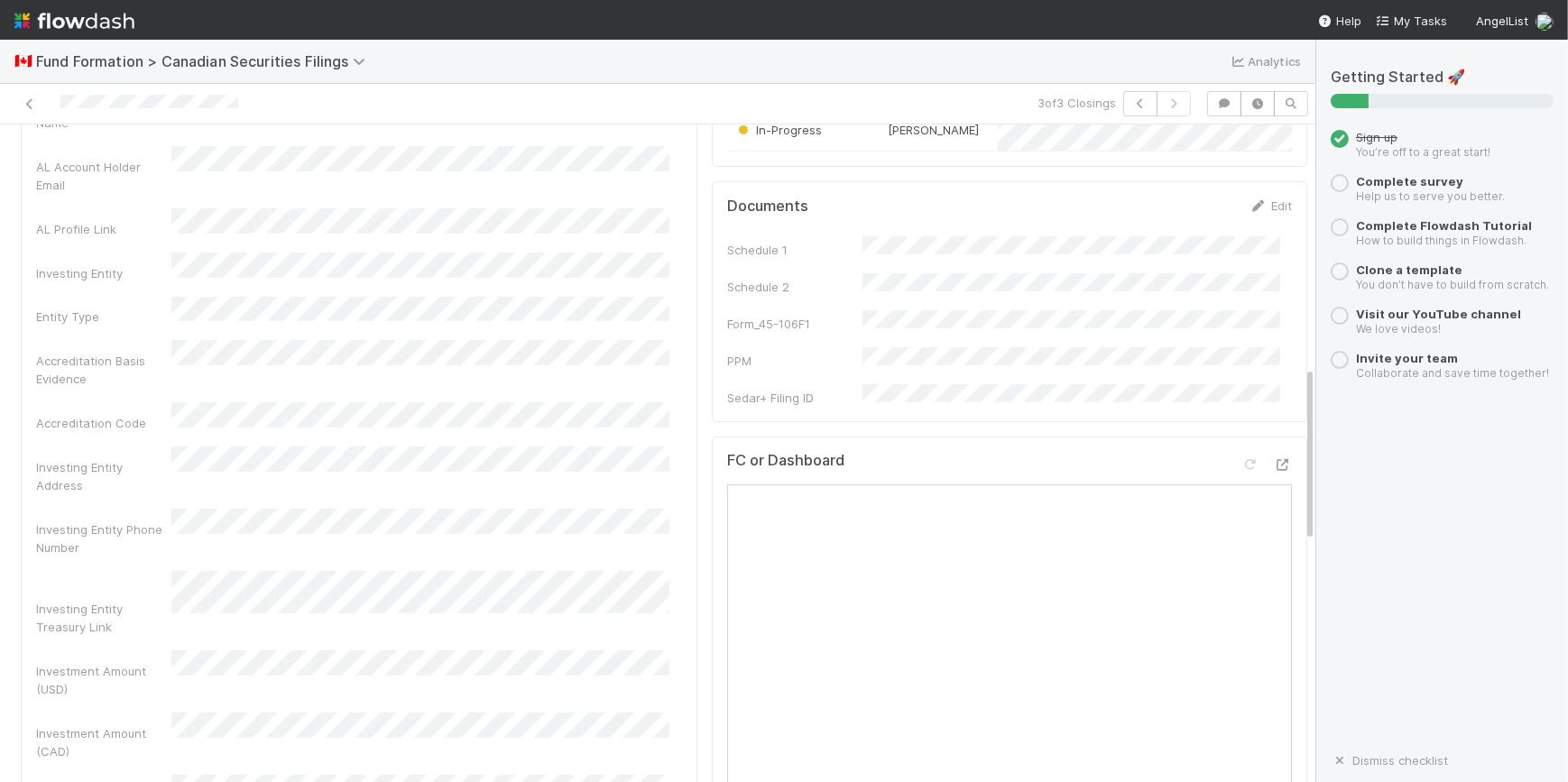
click at [1250, 214] on div "Edit" at bounding box center [1271, 206] width 42 height 18
click at [1249, 207] on link "Edit" at bounding box center [1271, 206] width 42 height 15
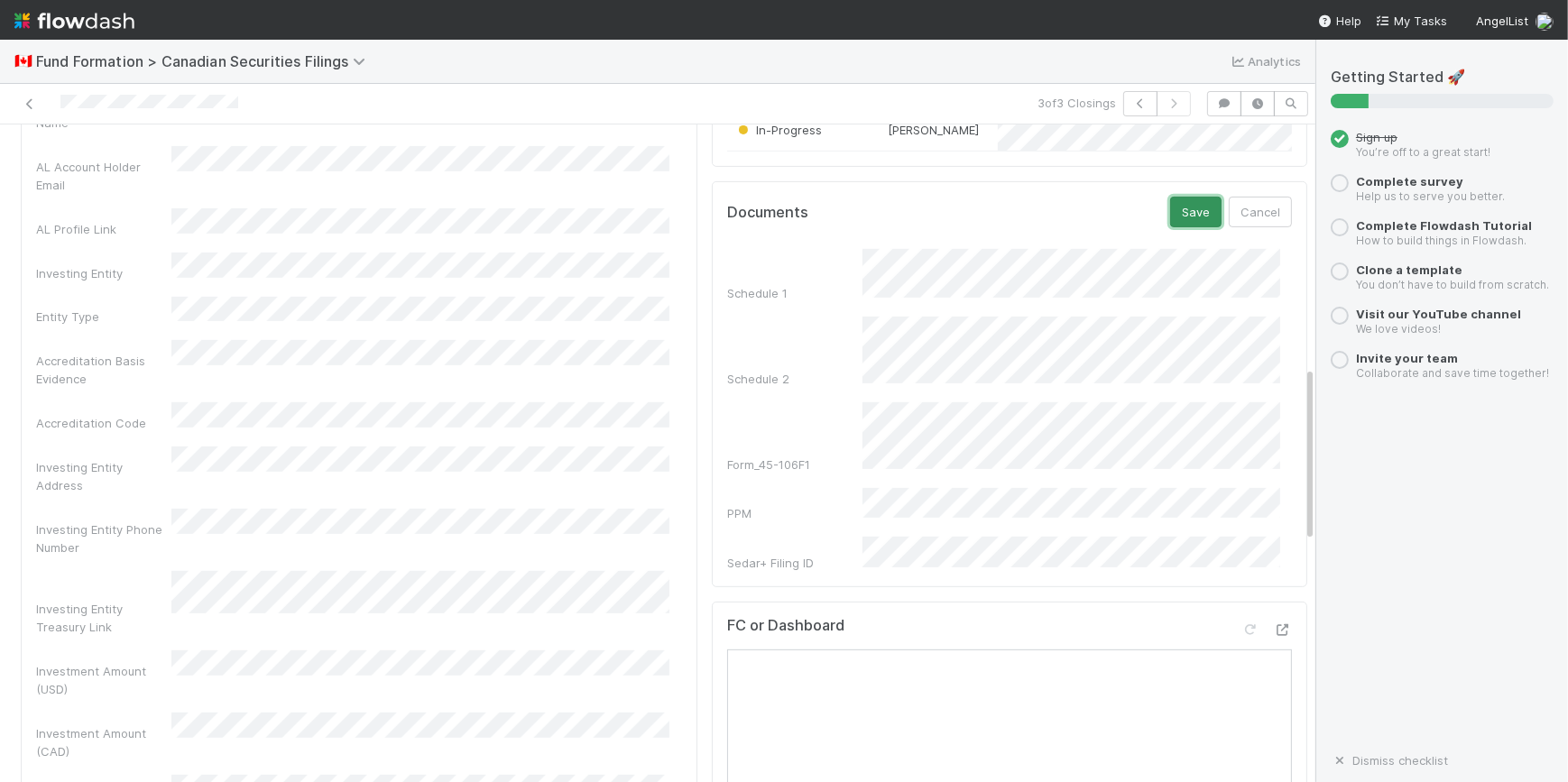
click at [1184, 214] on button "Save" at bounding box center [1196, 211] width 52 height 30
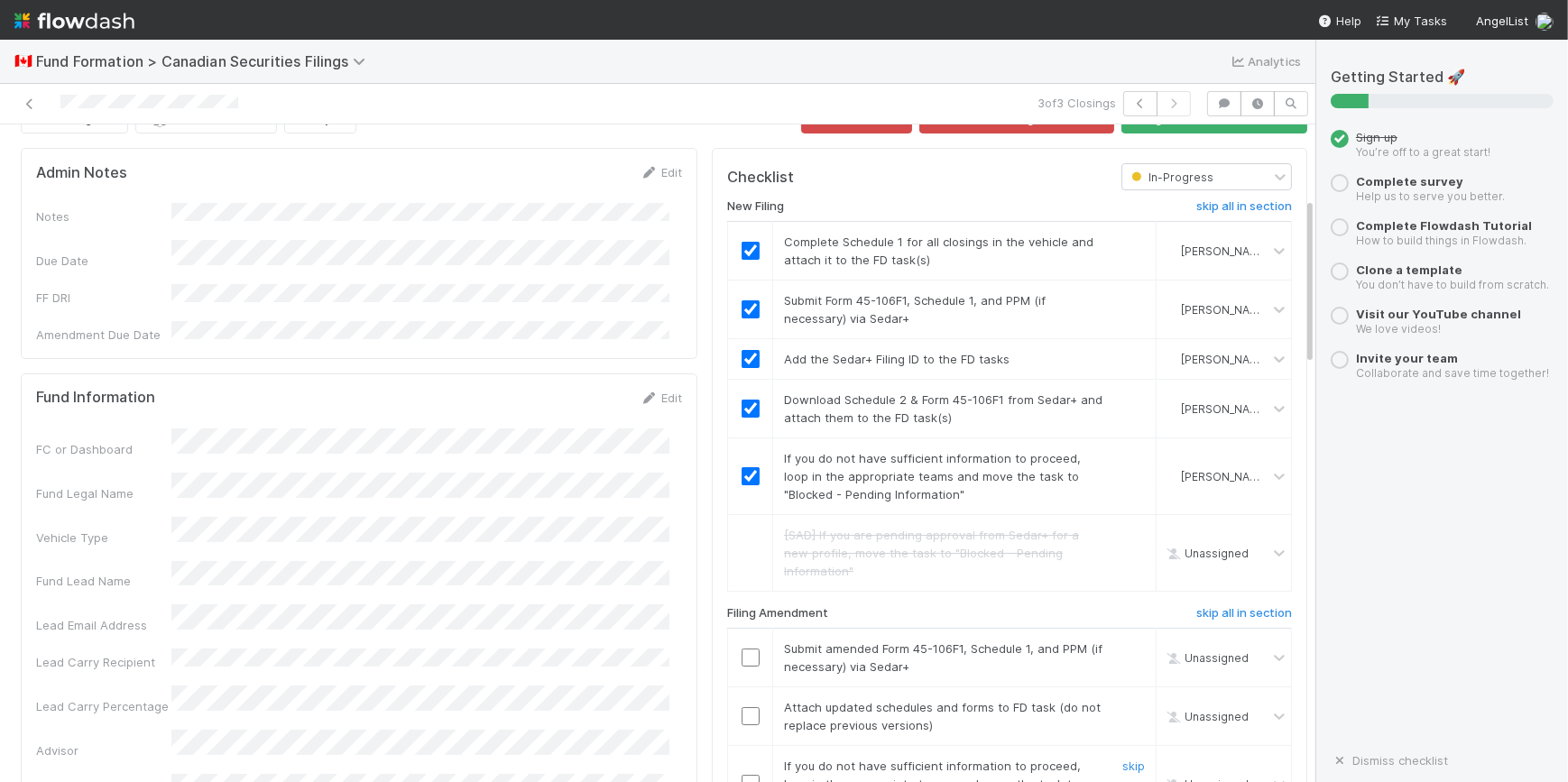
scroll to position [0, 0]
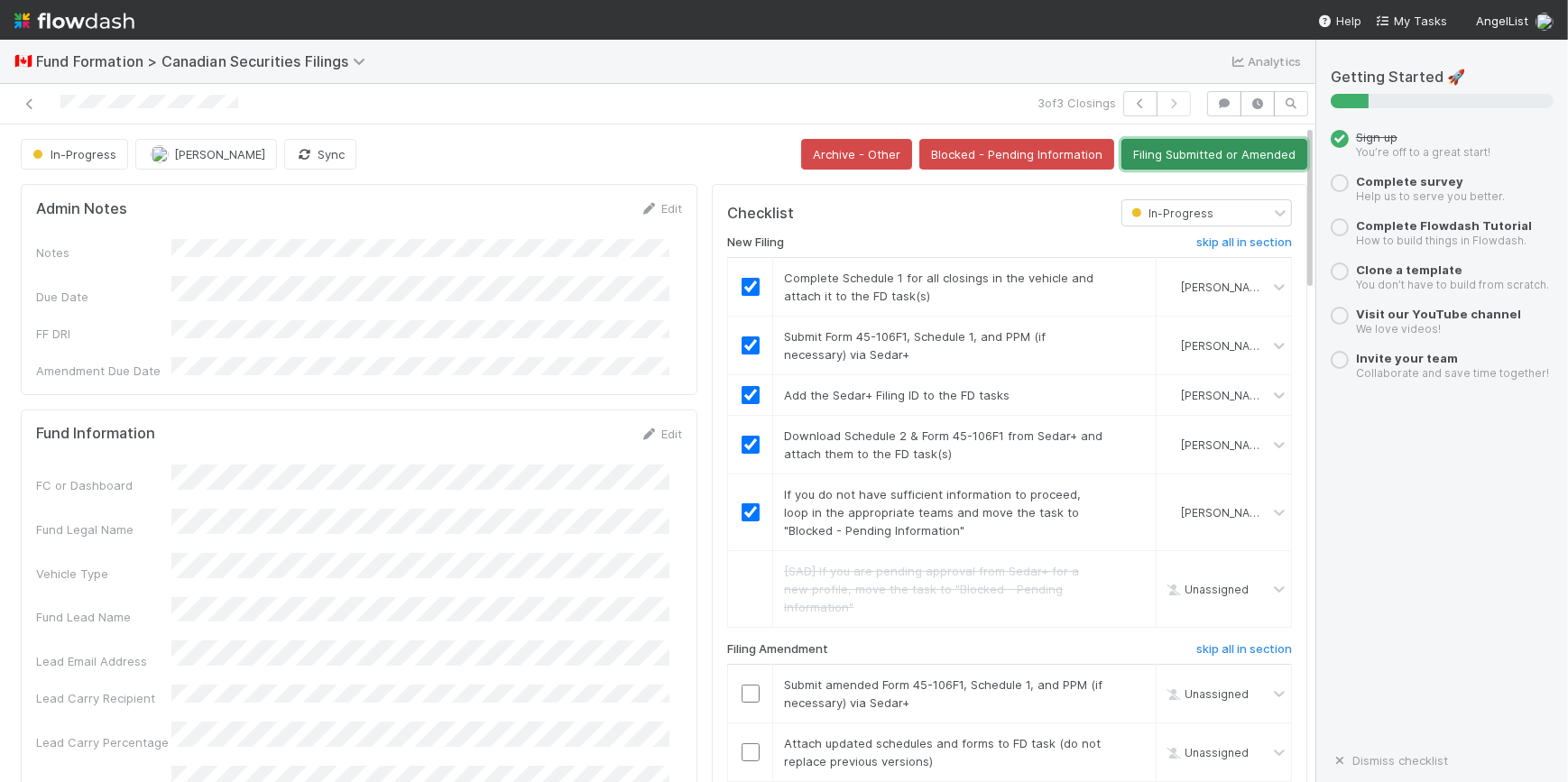
click at [1180, 152] on button "Filing Submitted or Amended" at bounding box center [1213, 153] width 186 height 30
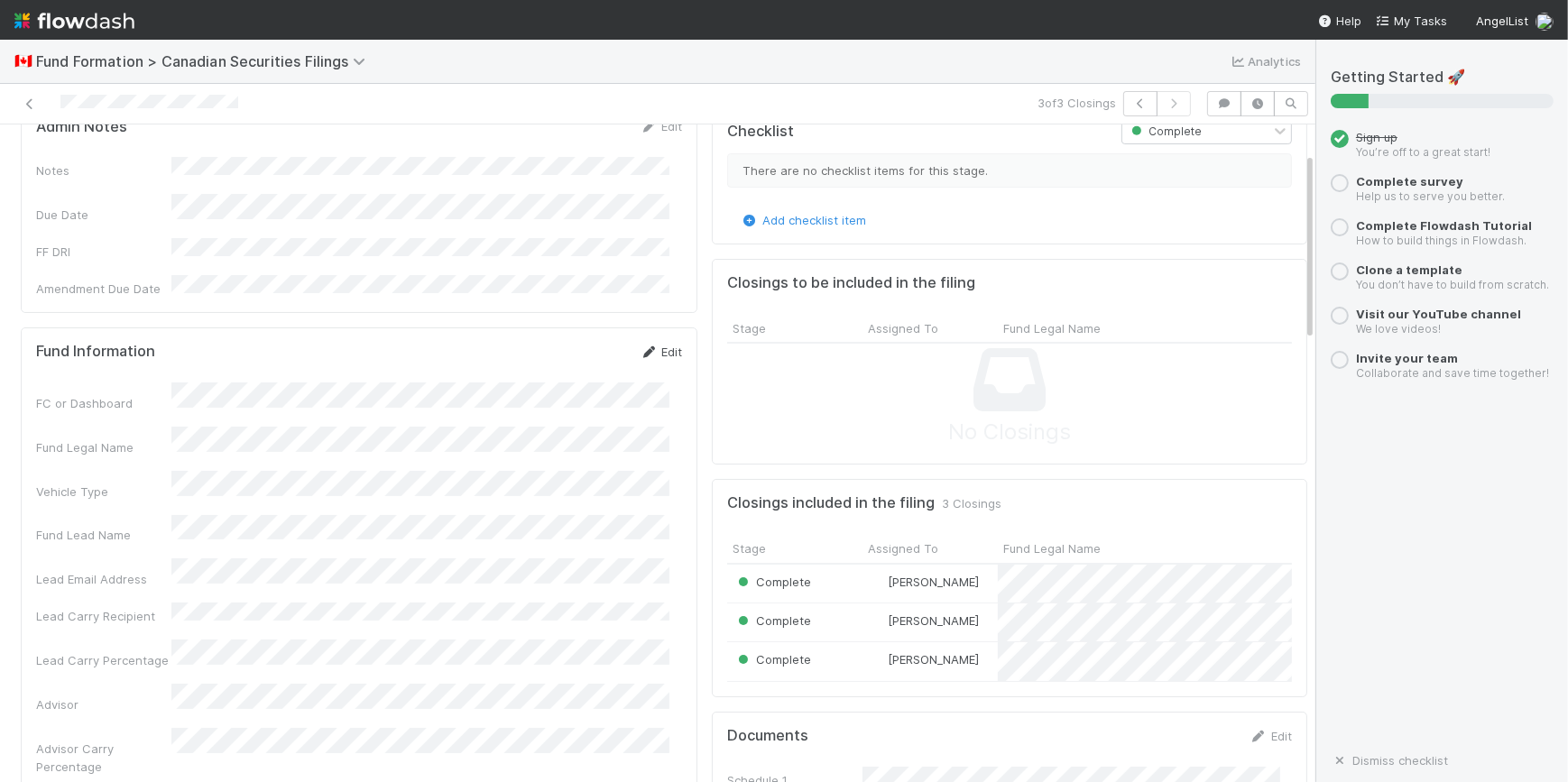
scroll to position [81, 0]
click at [30, 98] on icon at bounding box center [30, 103] width 18 height 12
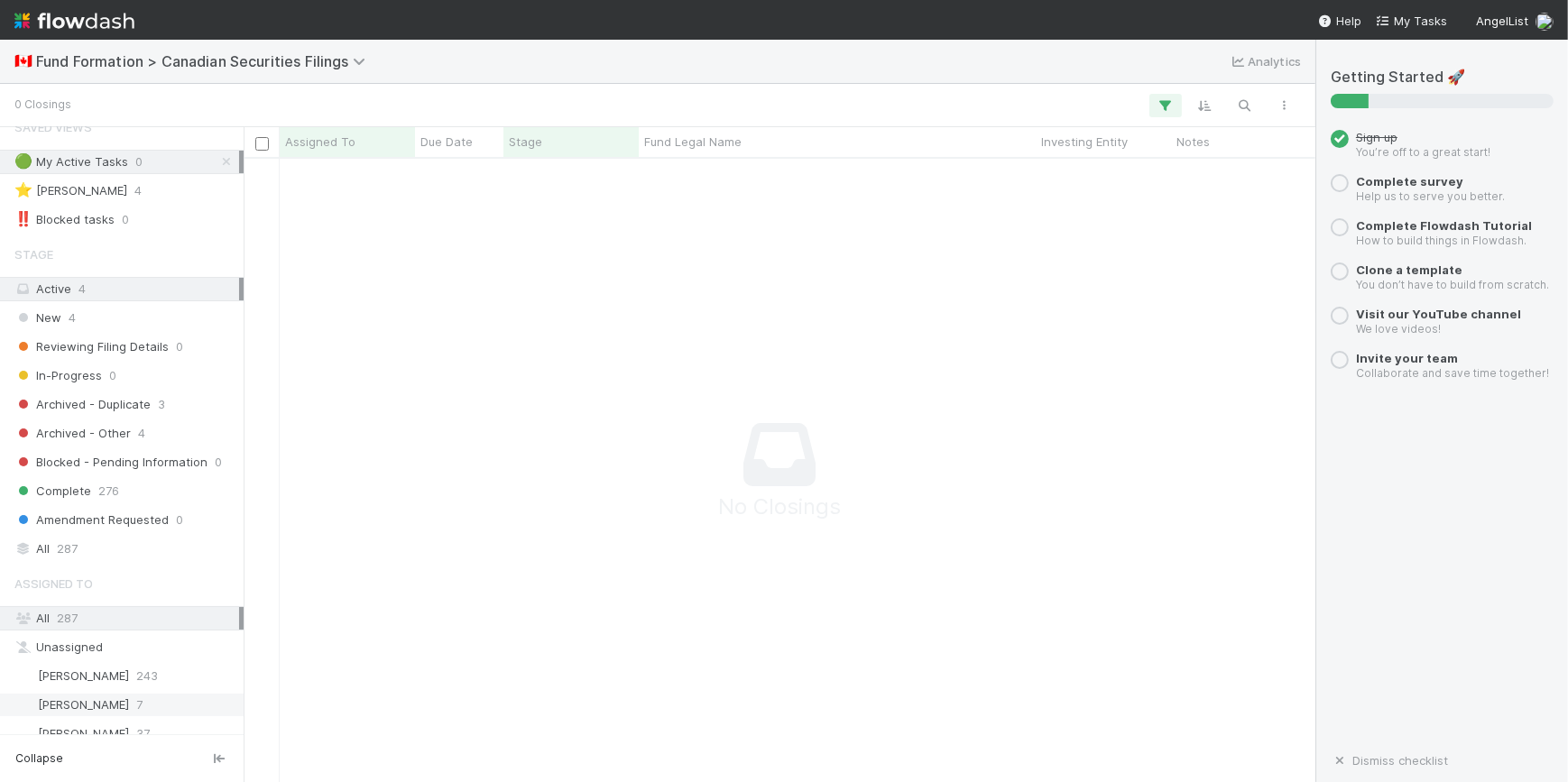
scroll to position [35, 0]
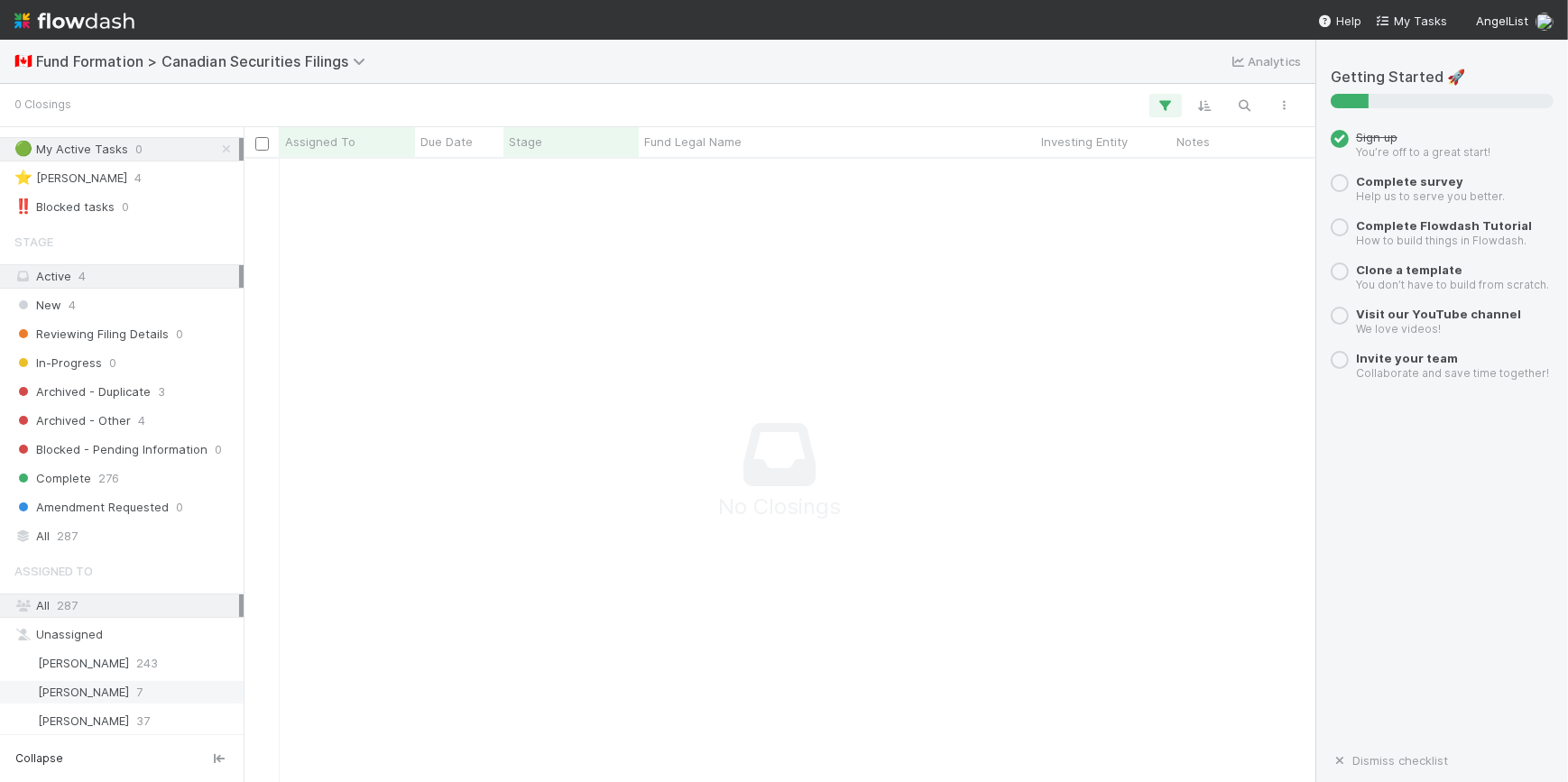
click at [137, 688] on span "7" at bounding box center [139, 692] width 6 height 22
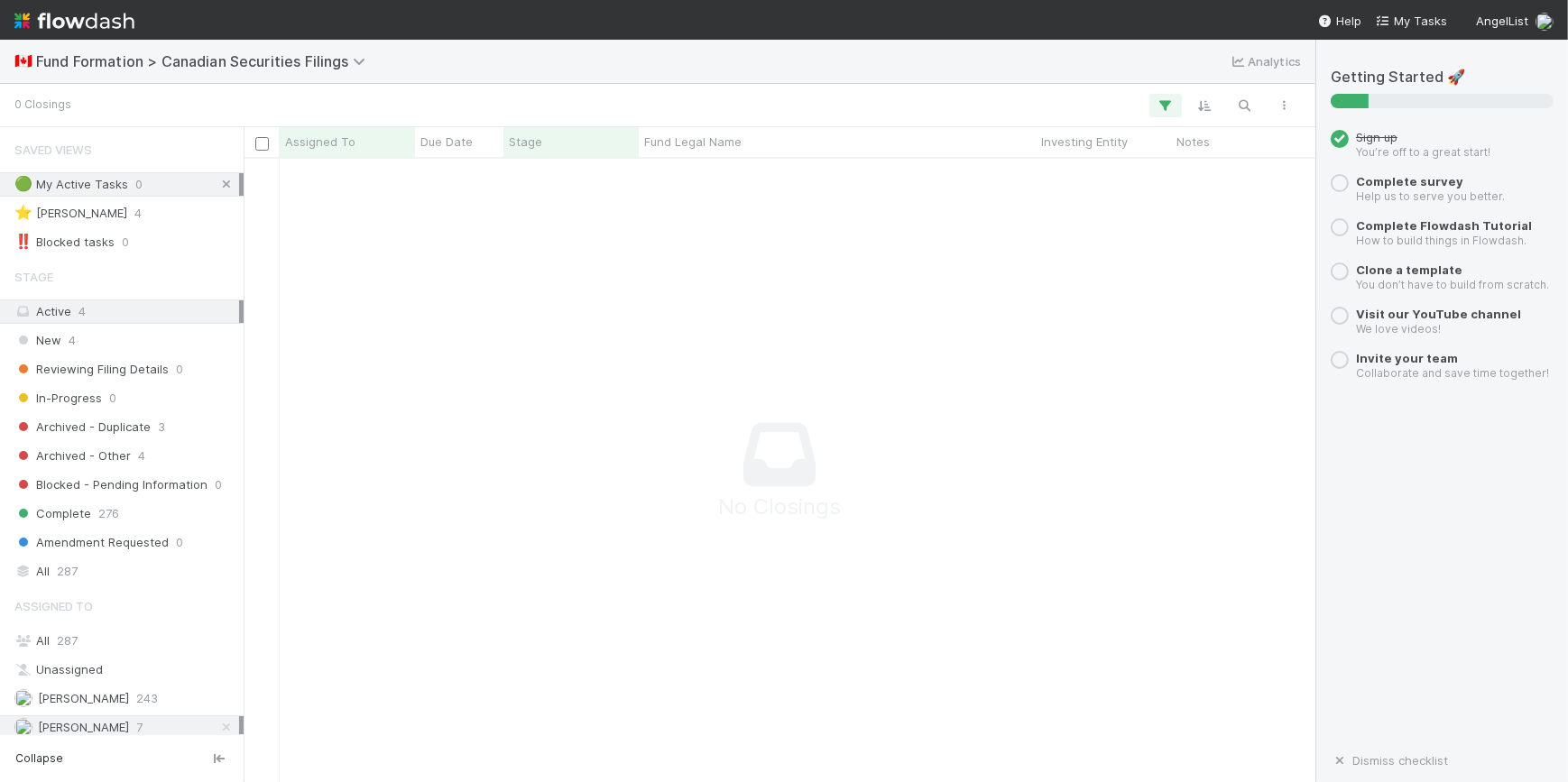
click at [217, 180] on icon at bounding box center [226, 184] width 18 height 12
click at [224, 317] on div "Active 4" at bounding box center [127, 311] width 224 height 22
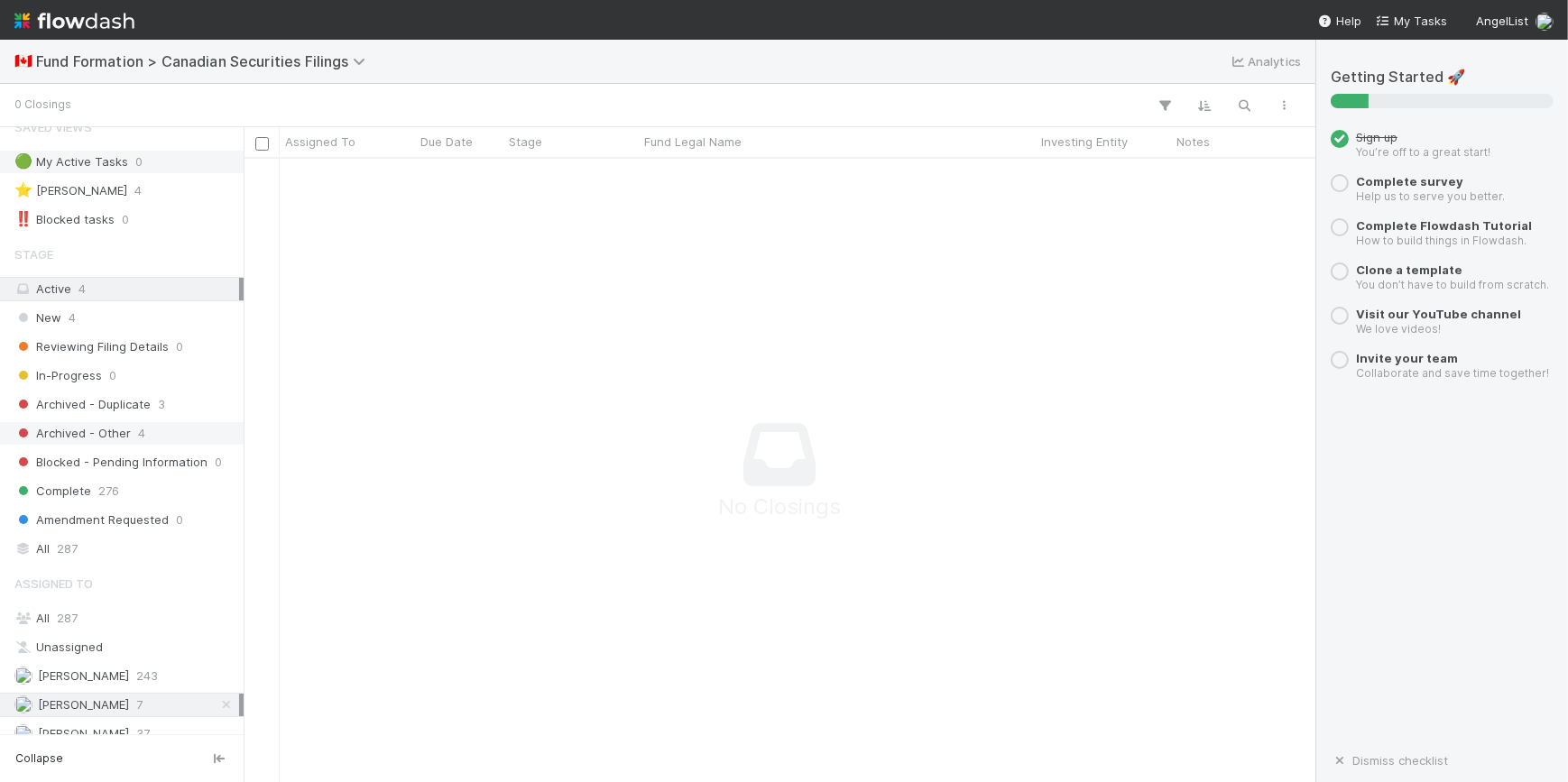
scroll to position [35, 0]
